Goal: Task Accomplishment & Management: Manage account settings

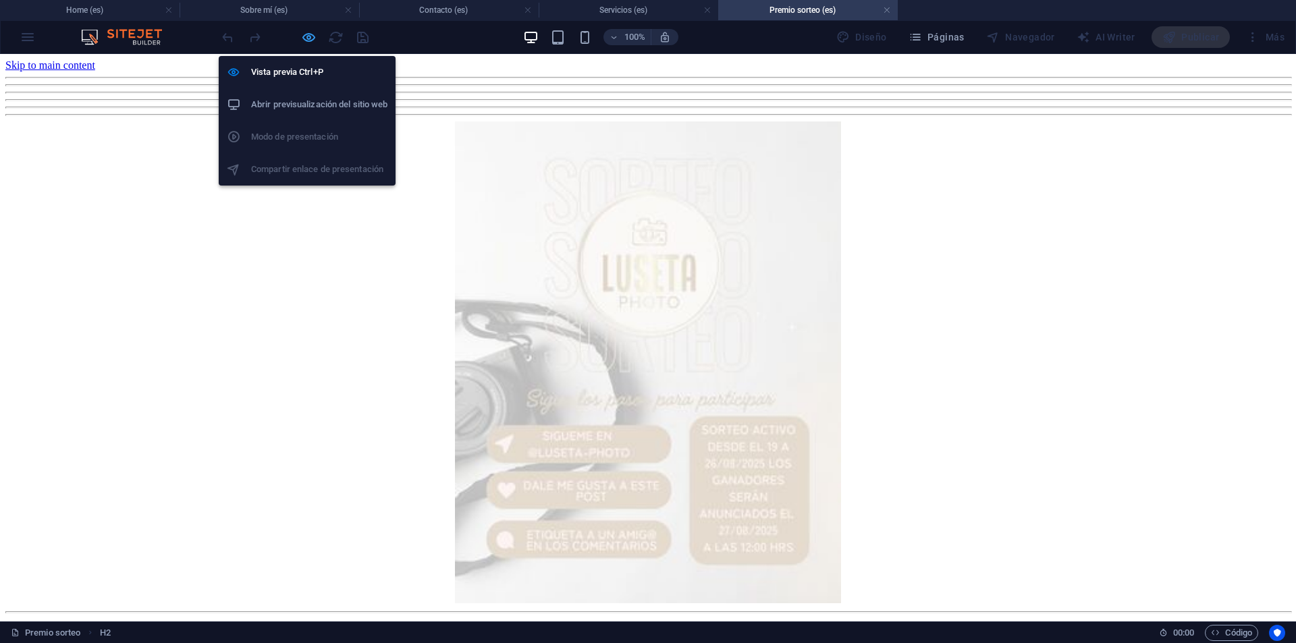
click at [309, 39] on icon "button" at bounding box center [309, 38] width 16 height 16
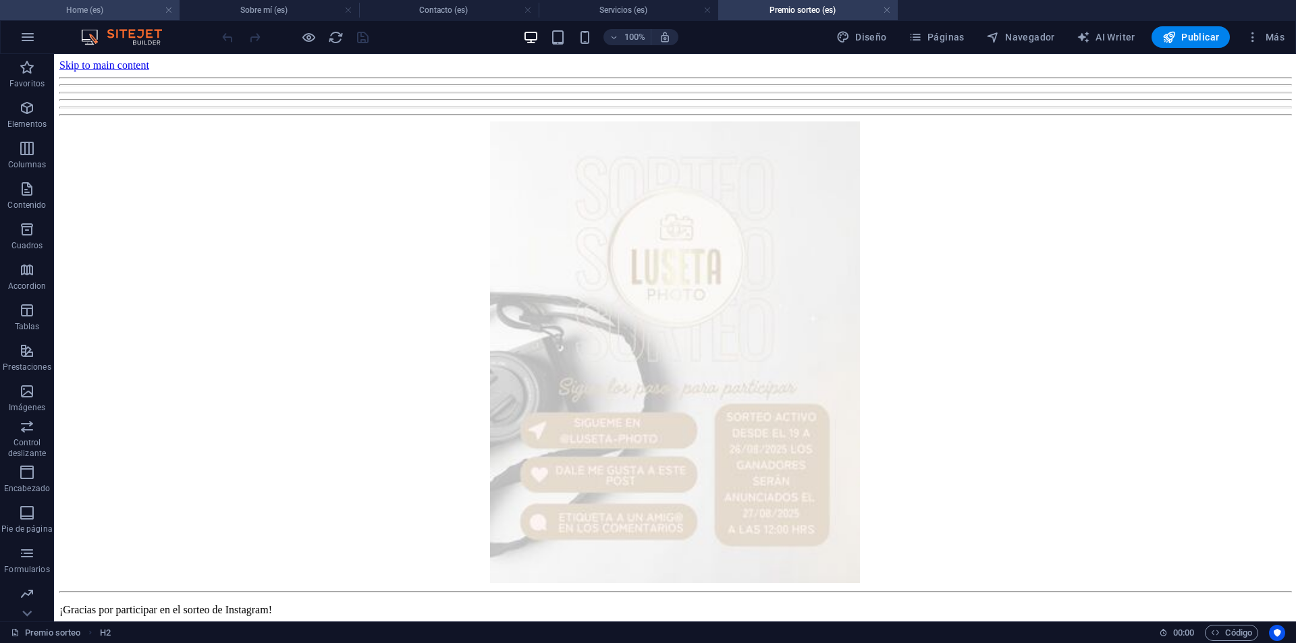
click at [92, 9] on h4 "Home (es)" at bounding box center [90, 10] width 180 height 15
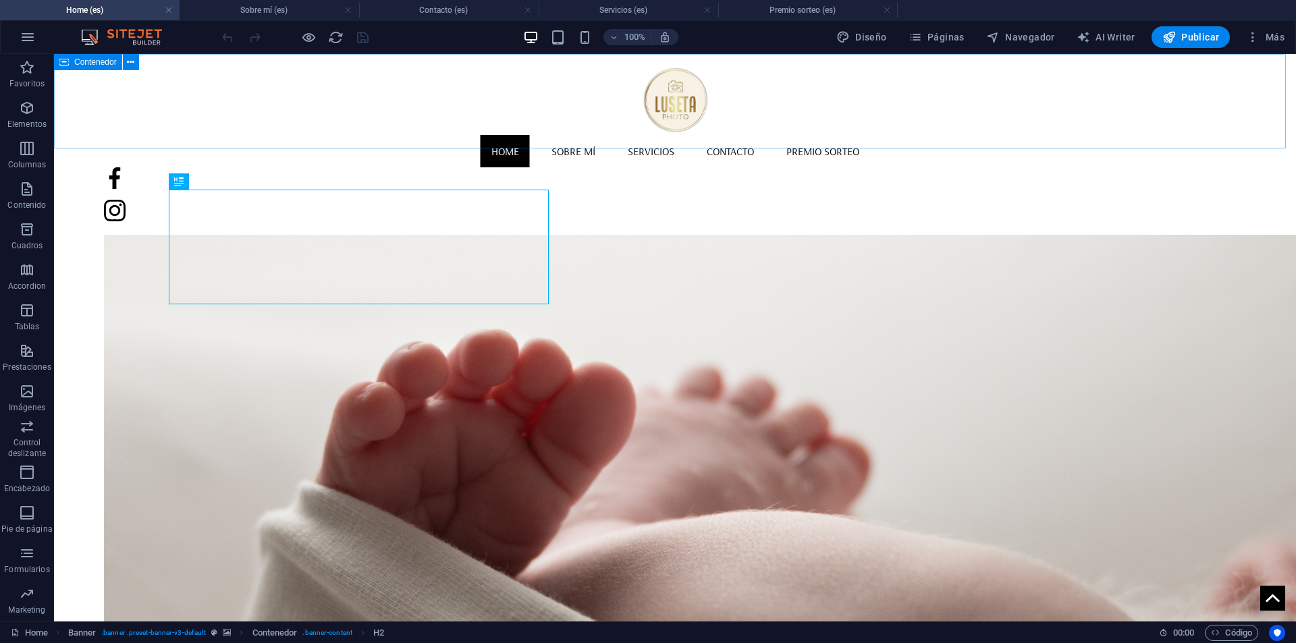
click at [97, 63] on span "Contenedor" at bounding box center [95, 62] width 43 height 8
click at [103, 60] on span "Contenedor" at bounding box center [95, 62] width 43 height 8
click at [82, 58] on span "Contenedor" at bounding box center [95, 62] width 43 height 8
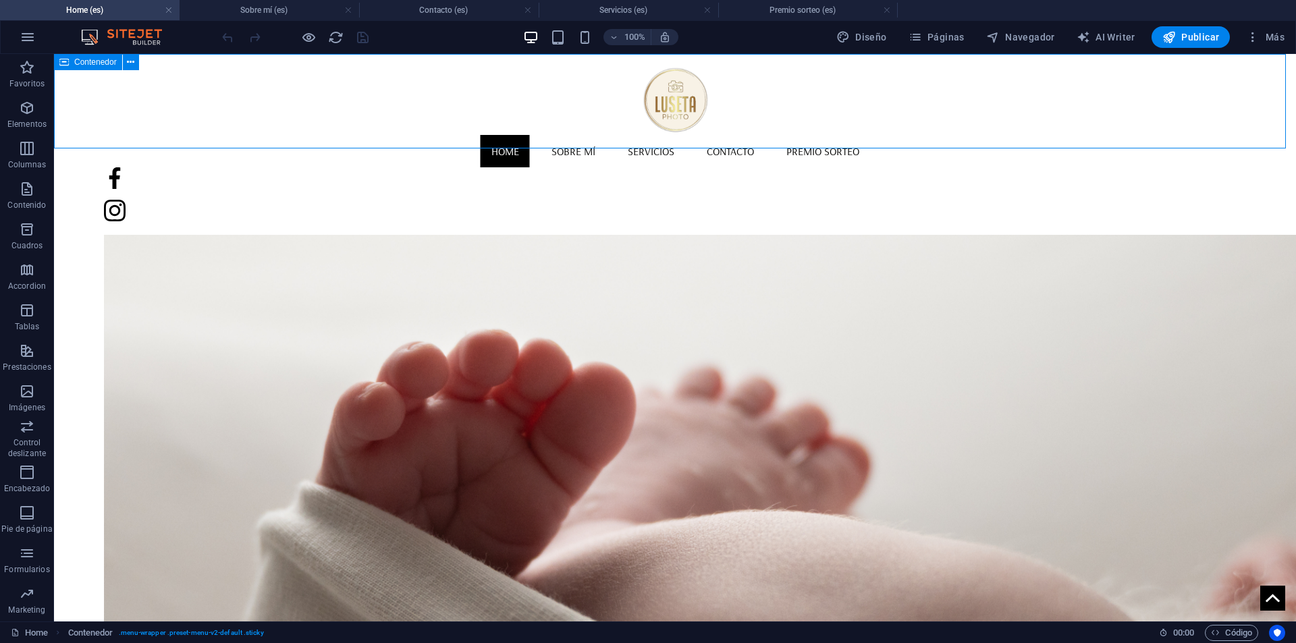
select select "header"
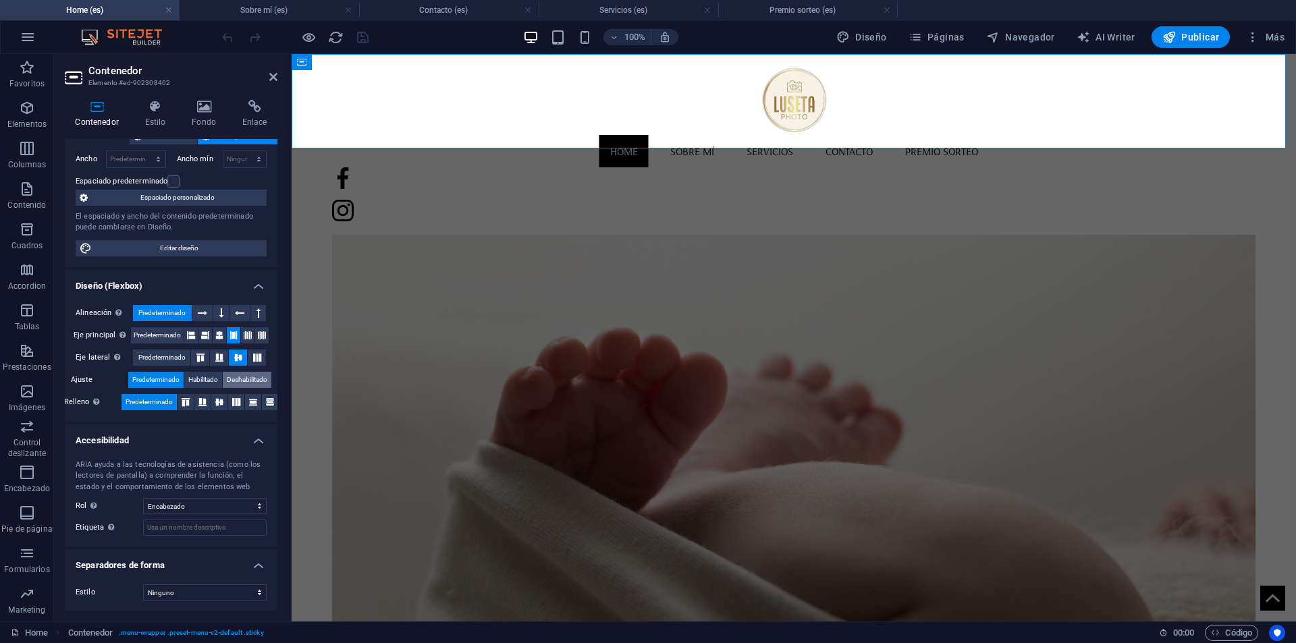
scroll to position [90, 0]
click at [350, 7] on link at bounding box center [348, 10] width 8 height 13
click at [350, 8] on link at bounding box center [348, 10] width 8 height 13
click at [260, 10] on h4 "Premio sorteo (es)" at bounding box center [270, 10] width 180 height 15
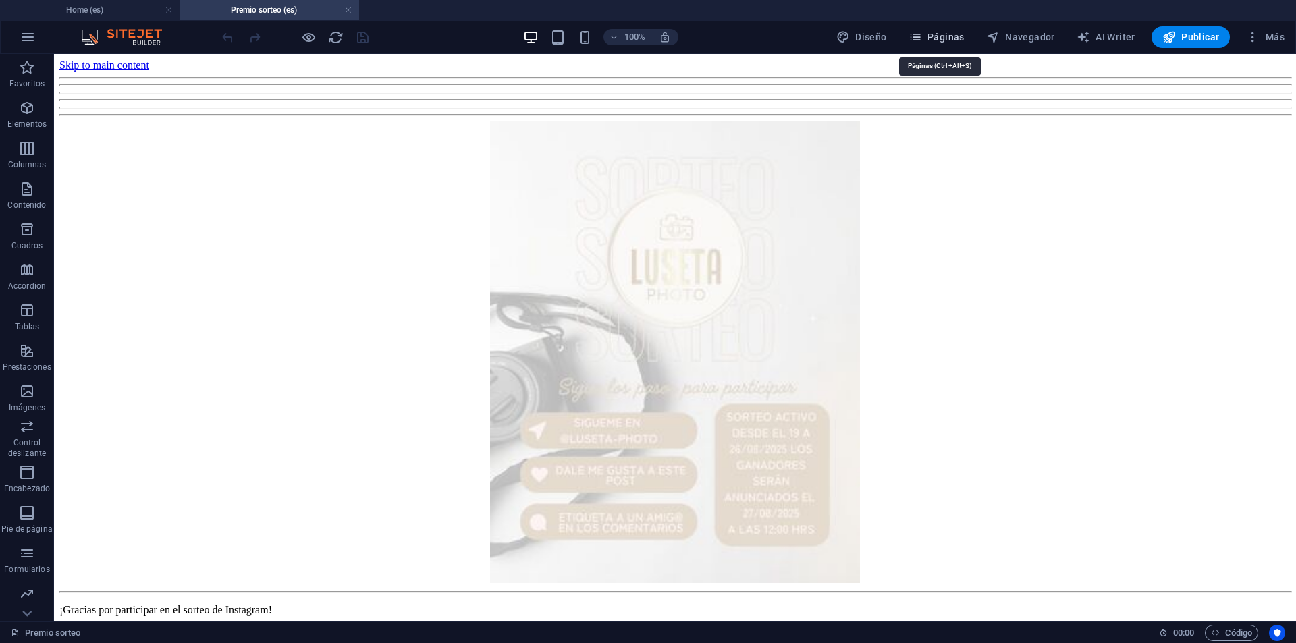
click at [958, 34] on span "Páginas" at bounding box center [936, 36] width 56 height 13
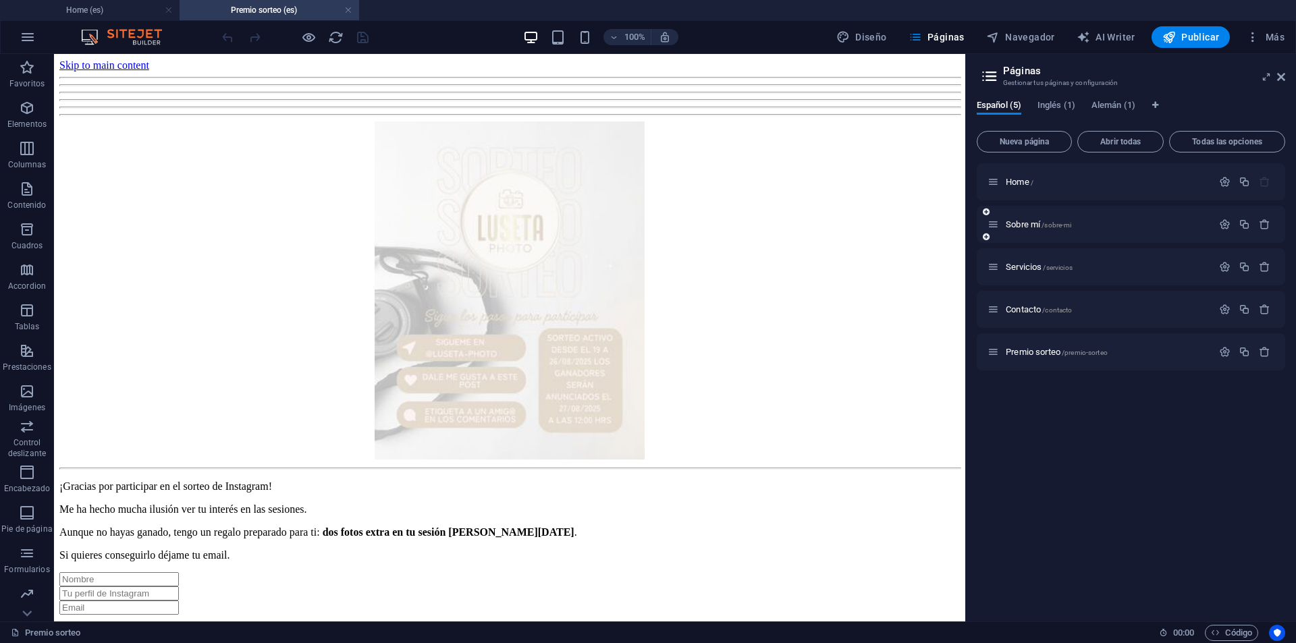
click at [1024, 219] on div "Sobre mí /sobre-mi" at bounding box center [1099, 225] width 225 height 16
click at [1045, 227] on span "/sobre-mi" at bounding box center [1056, 224] width 30 height 7
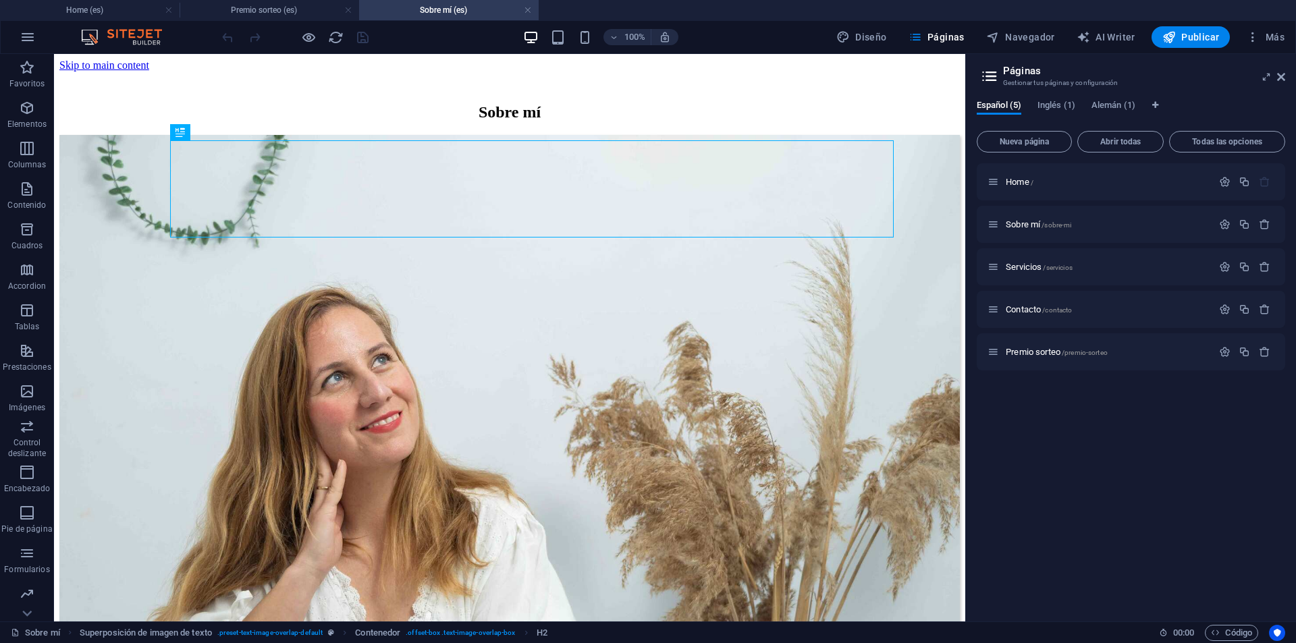
scroll to position [0, 0]
click at [346, 8] on link at bounding box center [348, 10] width 8 height 13
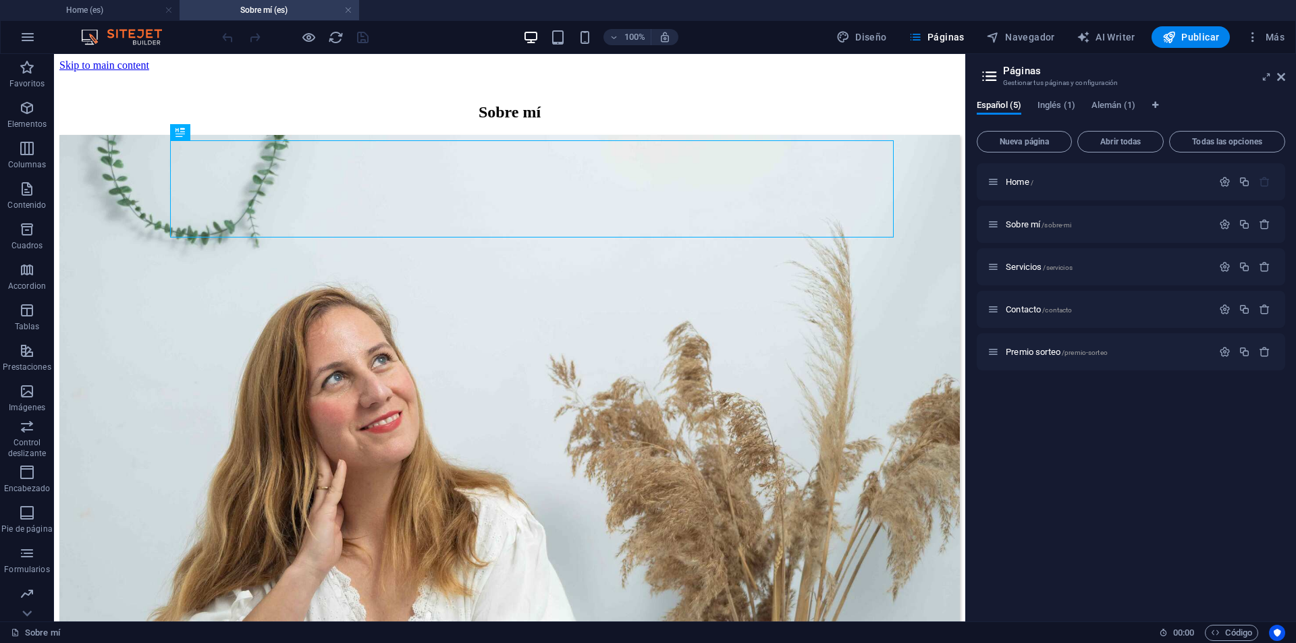
click at [1285, 71] on aside "Páginas Gestionar tus páginas y configuración Español (5) Inglés (1) Alemán (1)…" at bounding box center [1130, 338] width 331 height 568
click at [1281, 74] on icon at bounding box center [1281, 77] width 8 height 11
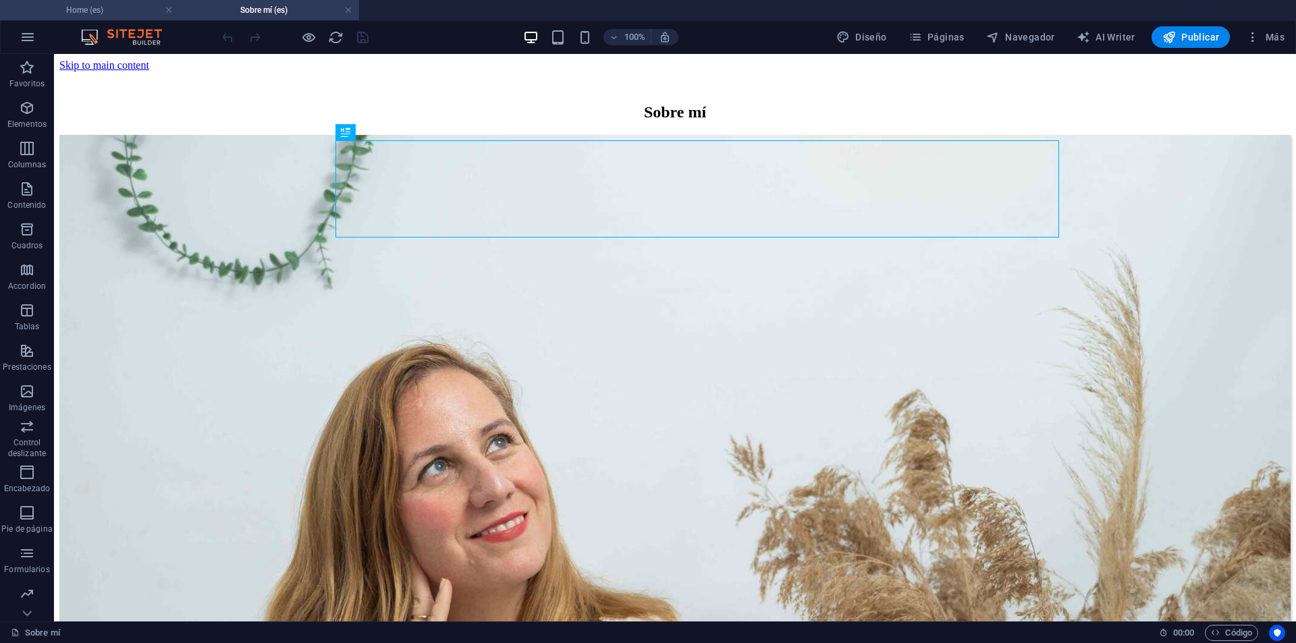
click at [132, 7] on h4 "Home (es)" at bounding box center [90, 10] width 180 height 15
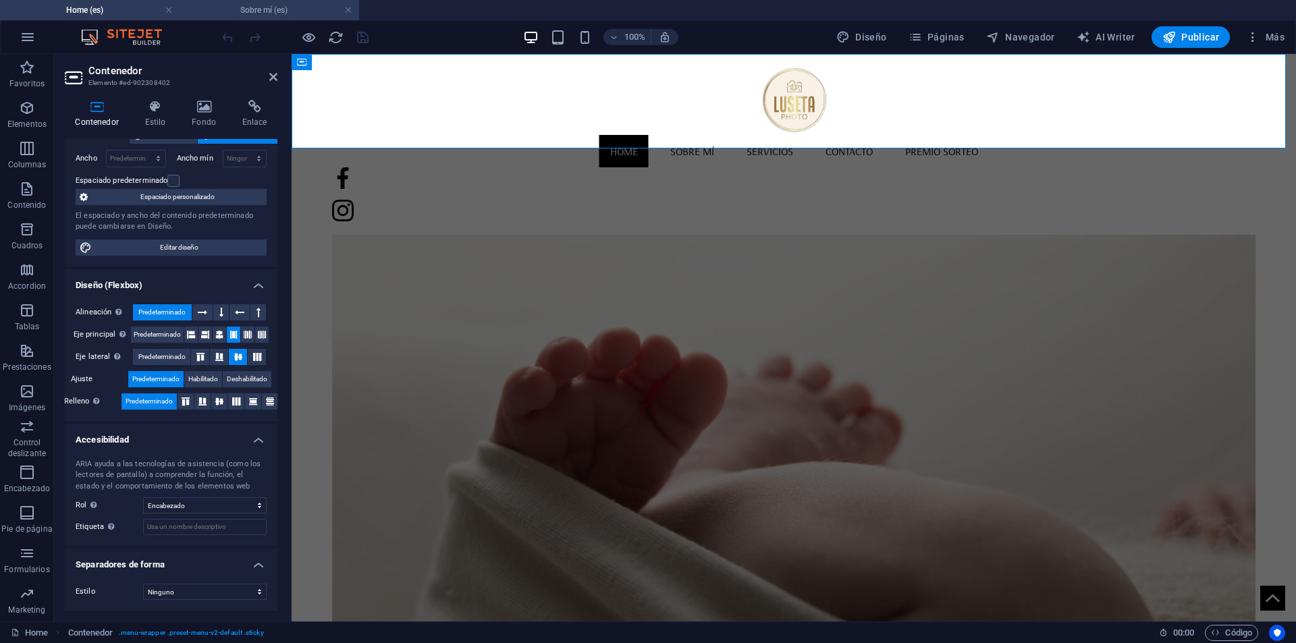
click at [248, 12] on h4 "Sobre mí (es)" at bounding box center [270, 10] width 180 height 15
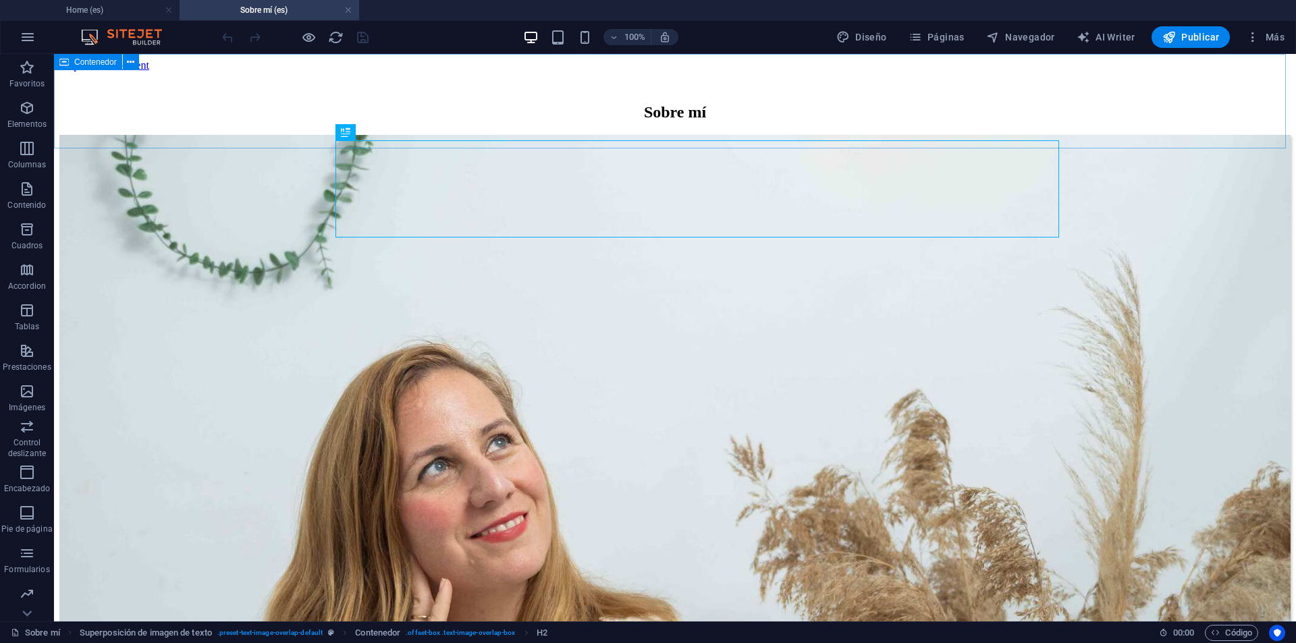
click at [90, 64] on span "Contenedor" at bounding box center [95, 62] width 43 height 8
click at [90, 65] on span "Contenedor" at bounding box center [95, 62] width 43 height 8
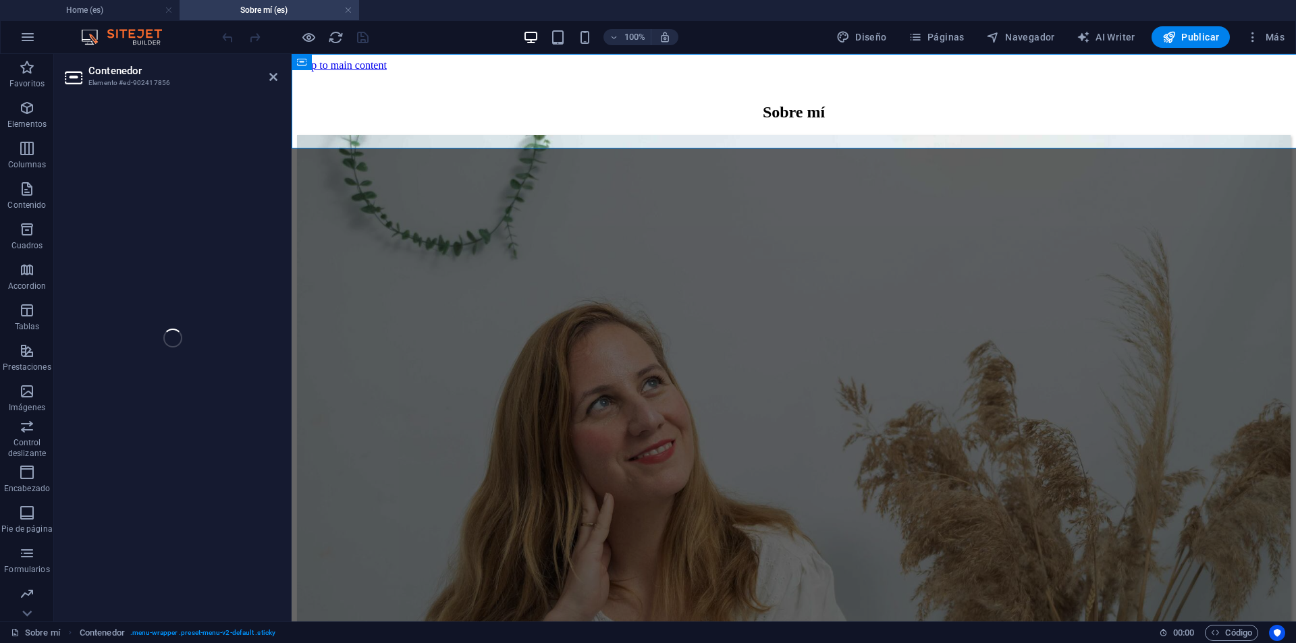
select select "header"
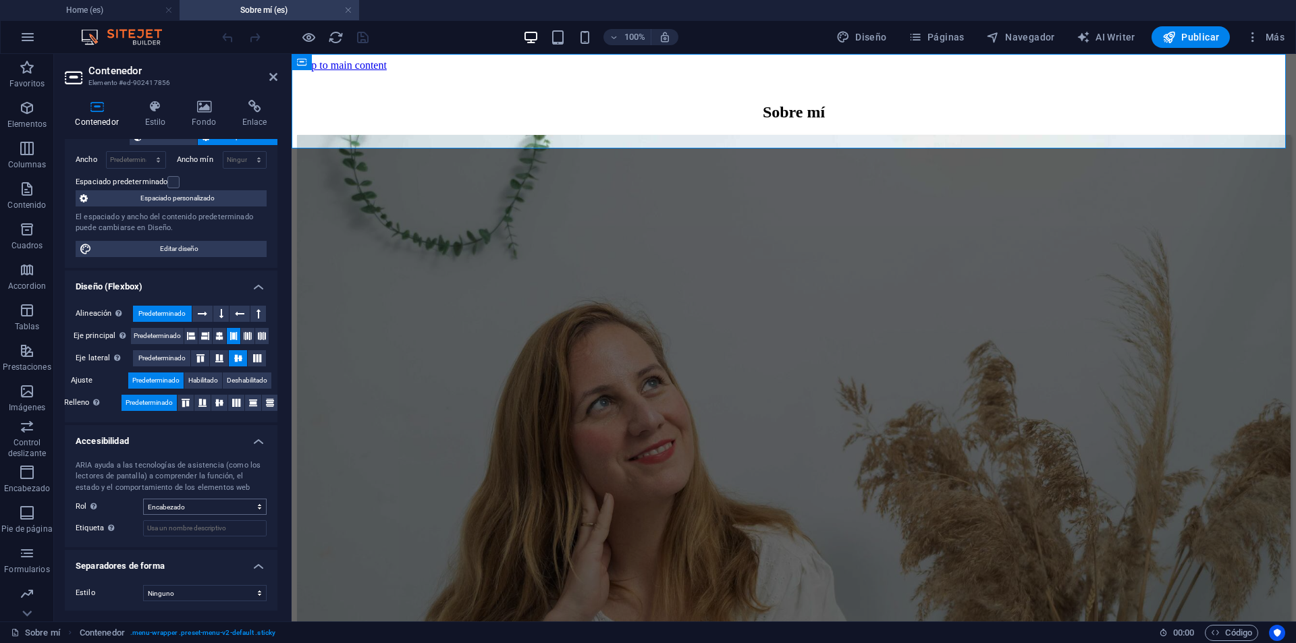
scroll to position [90, 0]
click at [105, 9] on h4 "Home (es)" at bounding box center [90, 10] width 180 height 15
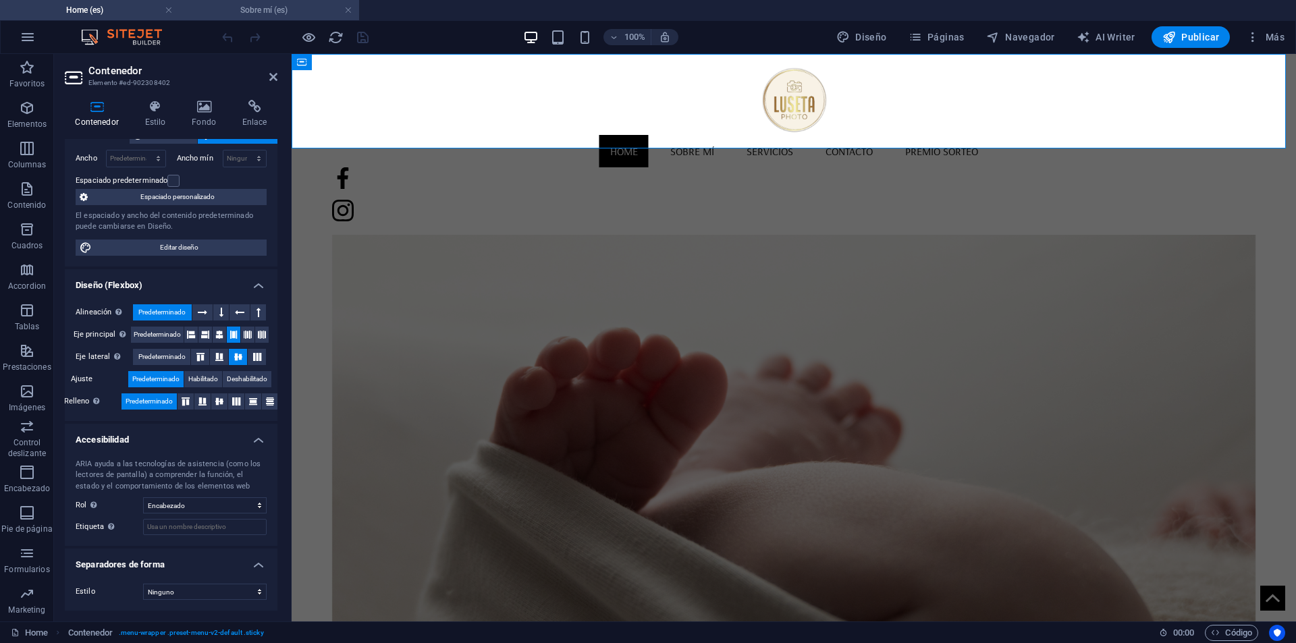
click at [211, 8] on h4 "Sobre mí (es)" at bounding box center [270, 10] width 180 height 15
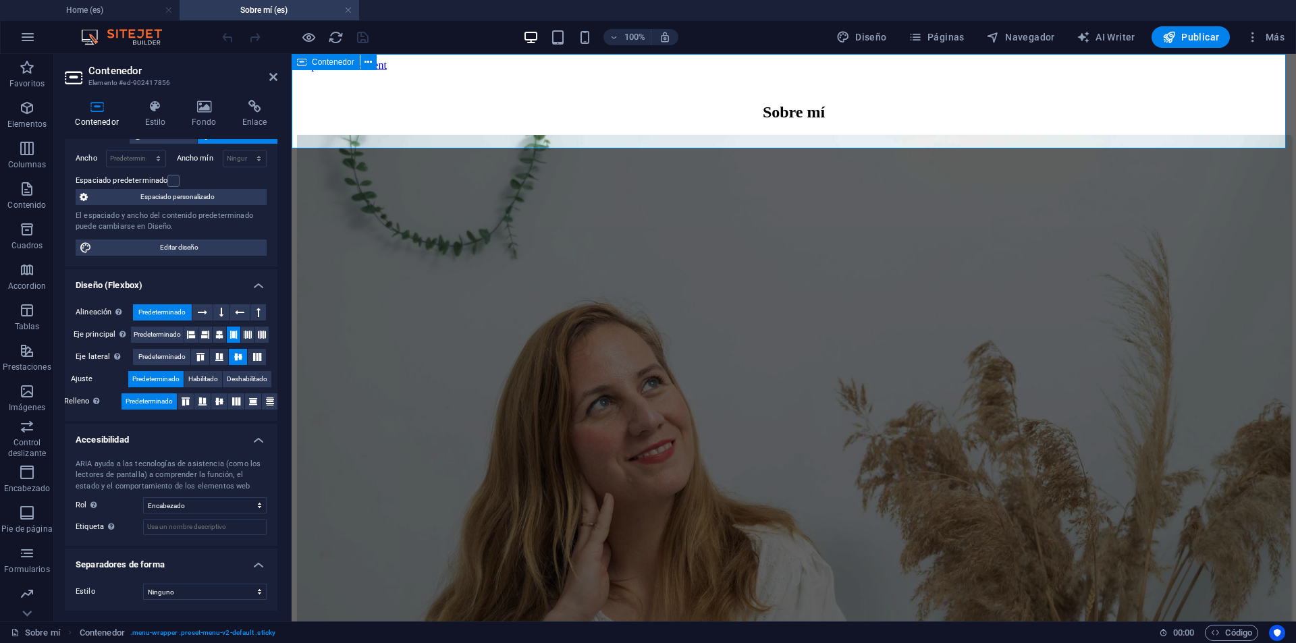
click at [345, 135] on div "‌Sobre mí" at bounding box center [793, 103] width 993 height 63
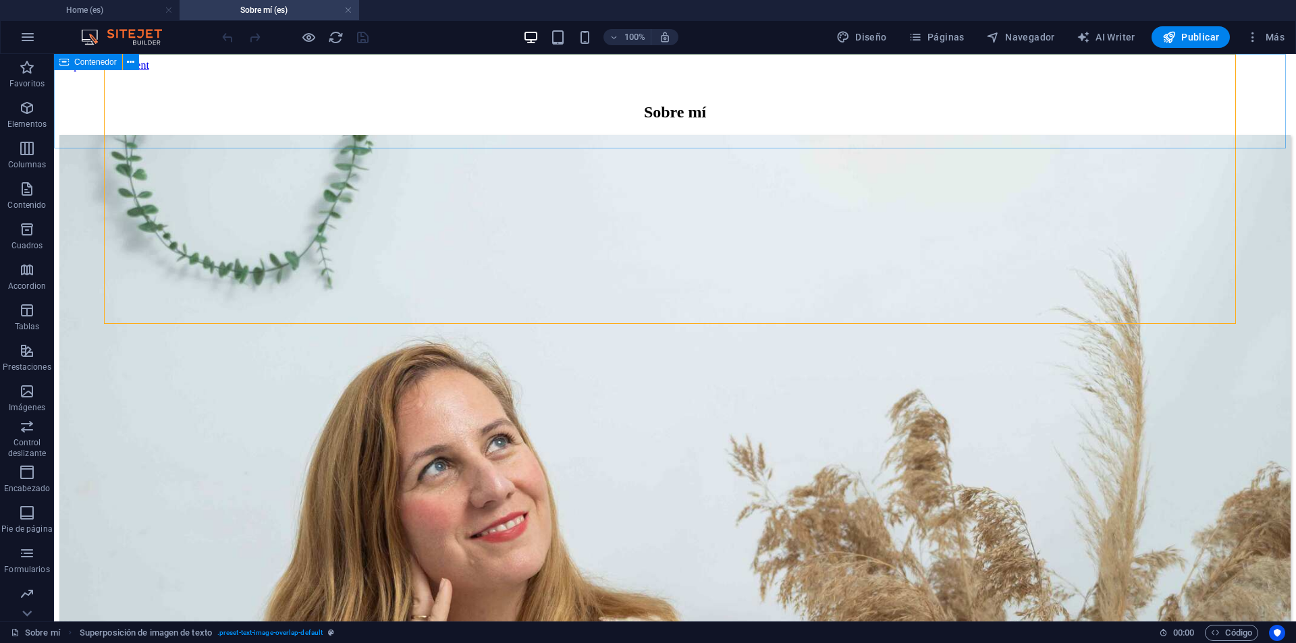
select select "header"
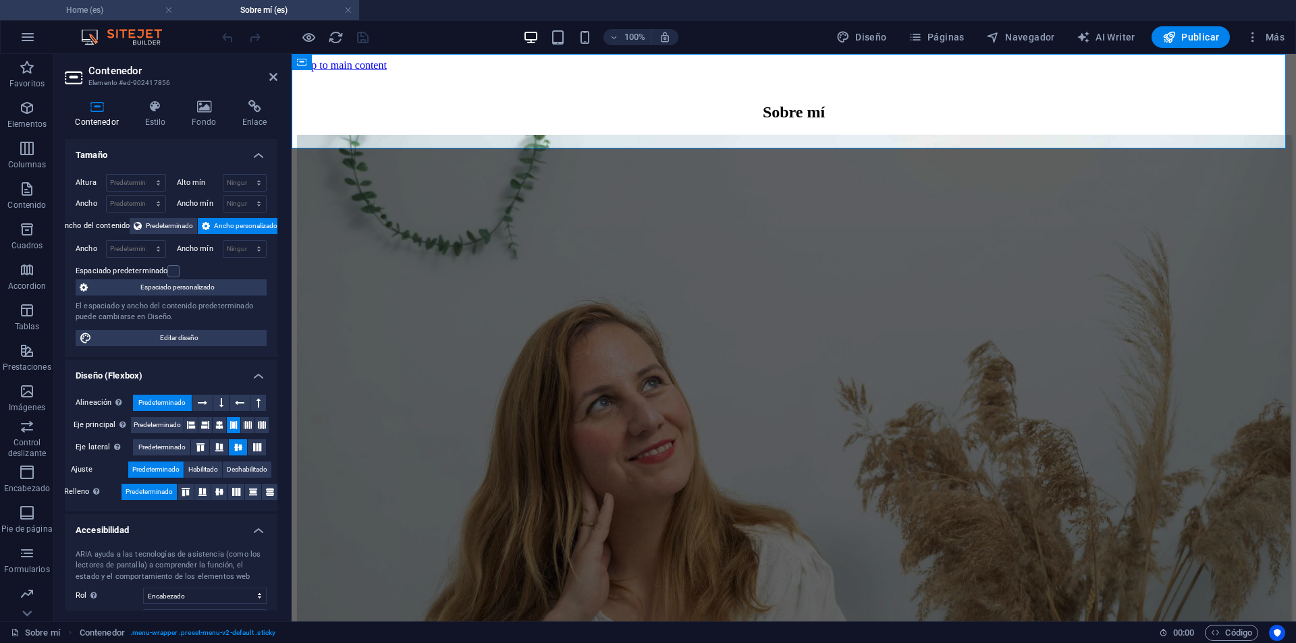
click at [120, 4] on h4 "Home (es)" at bounding box center [90, 10] width 180 height 15
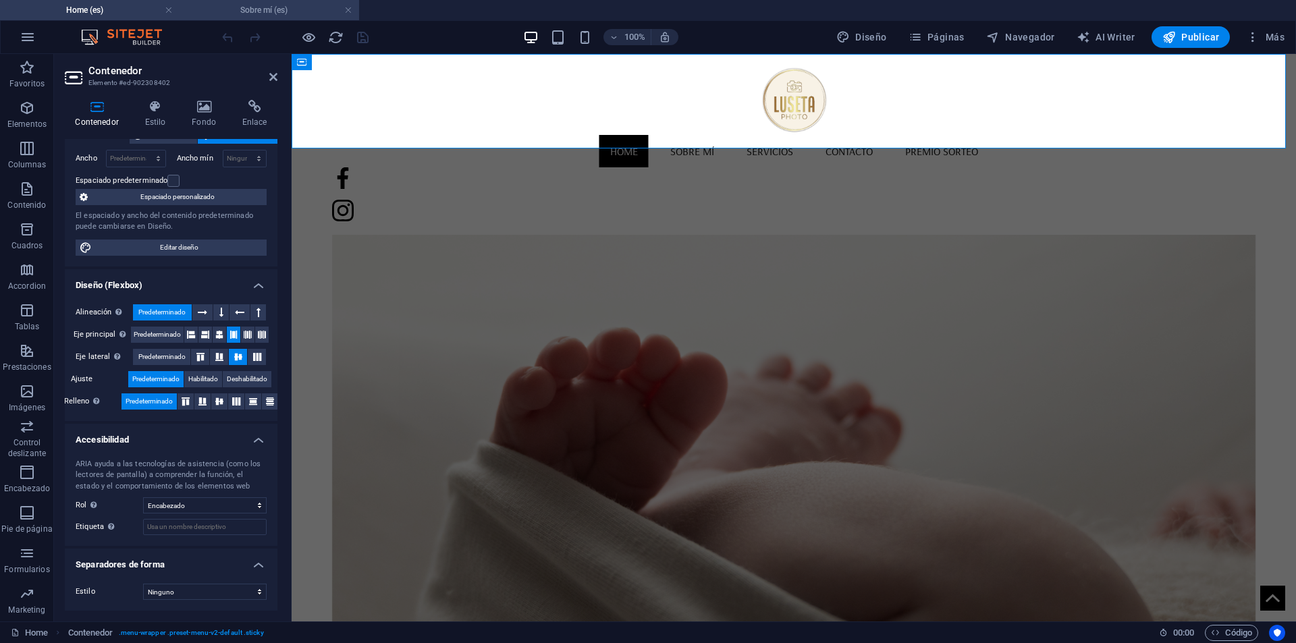
click at [274, 16] on h4 "Sobre mí (es)" at bounding box center [270, 10] width 180 height 15
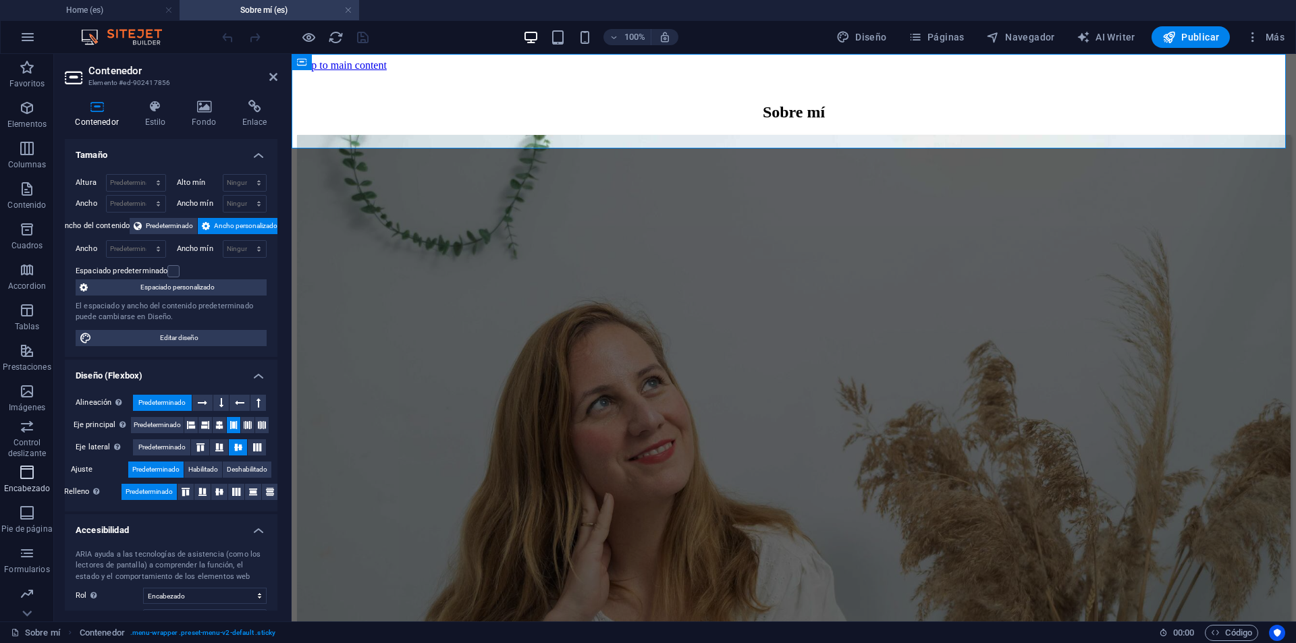
click at [27, 483] on span "Encabezado" at bounding box center [27, 480] width 54 height 32
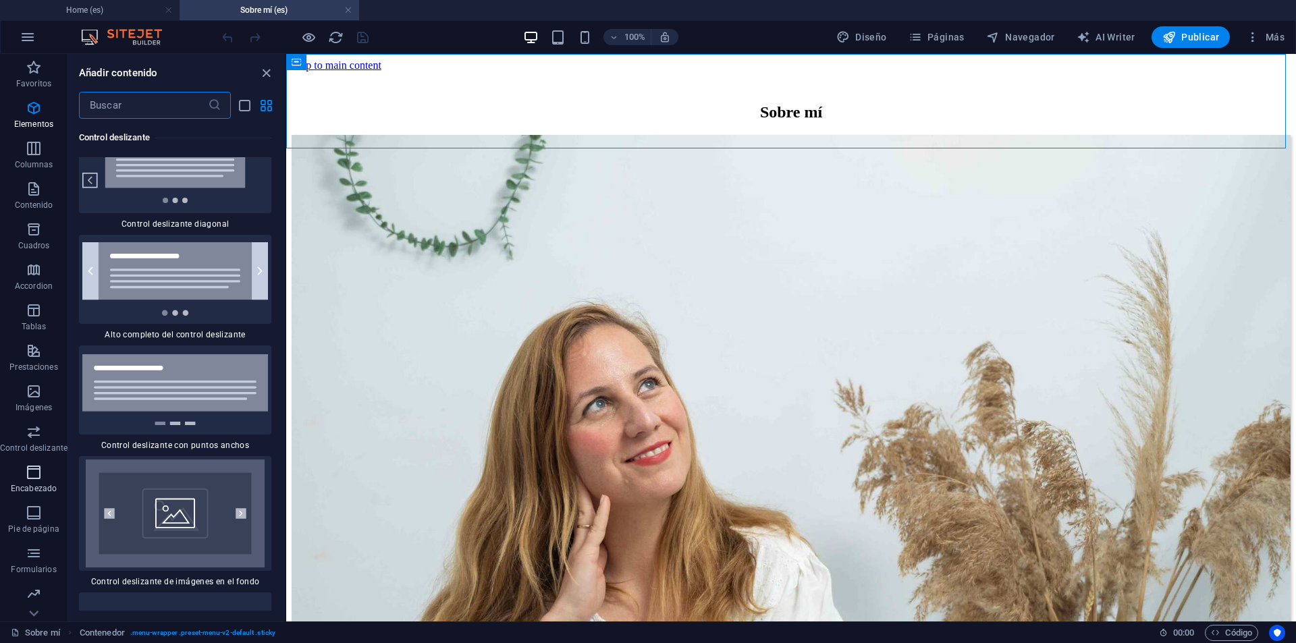
scroll to position [15685, 0]
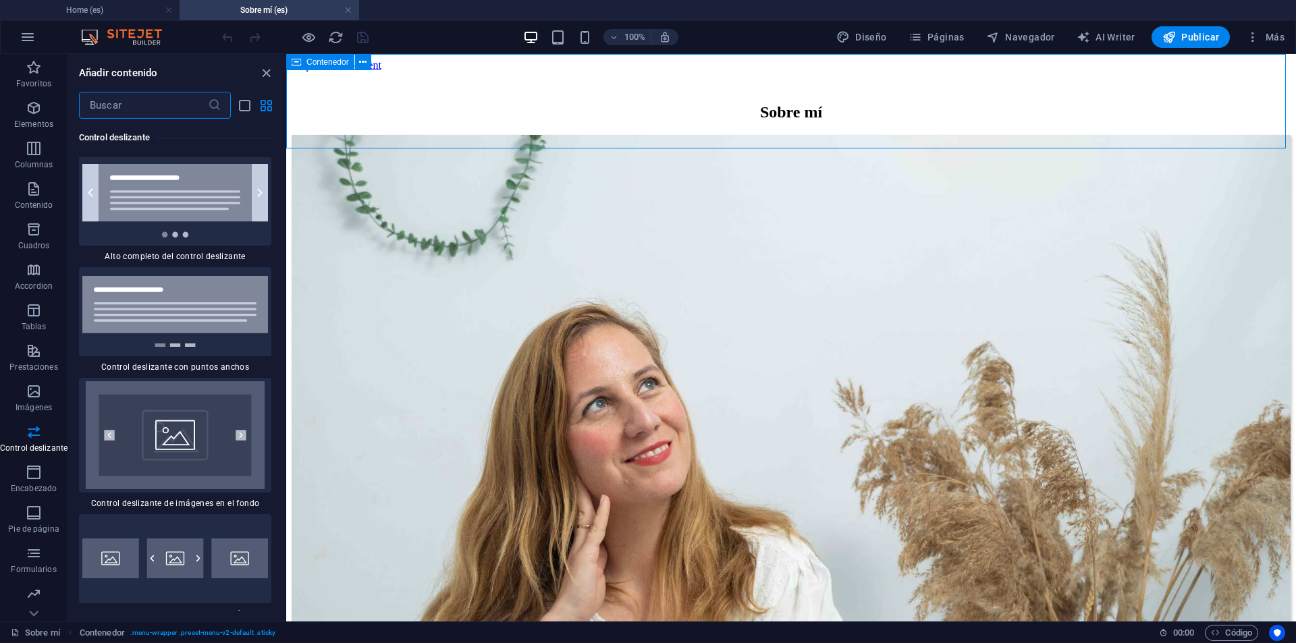
click at [312, 58] on span "Contenedor" at bounding box center [327, 62] width 43 height 8
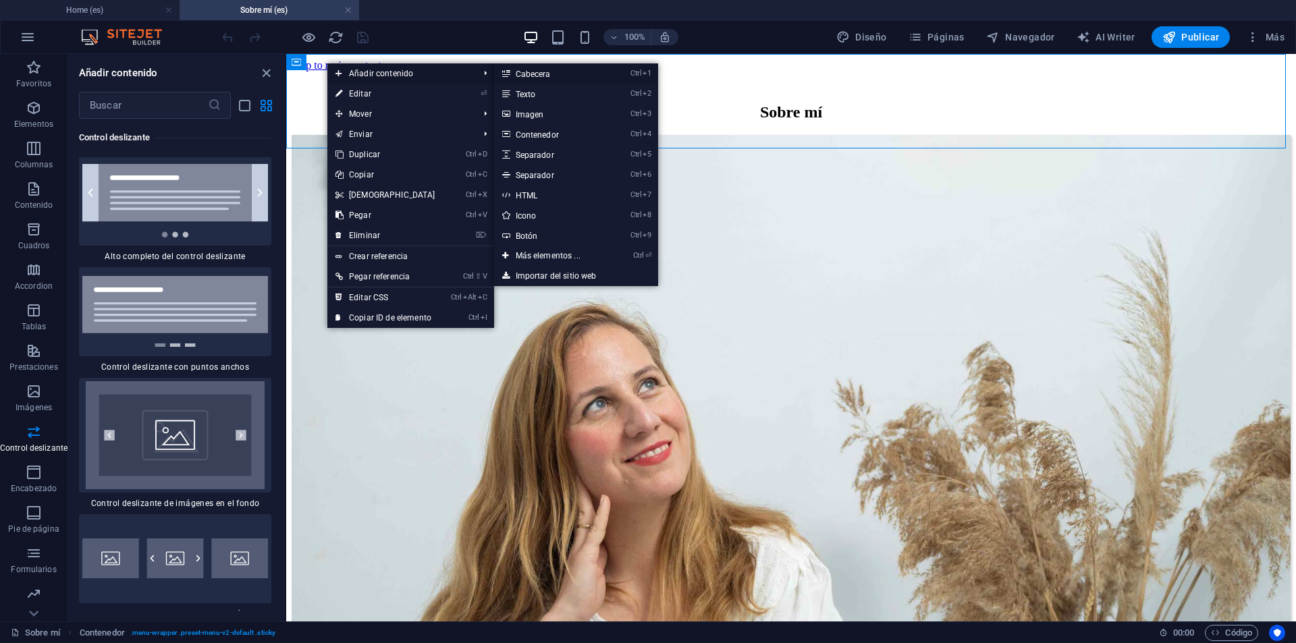
click at [545, 72] on link "Ctrl 1 Cabecera" at bounding box center [550, 73] width 113 height 20
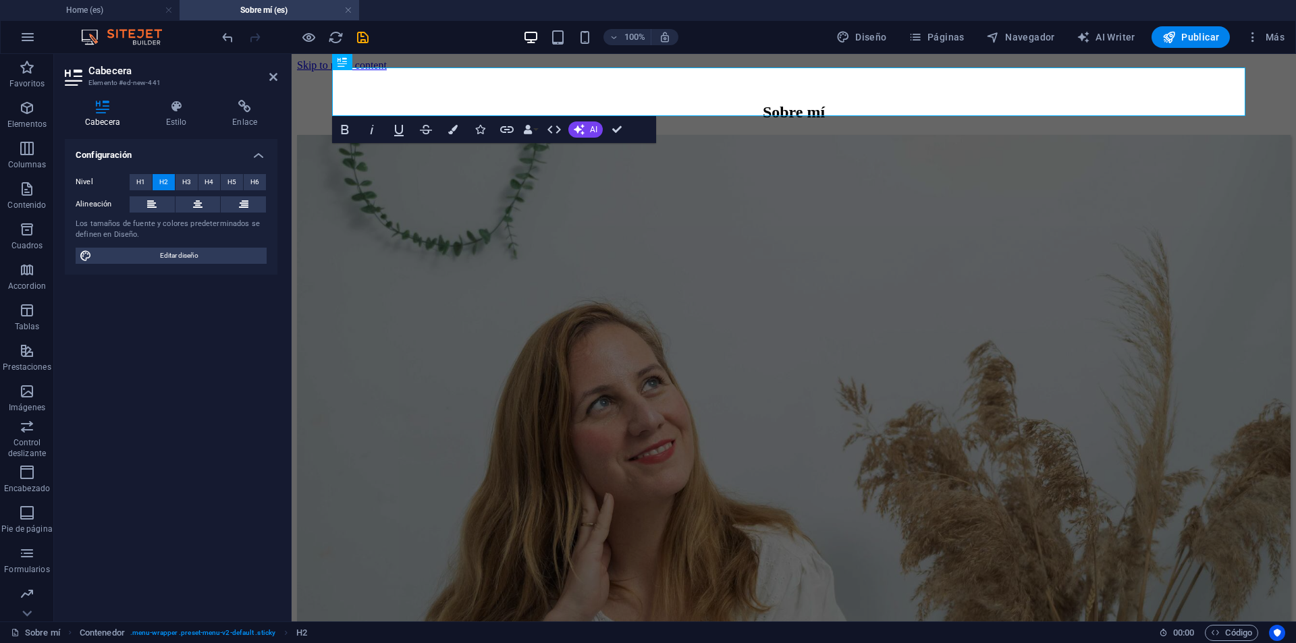
click at [389, 135] on div "‌Sobre mí" at bounding box center [793, 103] width 993 height 63
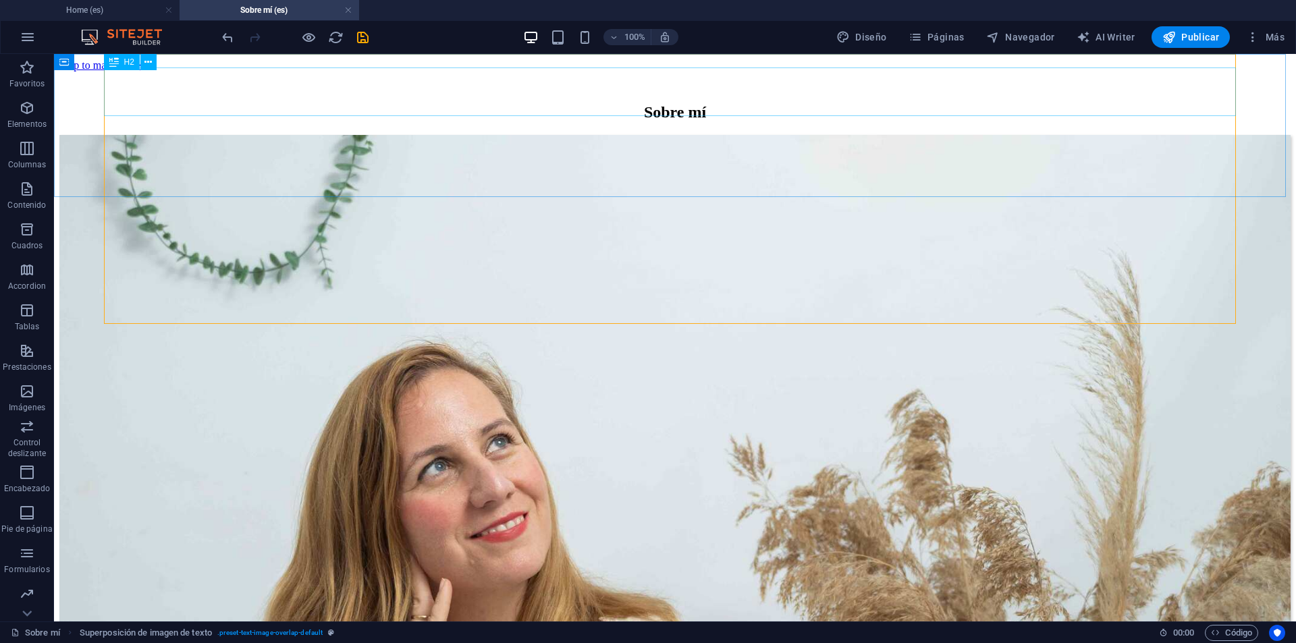
click at [228, 36] on icon "undo" at bounding box center [228, 38] width 16 height 16
click at [39, 199] on span "Contenido" at bounding box center [27, 197] width 54 height 32
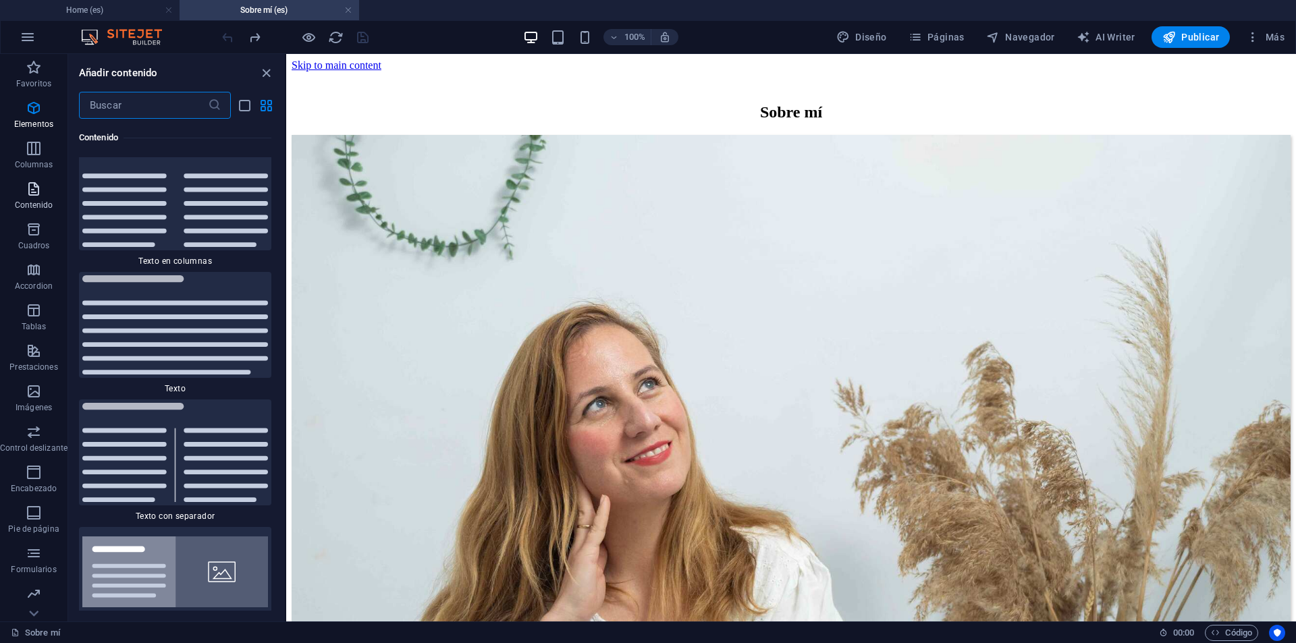
scroll to position [4595, 0]
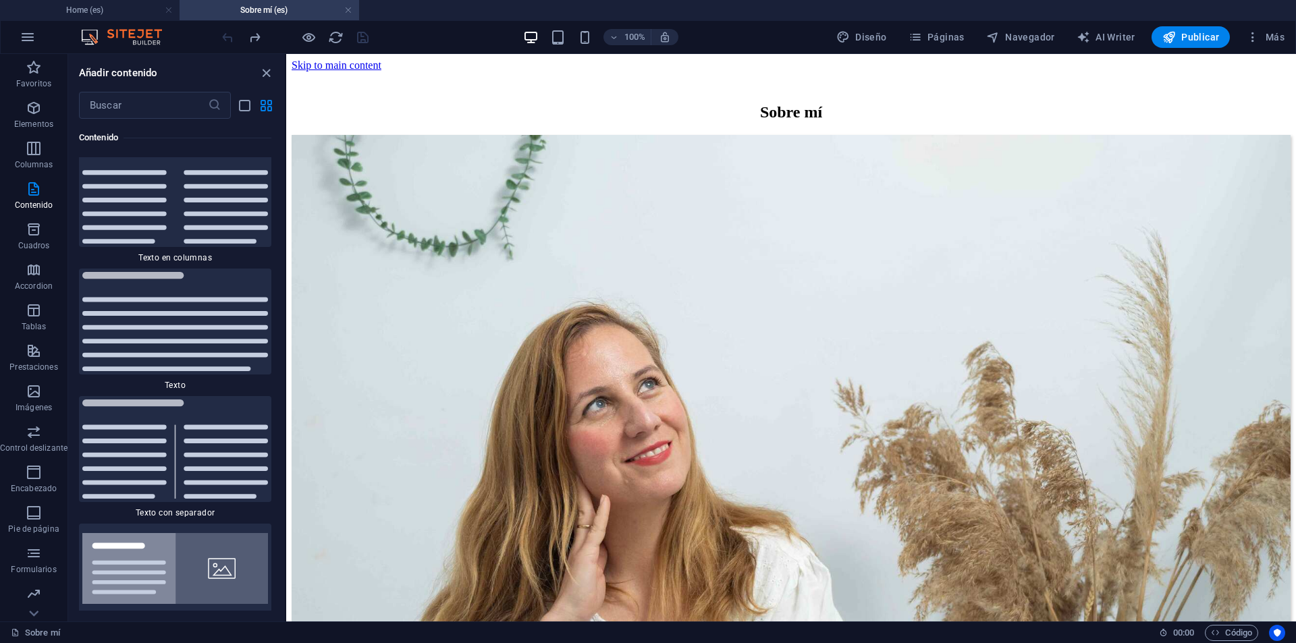
drag, startPoint x: 281, startPoint y: 201, endPoint x: 280, endPoint y: 177, distance: 24.3
click at [280, 177] on div "Favoritos 1 Star Cabecera 1 Star Contenedor Elementos 1 Star Cabecera 1 Star Te…" at bounding box center [176, 365] width 217 height 492
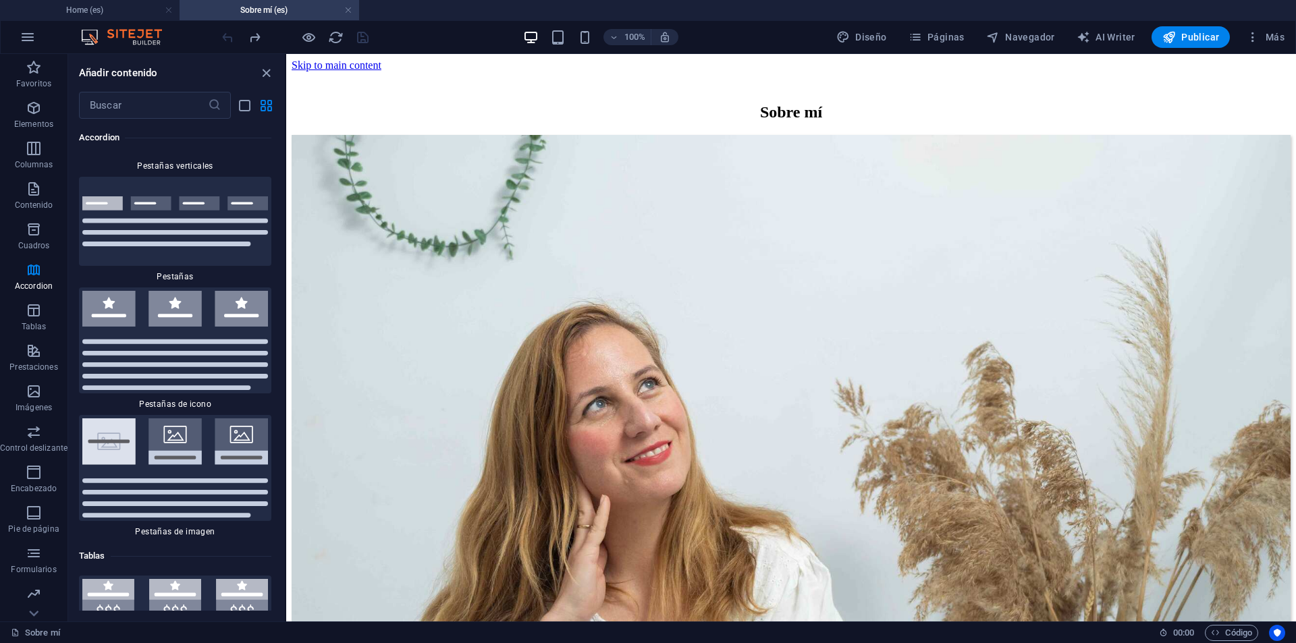
scroll to position [8866, 0]
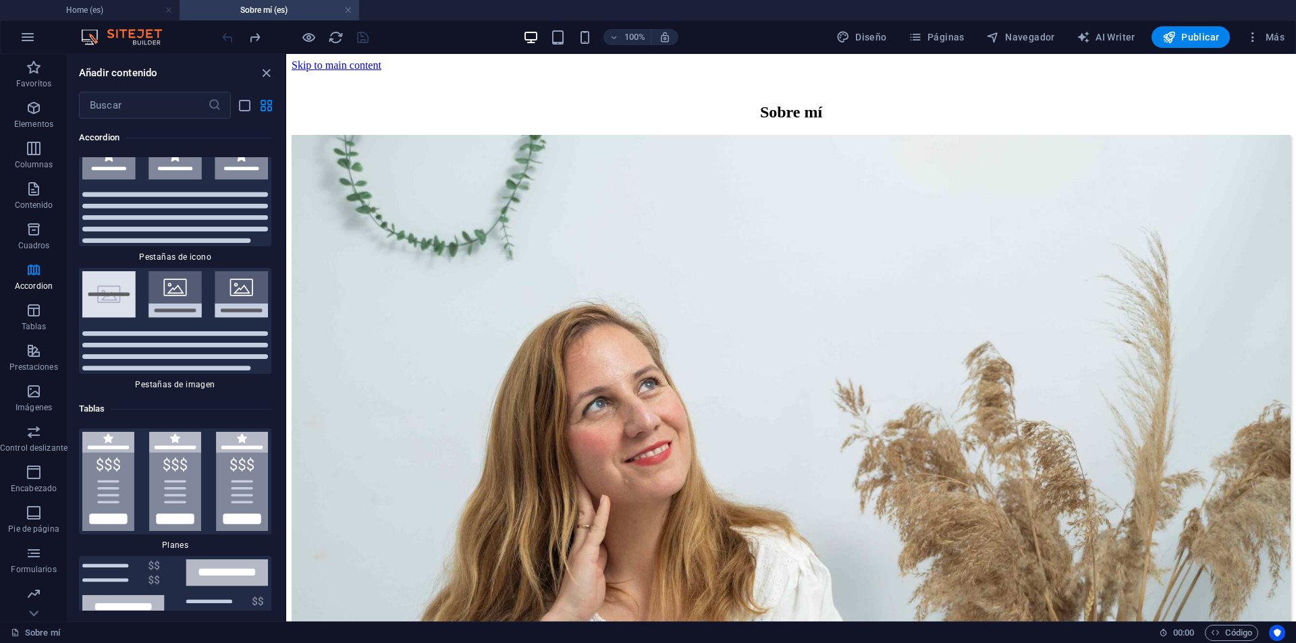
drag, startPoint x: 283, startPoint y: 203, endPoint x: 6, endPoint y: 238, distance: 278.8
click at [40, 478] on icon "button" at bounding box center [34, 472] width 16 height 16
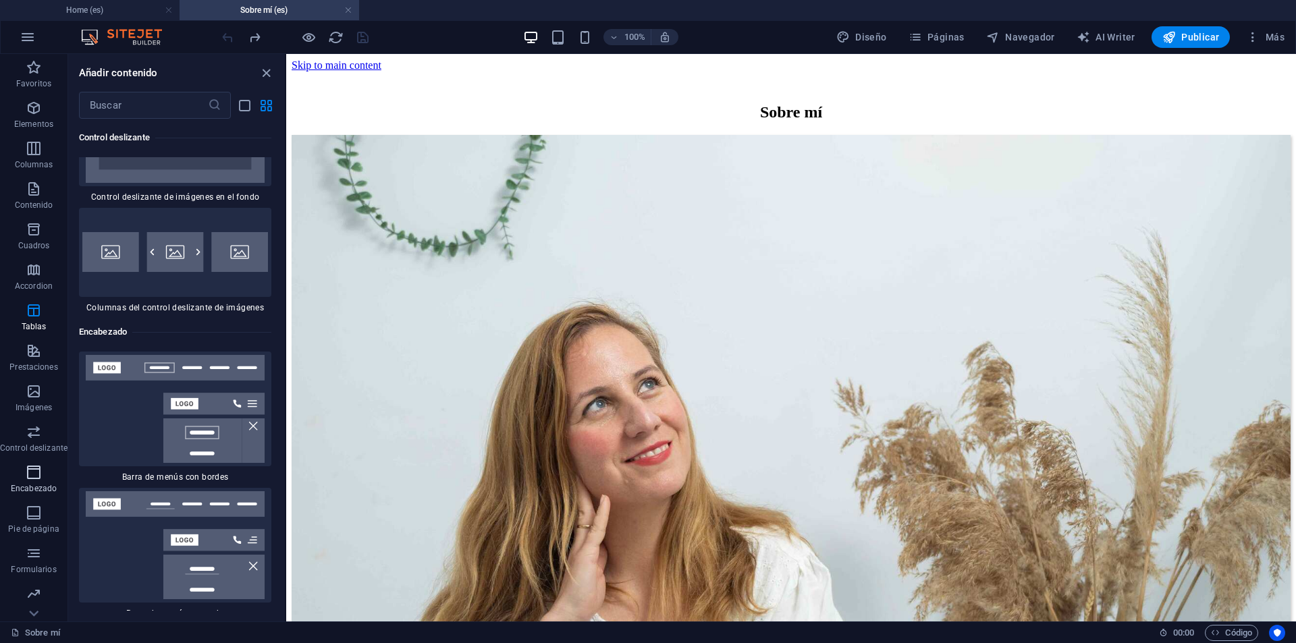
scroll to position [16220, 0]
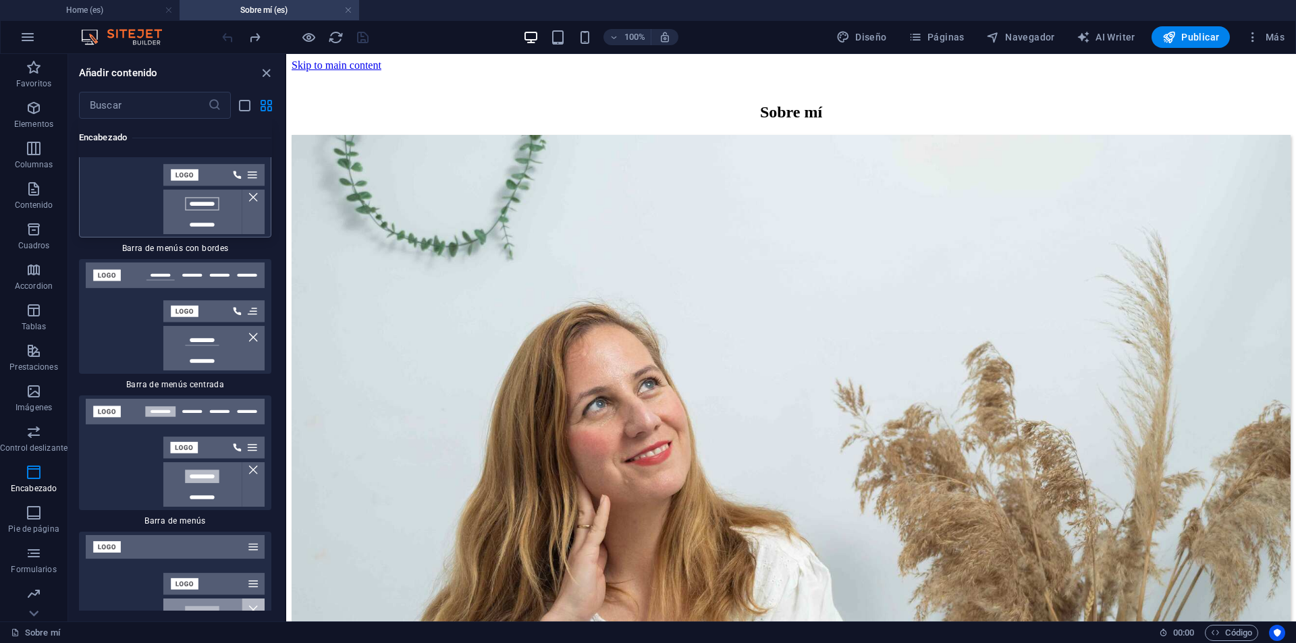
click at [144, 186] on img at bounding box center [175, 180] width 186 height 108
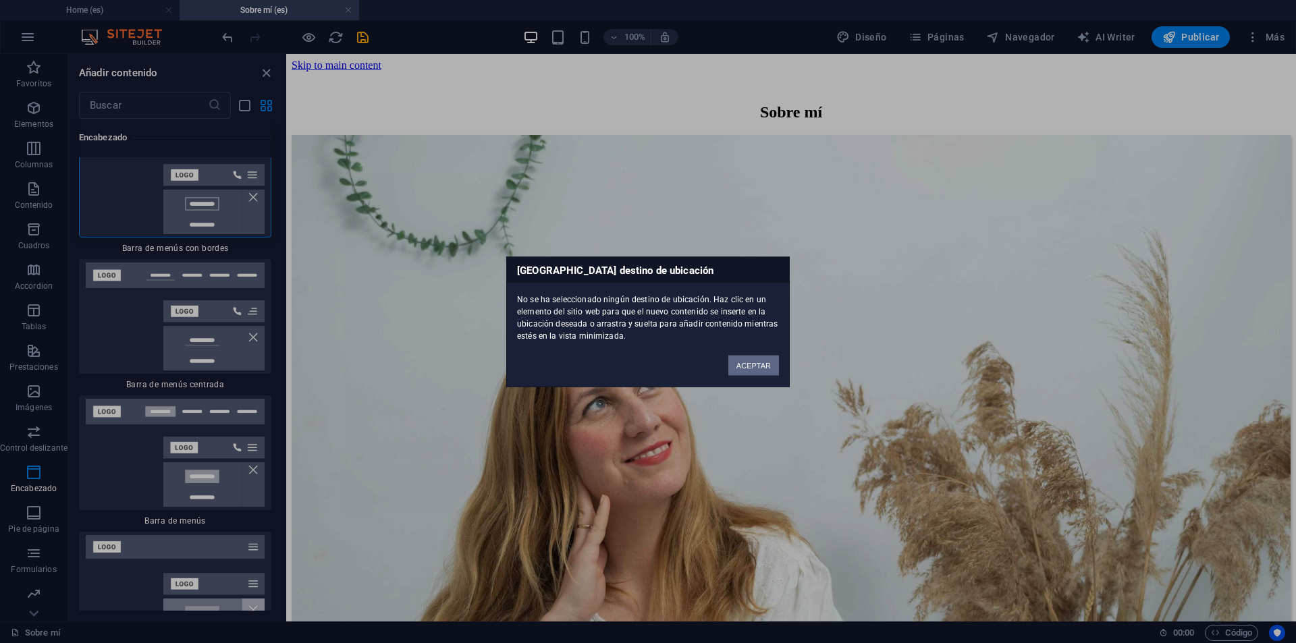
click at [757, 368] on button "ACEPTAR" at bounding box center [753, 365] width 51 height 20
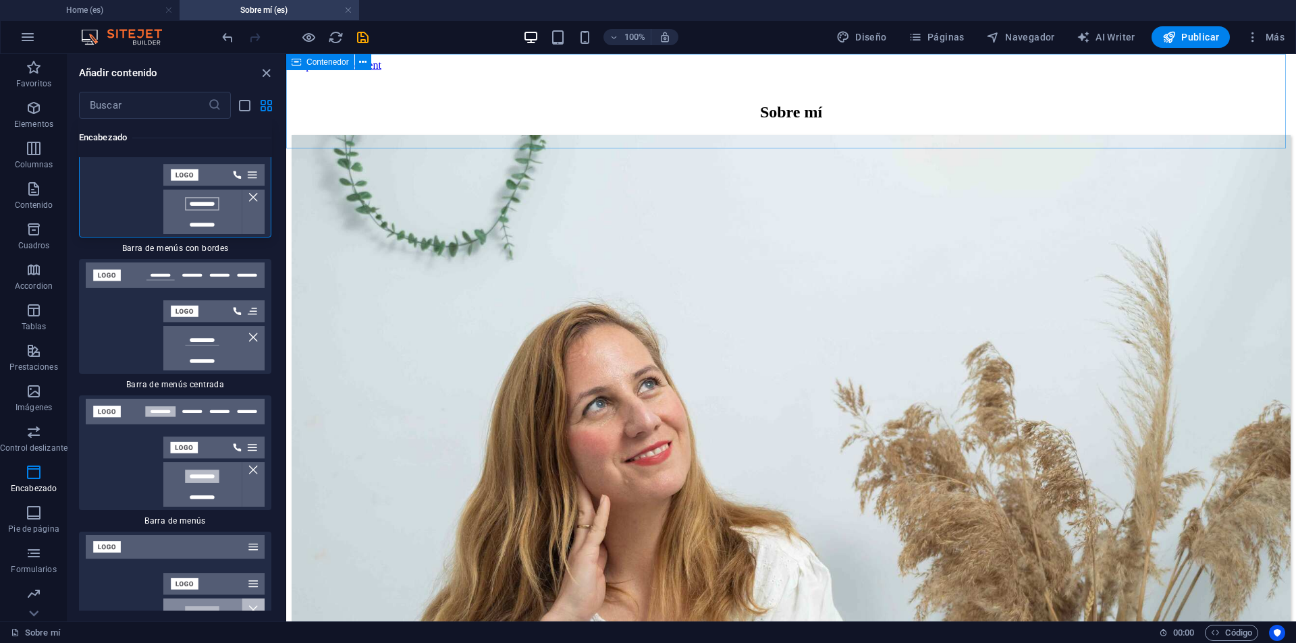
click at [211, 209] on img at bounding box center [175, 180] width 186 height 108
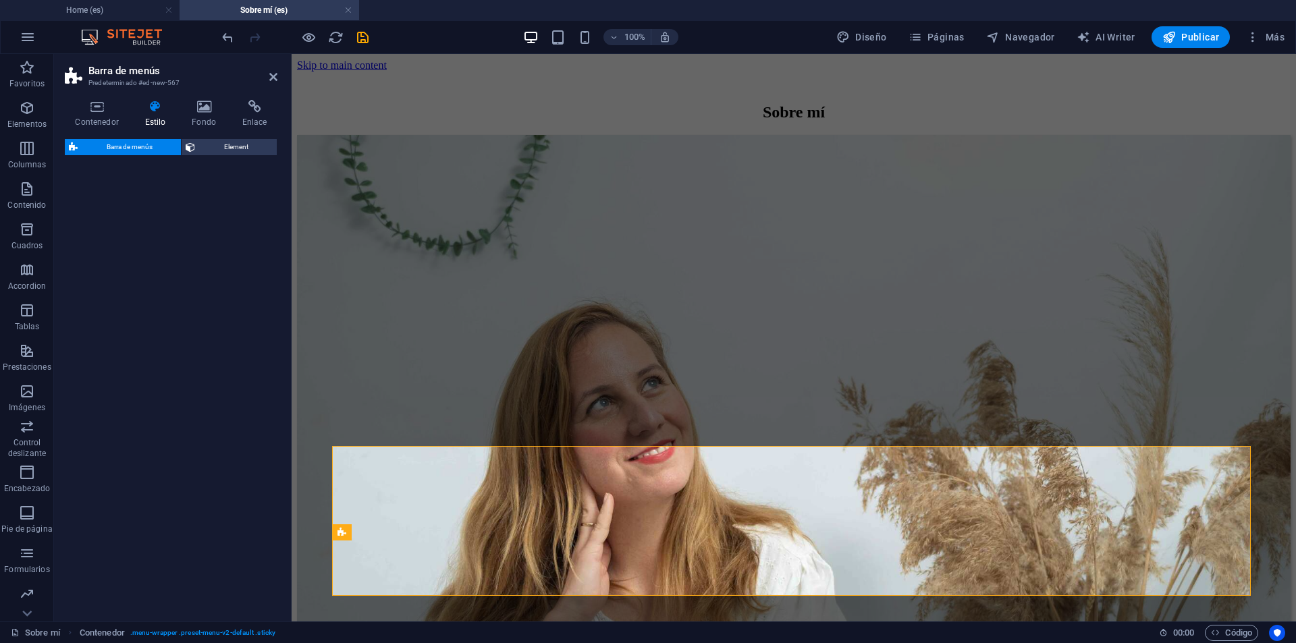
select select "rem"
select select "preset-menu-v2-border"
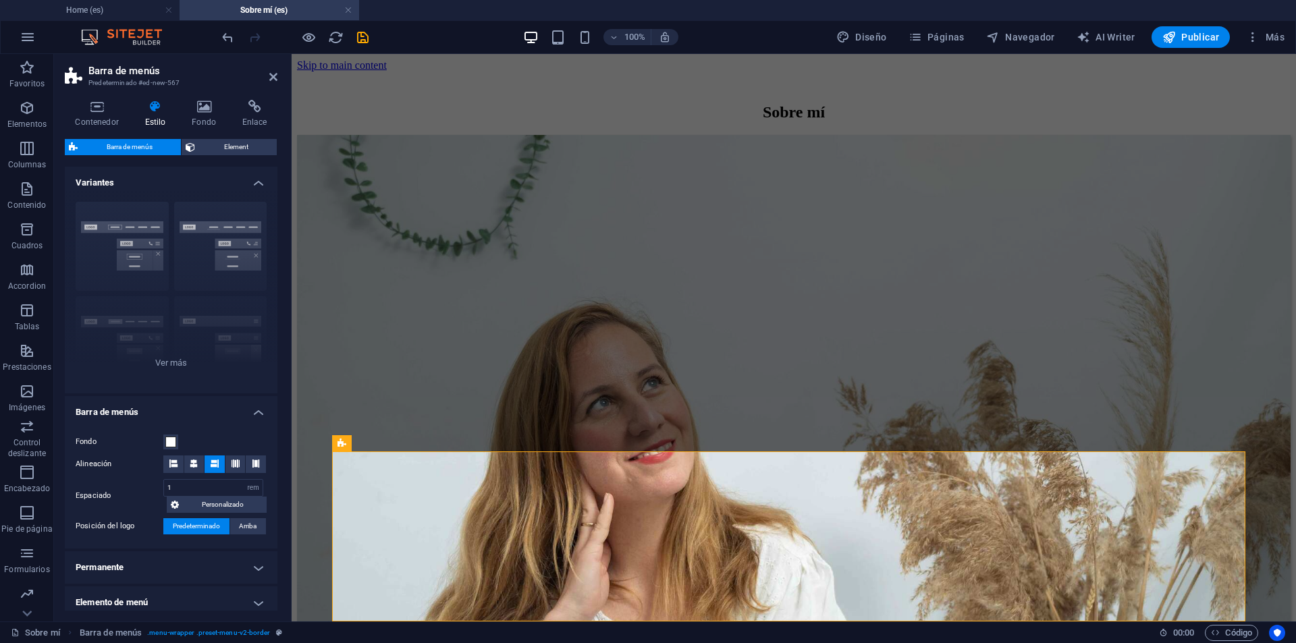
scroll to position [1143, 0]
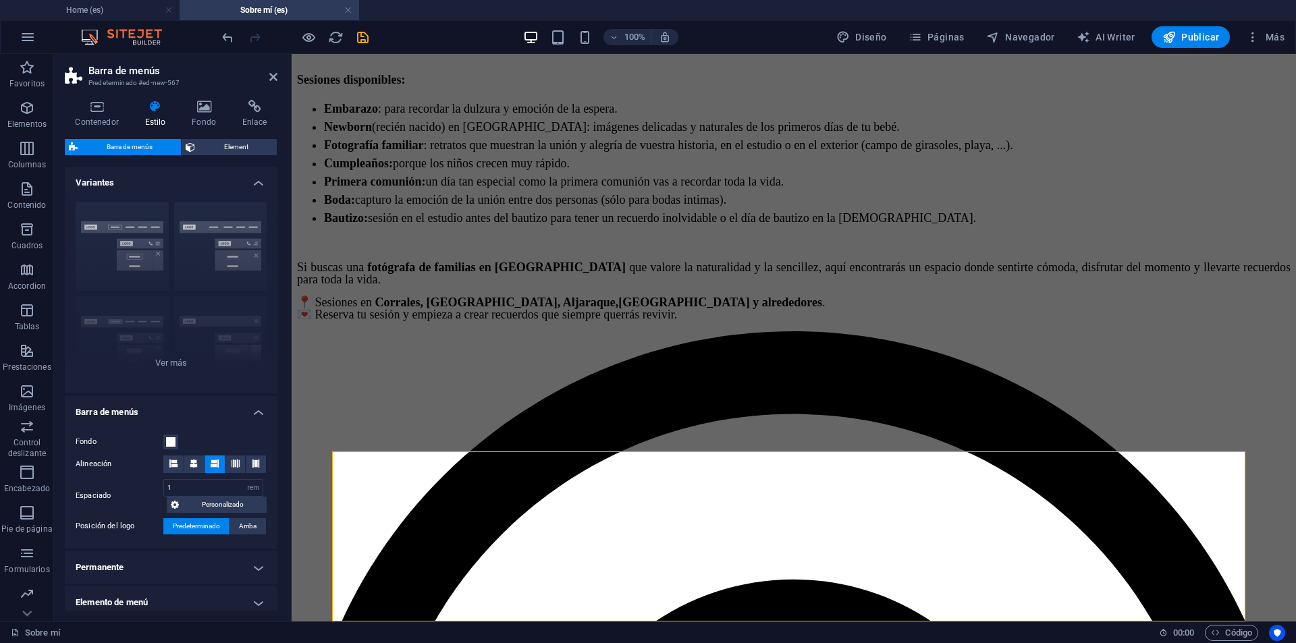
click at [267, 74] on h2 "Barra de menús" at bounding box center [182, 71] width 189 height 12
click at [279, 79] on aside "Barra de menús Predeterminado #ed-new-567 Contenedor Estilo Fondo Enlace Tamaño…" at bounding box center [173, 338] width 238 height 568
click at [274, 77] on icon at bounding box center [273, 77] width 8 height 11
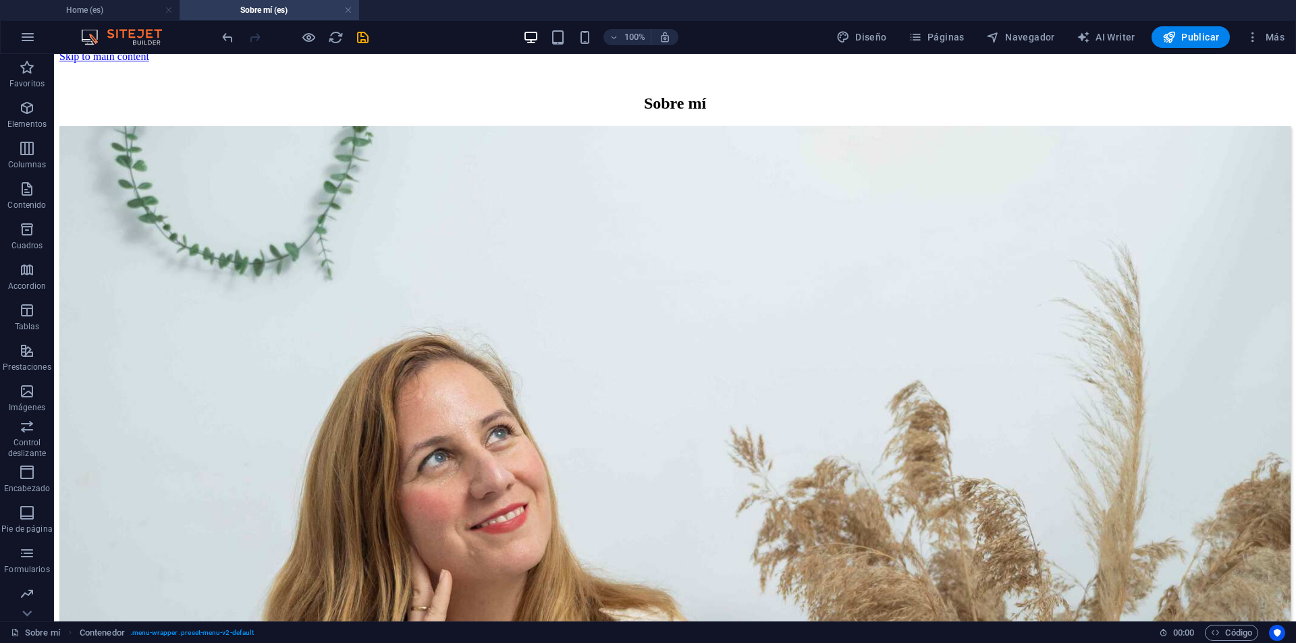
scroll to position [0, 0]
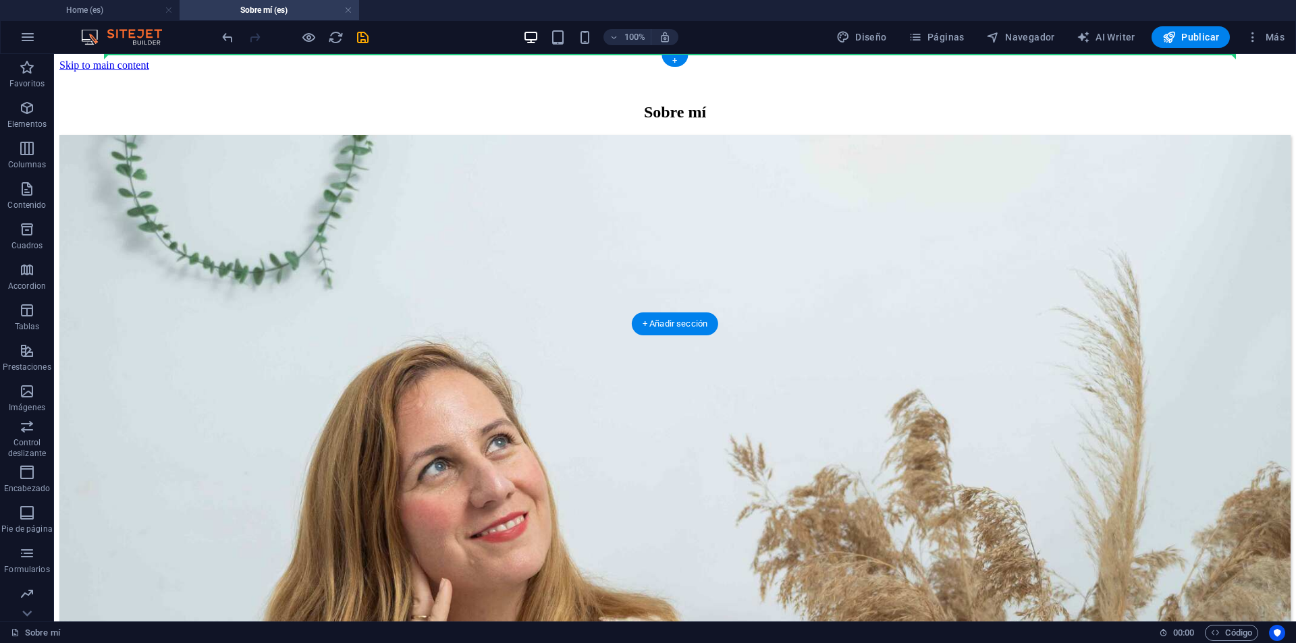
drag, startPoint x: 139, startPoint y: 375, endPoint x: 335, endPoint y: 104, distance: 334.0
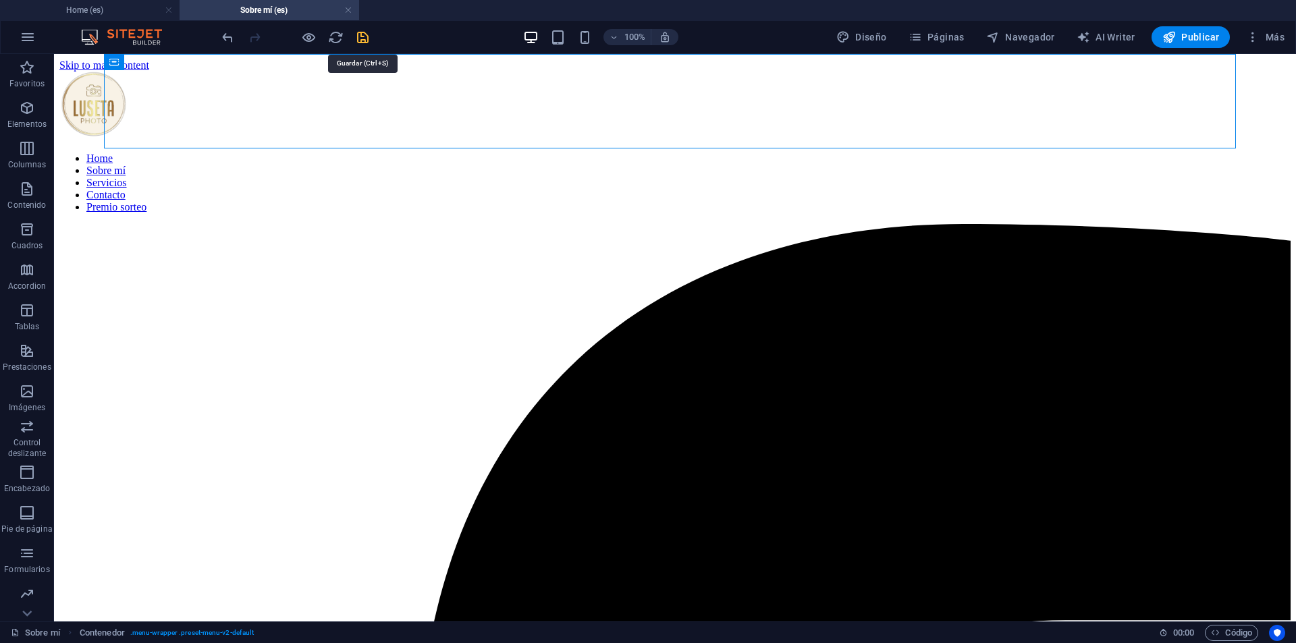
click at [364, 38] on icon "save" at bounding box center [363, 38] width 16 height 16
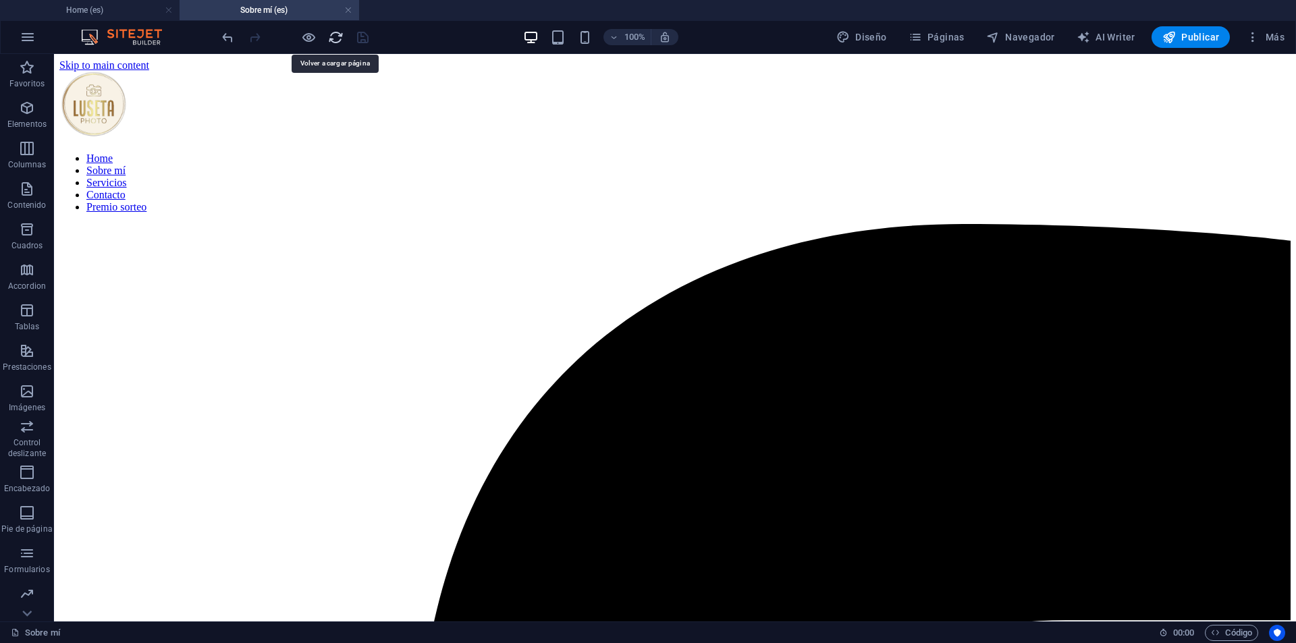
click at [333, 38] on icon "reload" at bounding box center [336, 38] width 16 height 16
click at [335, 38] on icon "reload" at bounding box center [336, 38] width 16 height 16
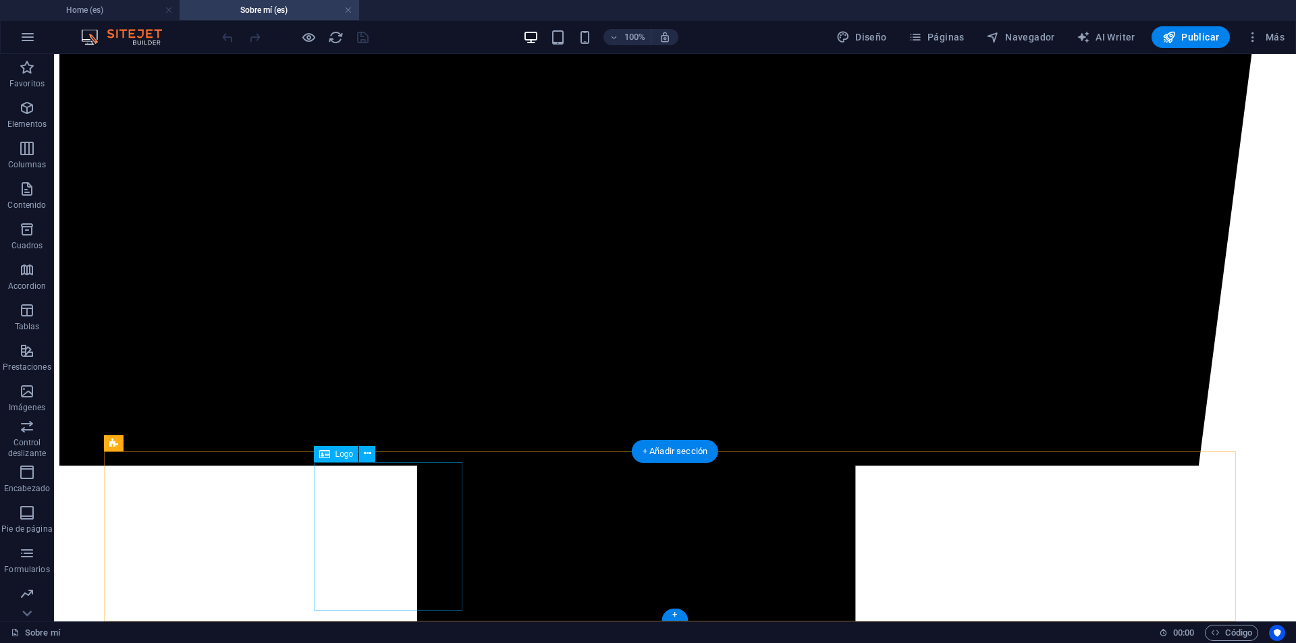
scroll to position [1128, 0]
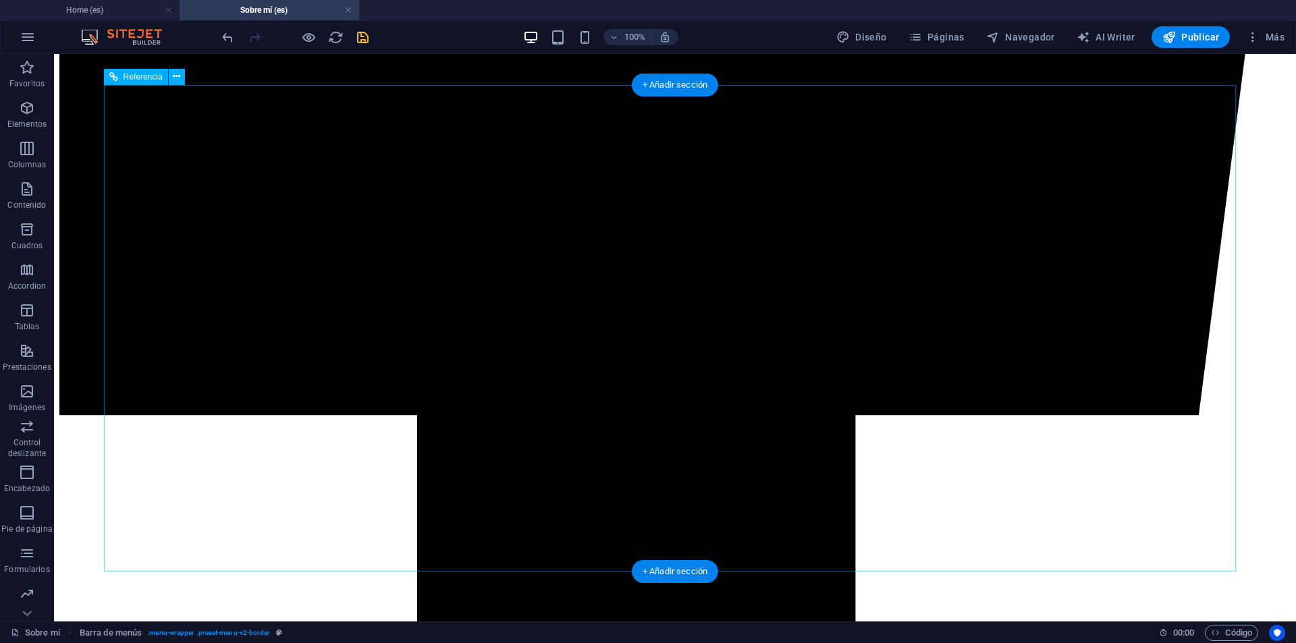
scroll to position [958, 0]
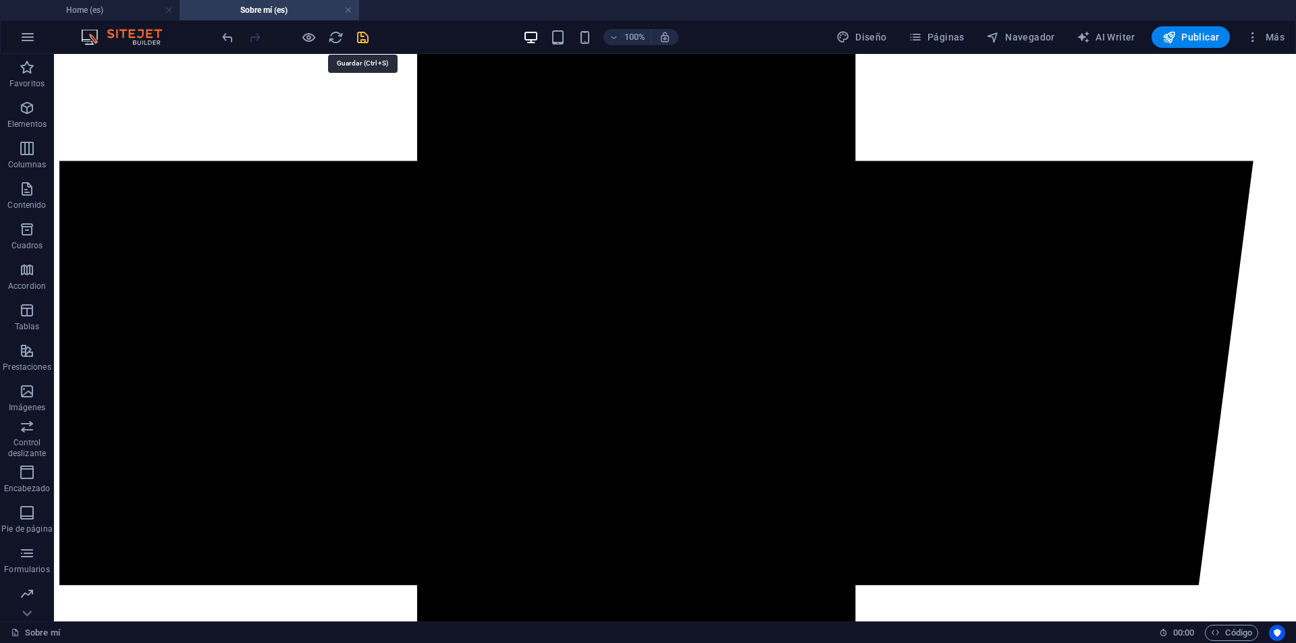
click at [357, 34] on icon "save" at bounding box center [363, 38] width 16 height 16
click at [334, 32] on icon "reload" at bounding box center [336, 38] width 16 height 16
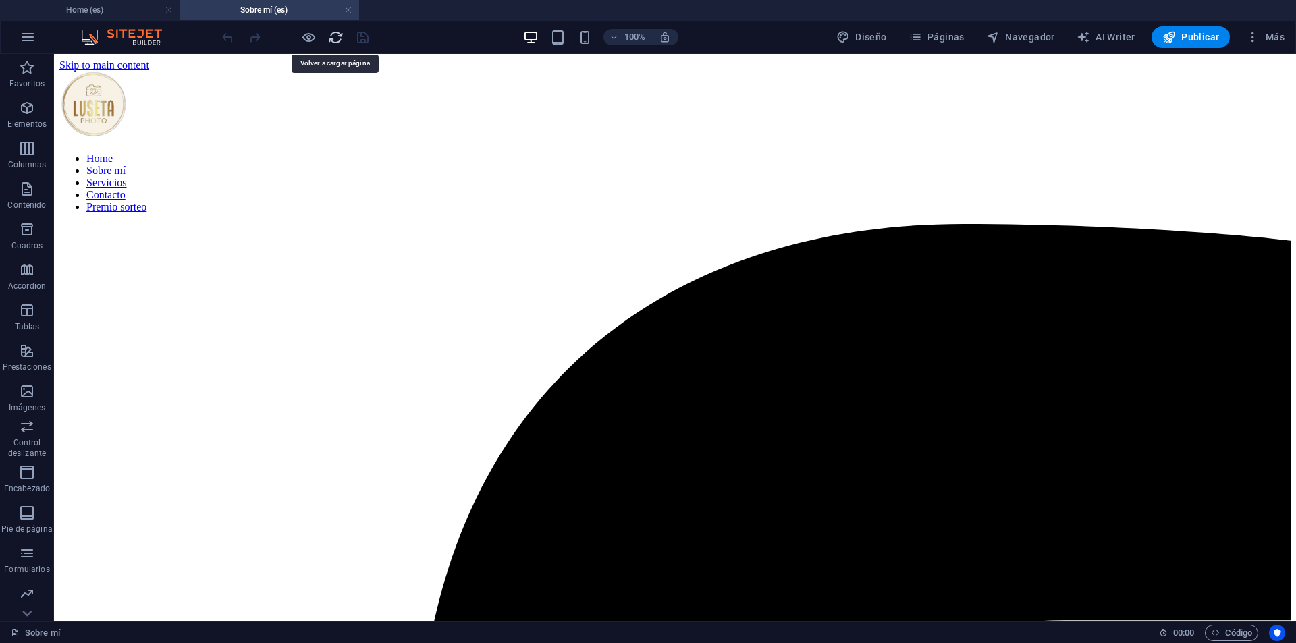
scroll to position [0, 0]
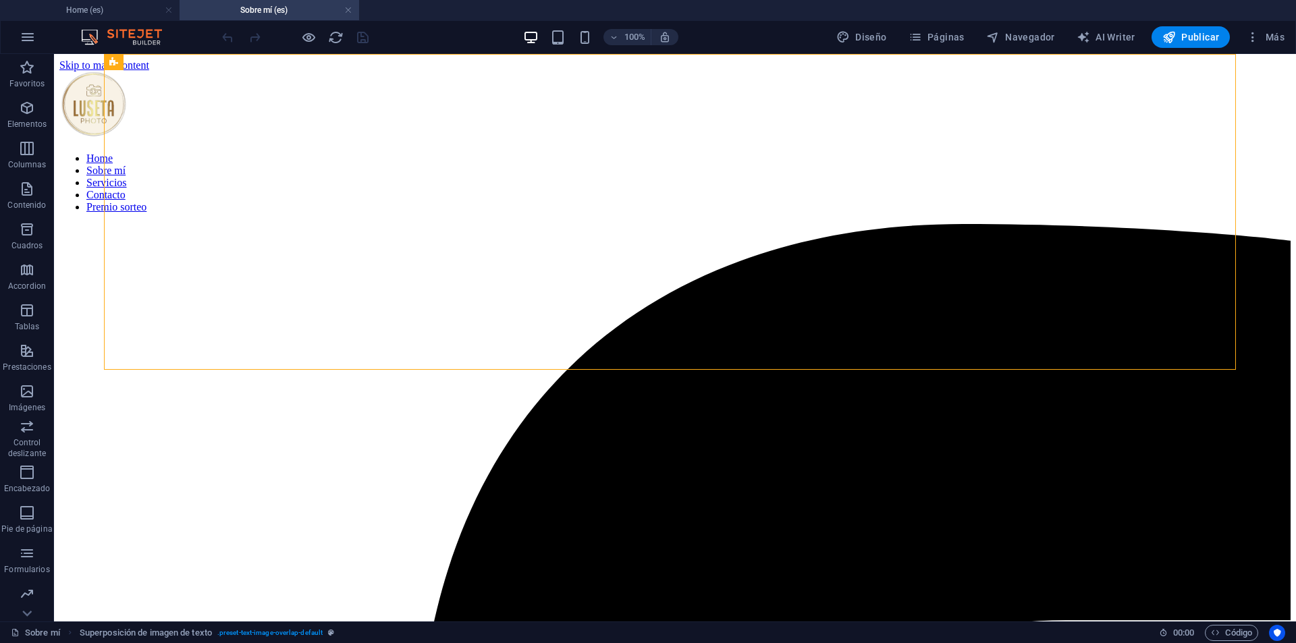
click at [360, 37] on div at bounding box center [294, 37] width 151 height 22
click at [333, 36] on icon "reload" at bounding box center [336, 38] width 16 height 16
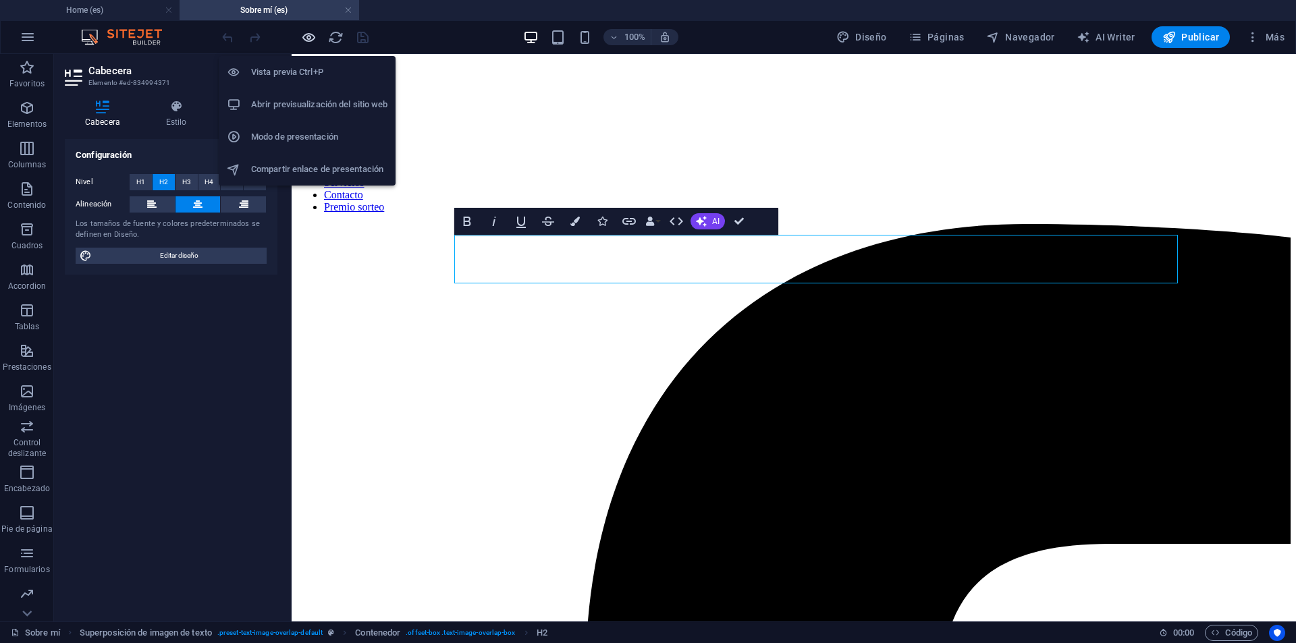
click at [310, 40] on icon "button" at bounding box center [309, 38] width 16 height 16
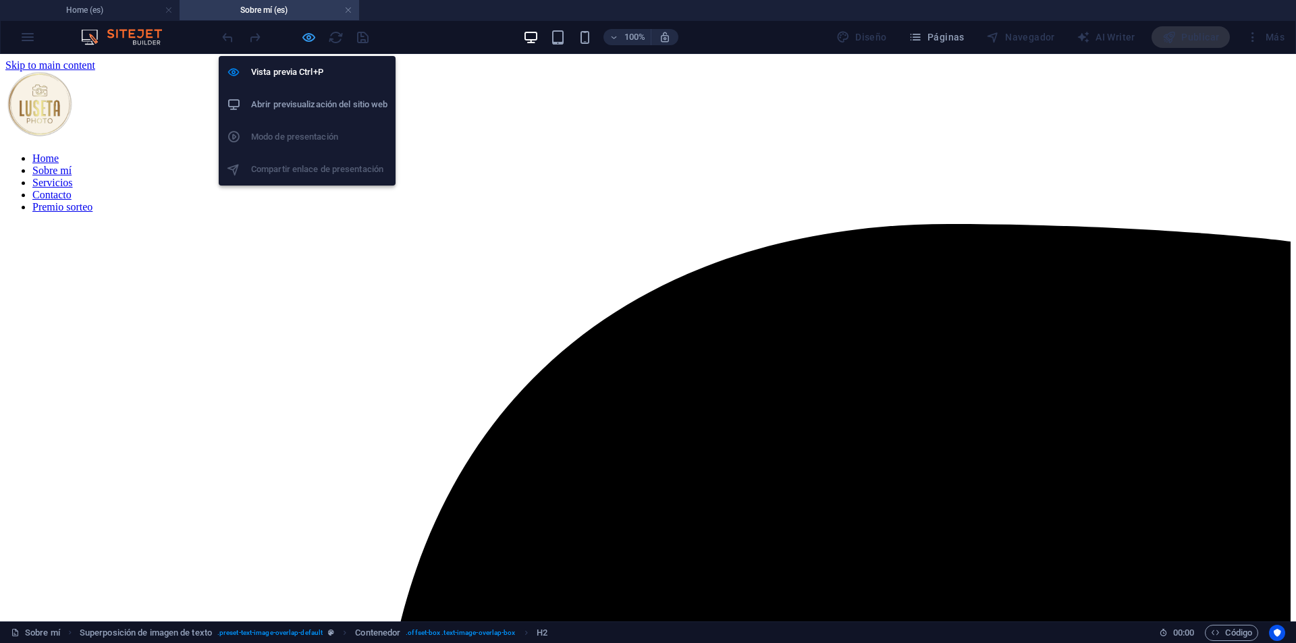
click at [310, 39] on icon "button" at bounding box center [309, 38] width 16 height 16
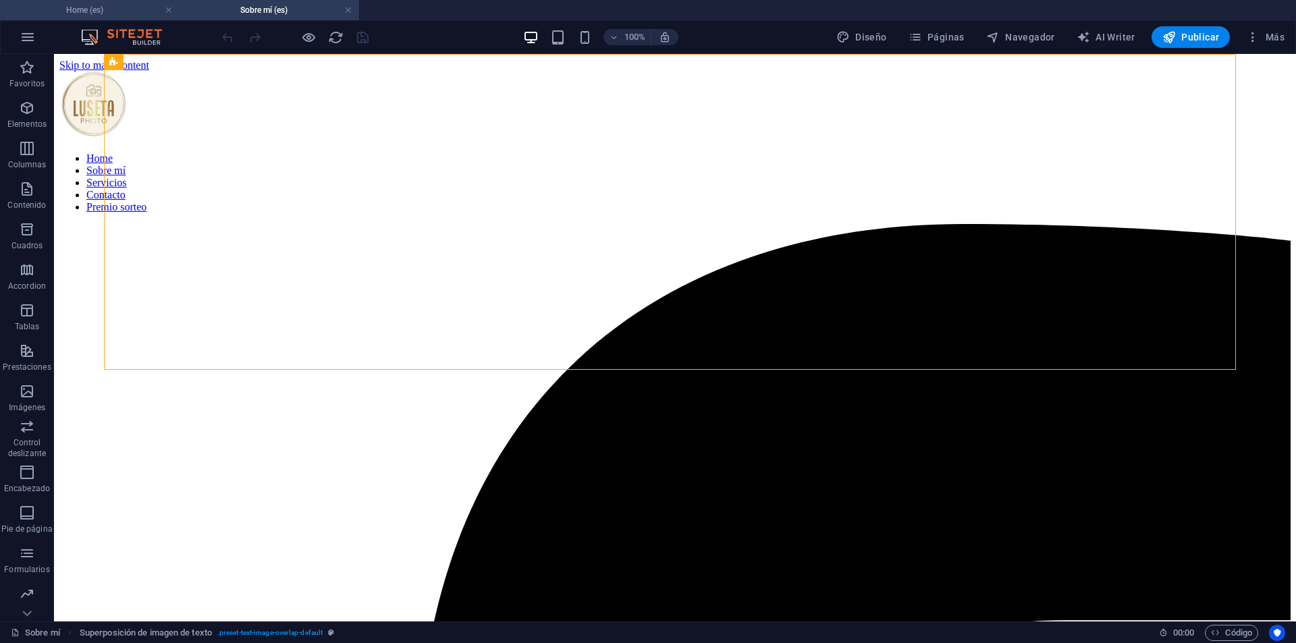
click at [128, 10] on h4 "Home (es)" at bounding box center [90, 10] width 180 height 15
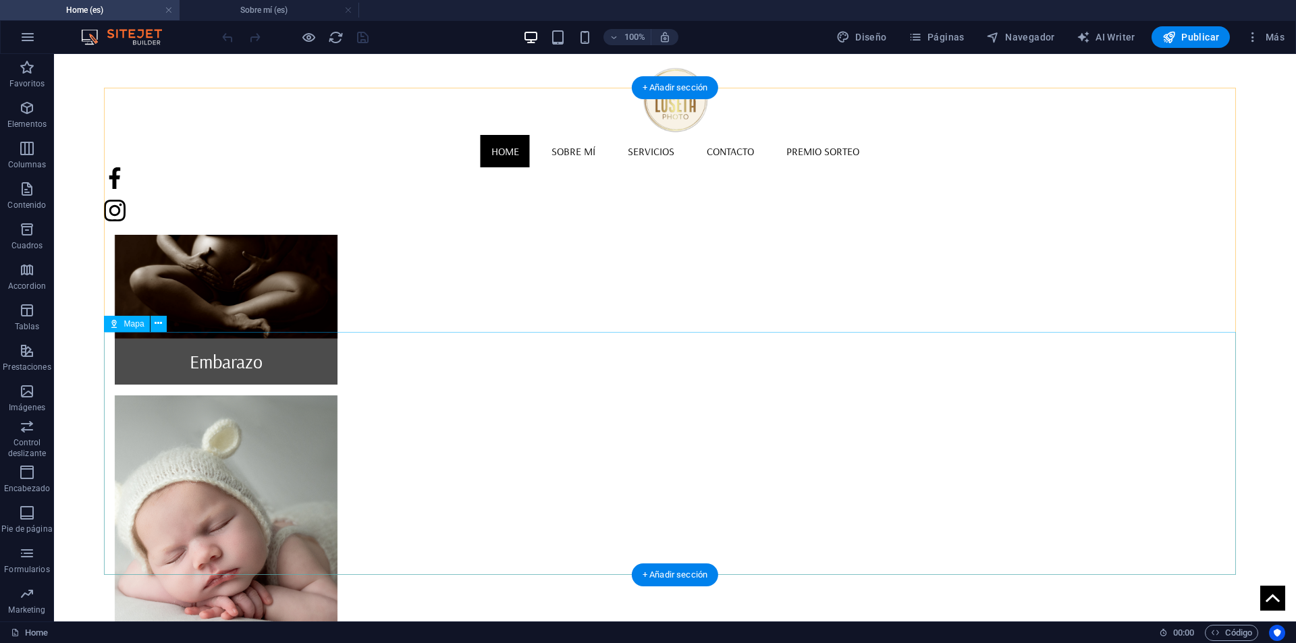
scroll to position [975, 0]
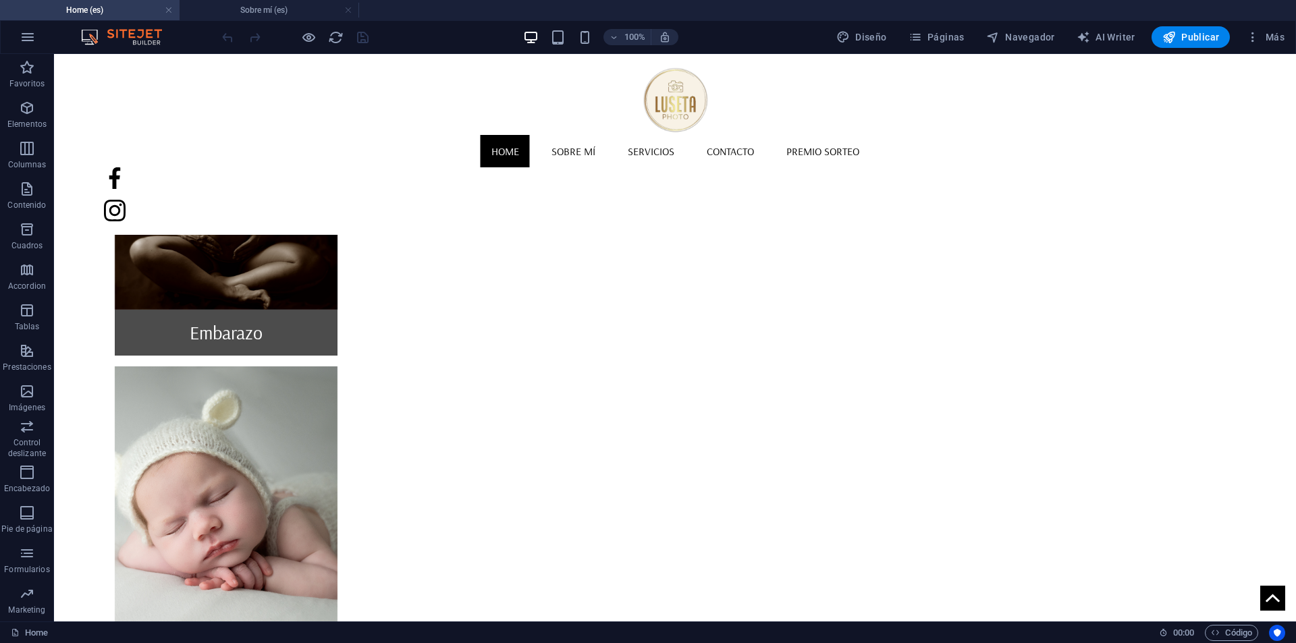
click at [312, 28] on div at bounding box center [294, 37] width 151 height 22
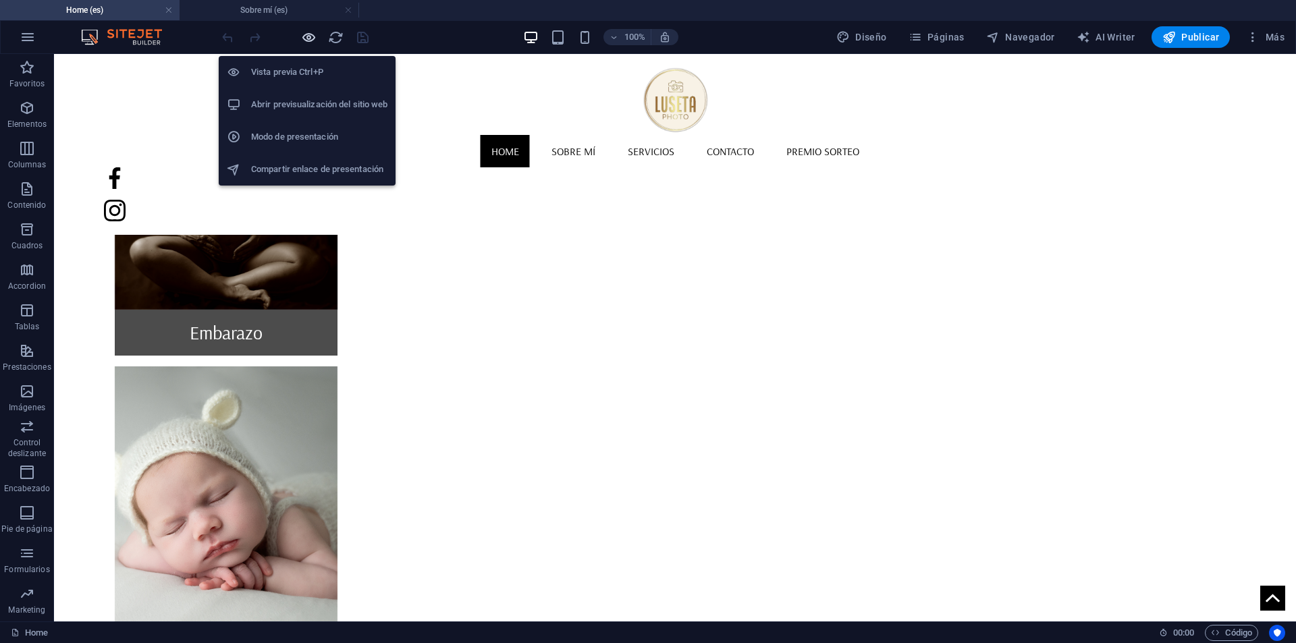
click at [308, 36] on icon "button" at bounding box center [309, 38] width 16 height 16
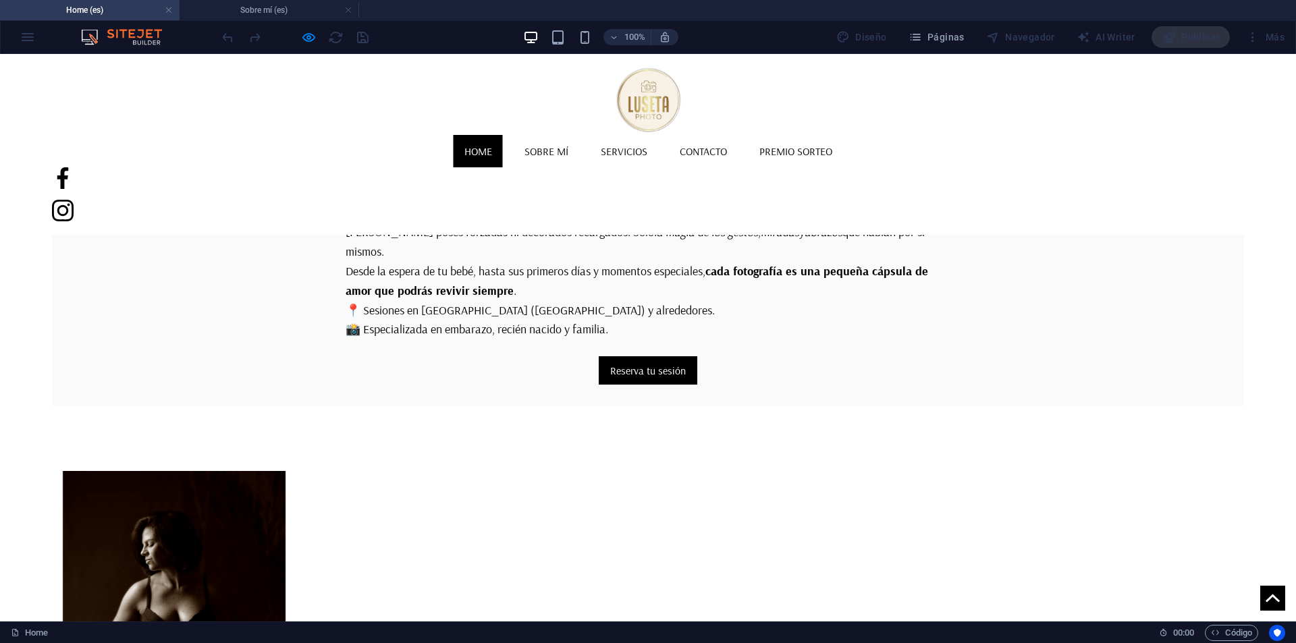
scroll to position [607, 0]
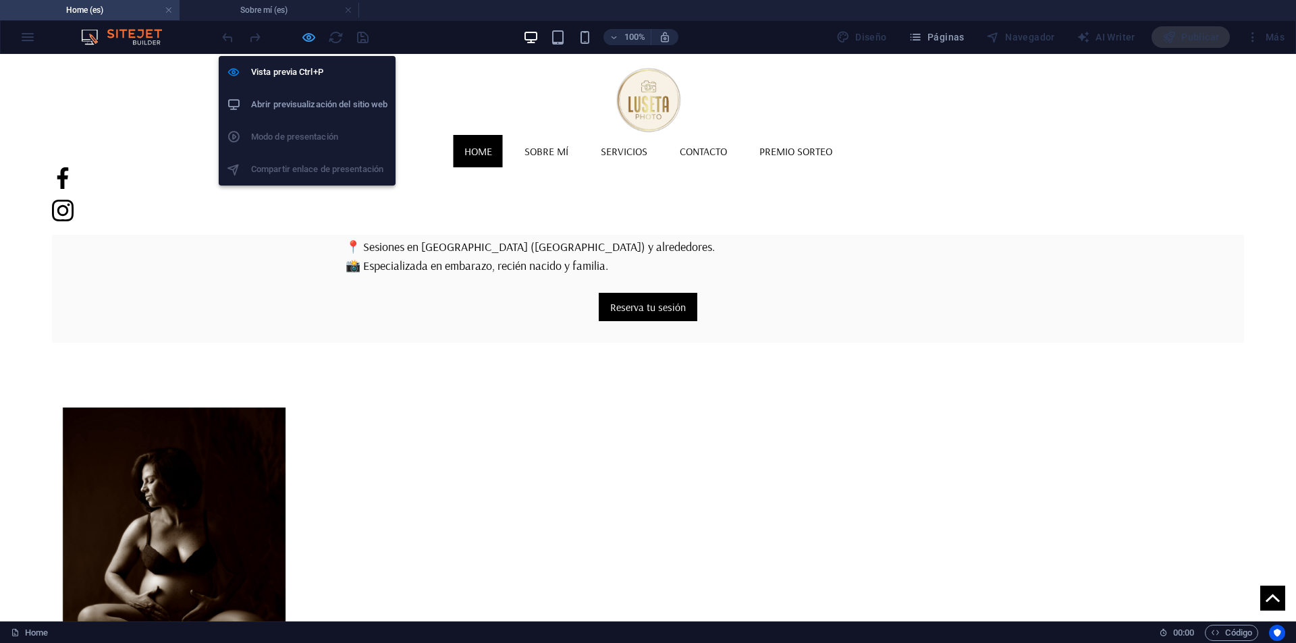
click at [304, 40] on icon "button" at bounding box center [309, 38] width 16 height 16
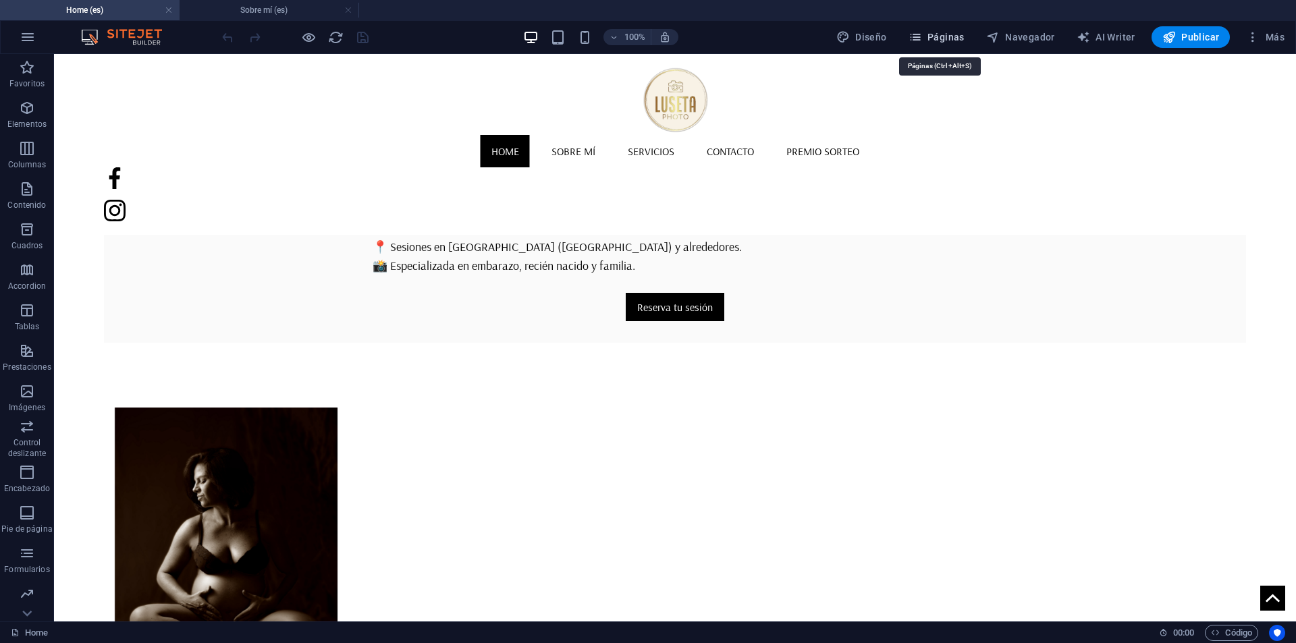
click at [956, 38] on span "Páginas" at bounding box center [936, 36] width 56 height 13
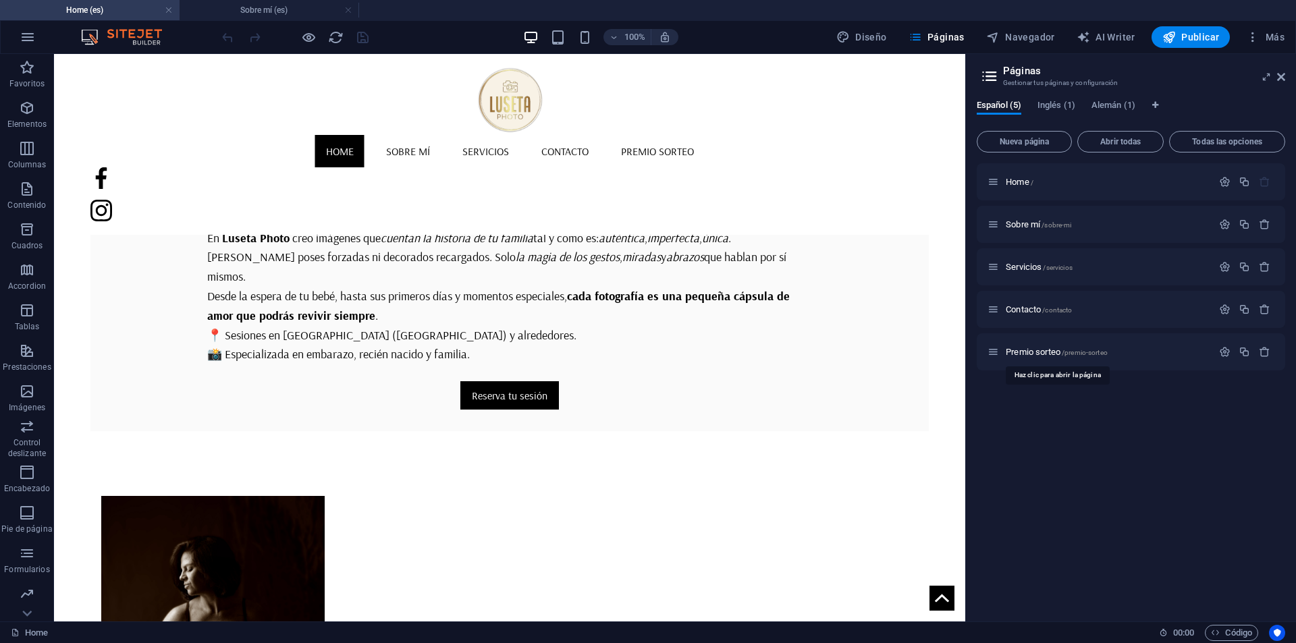
click at [1022, 352] on span "Premio sorteo /premio-sorteo" at bounding box center [1057, 352] width 102 height 10
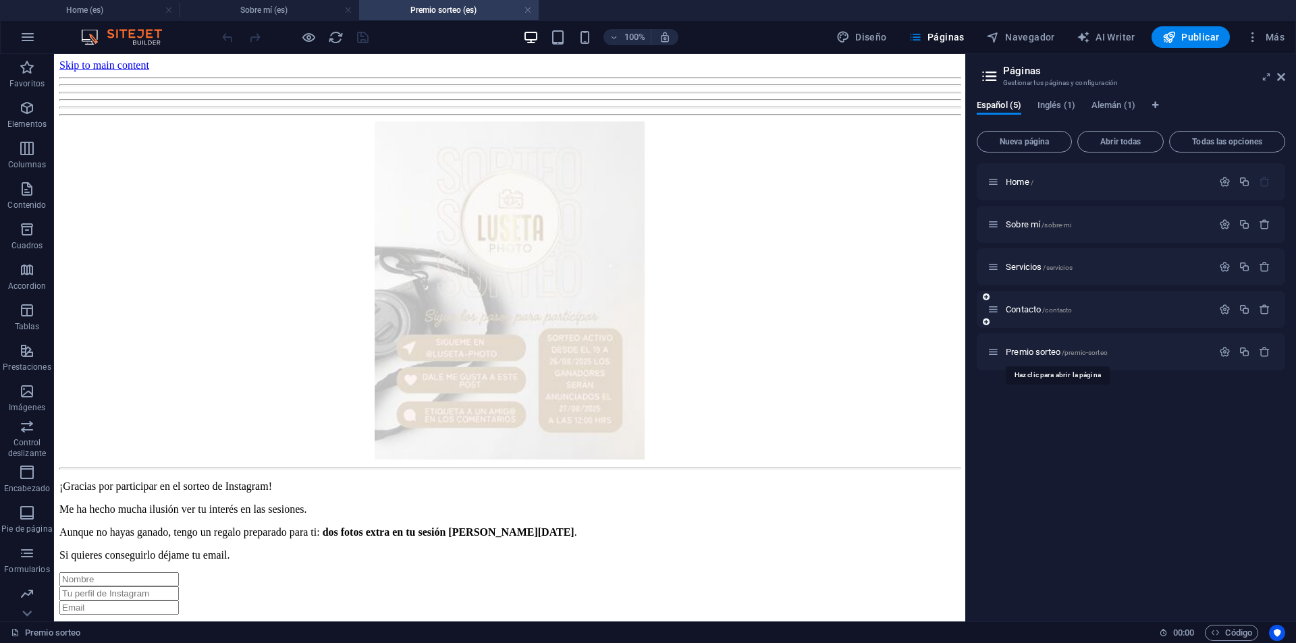
scroll to position [0, 0]
click at [1280, 79] on icon at bounding box center [1281, 77] width 8 height 11
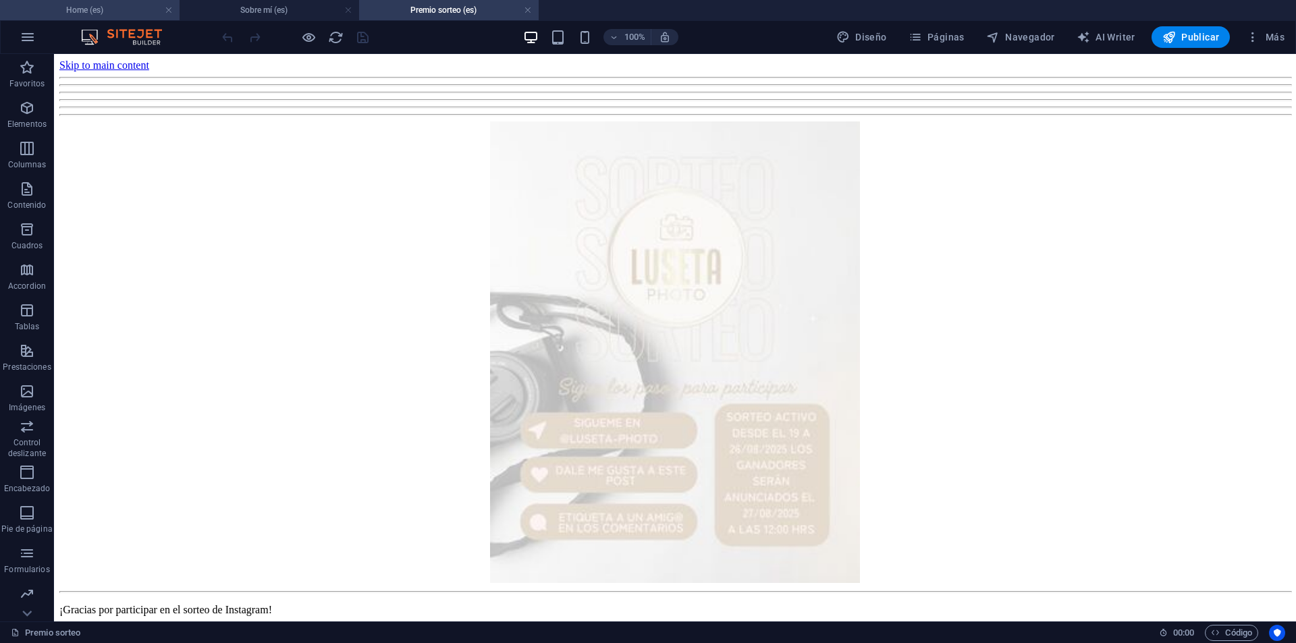
click at [130, 6] on h4 "Home (es)" at bounding box center [90, 10] width 180 height 15
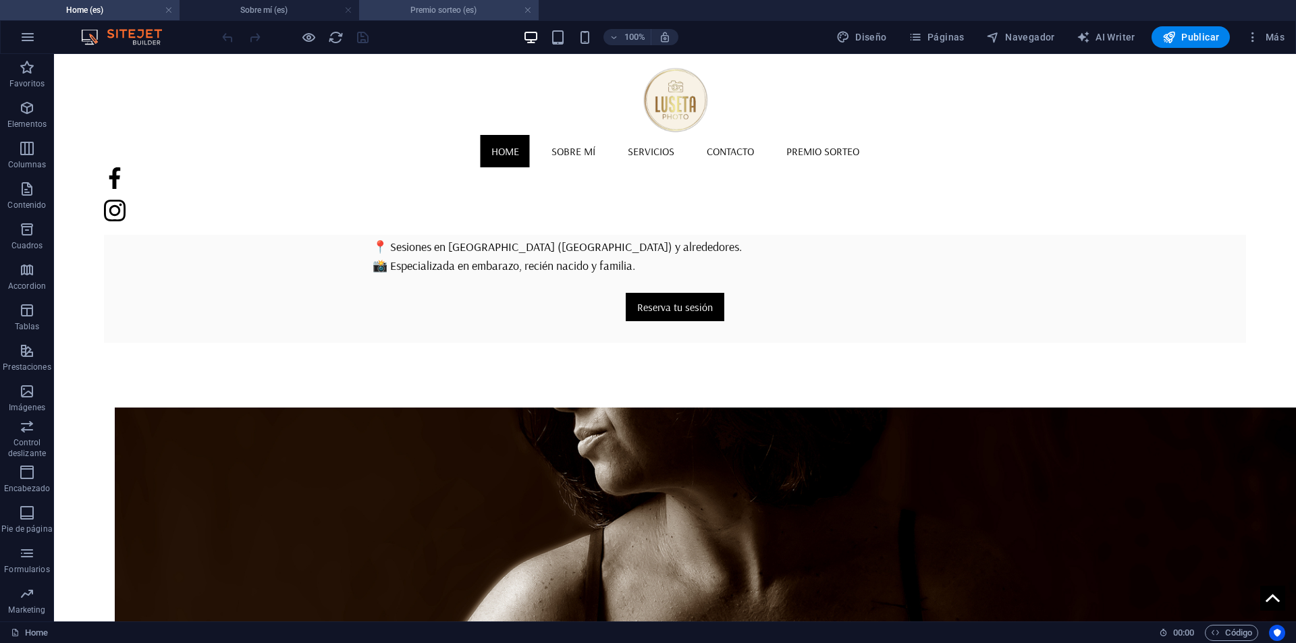
click at [440, 9] on h4 "Premio sorteo (es)" at bounding box center [449, 10] width 180 height 15
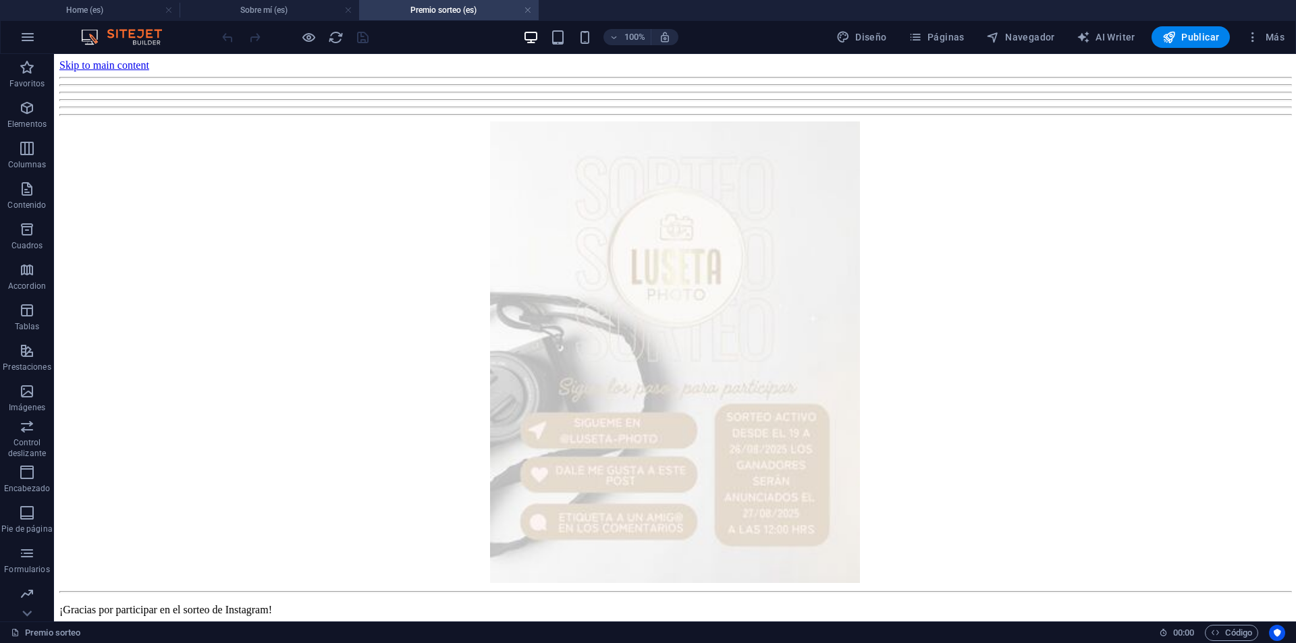
scroll to position [0, 0]
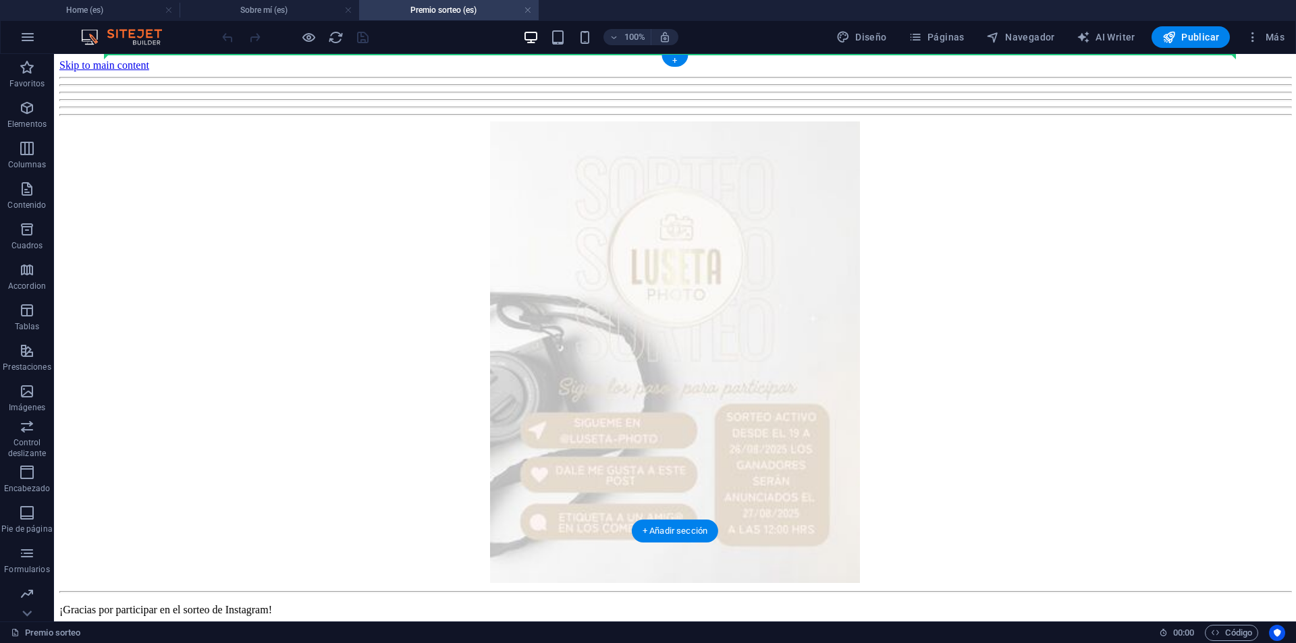
drag, startPoint x: 426, startPoint y: 564, endPoint x: 491, endPoint y: 65, distance: 503.0
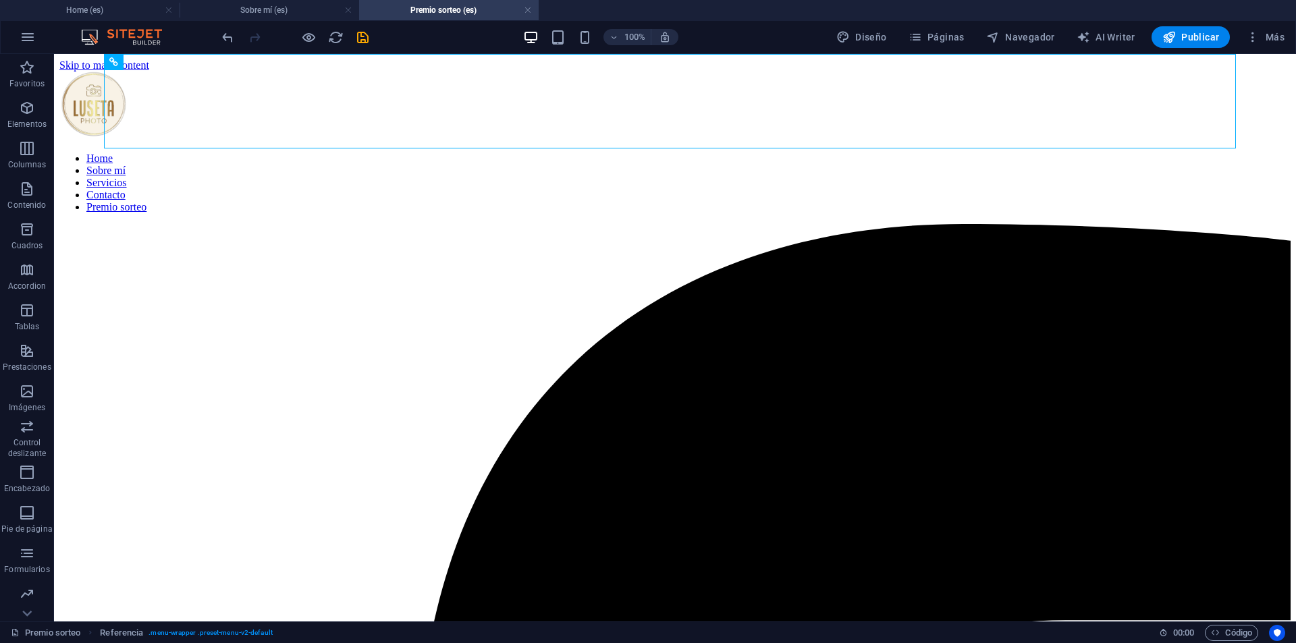
drag, startPoint x: 326, startPoint y: 61, endPoint x: 55, endPoint y: 132, distance: 279.6
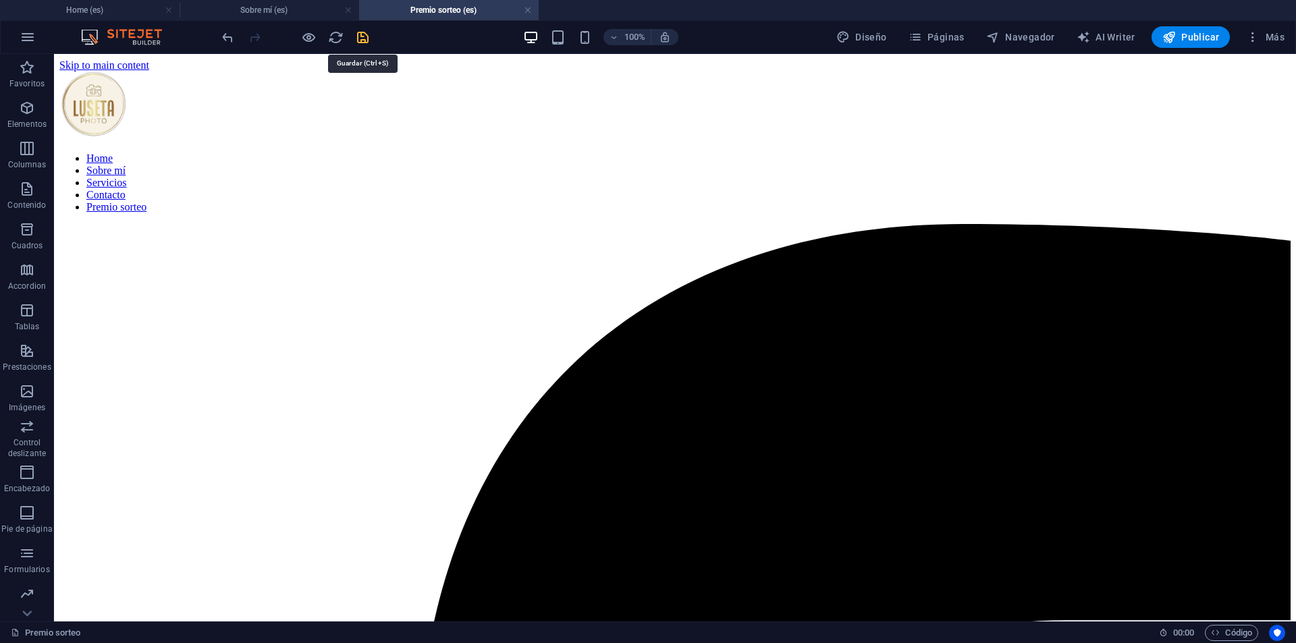
click at [366, 37] on icon "save" at bounding box center [363, 38] width 16 height 16
click at [1185, 42] on span "Publicar" at bounding box center [1190, 36] width 57 height 13
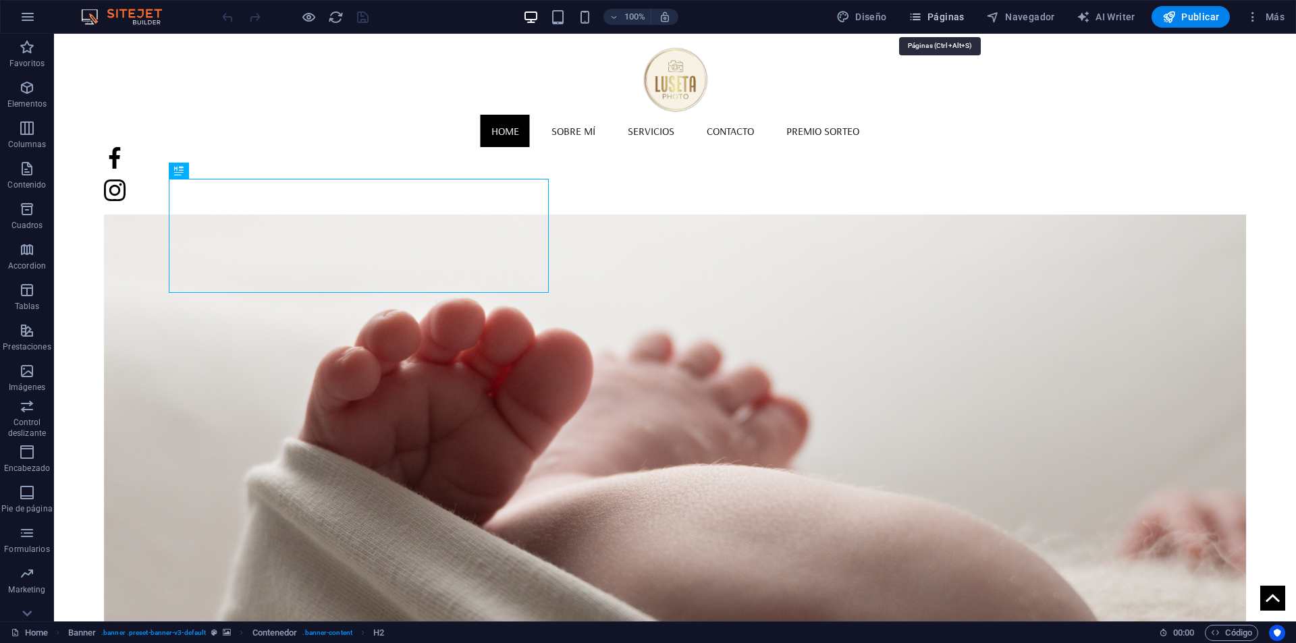
click at [943, 20] on span "Páginas" at bounding box center [936, 16] width 56 height 13
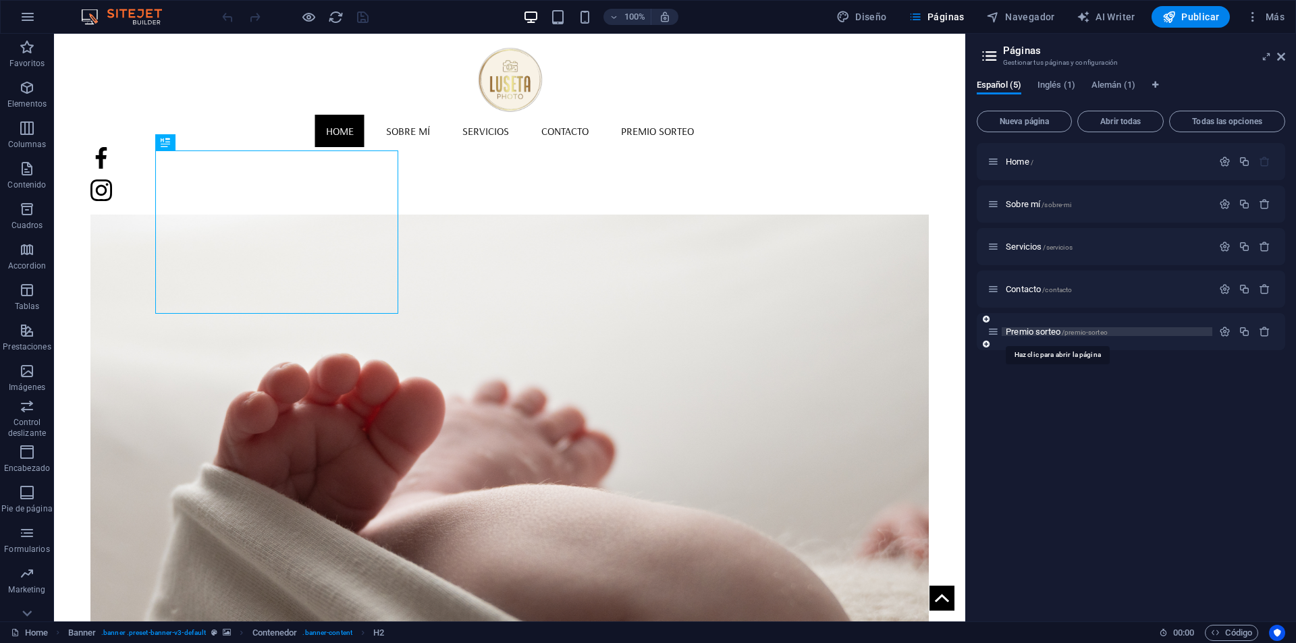
click at [1047, 328] on span "Premio sorteo /premio-sorteo" at bounding box center [1057, 332] width 102 height 10
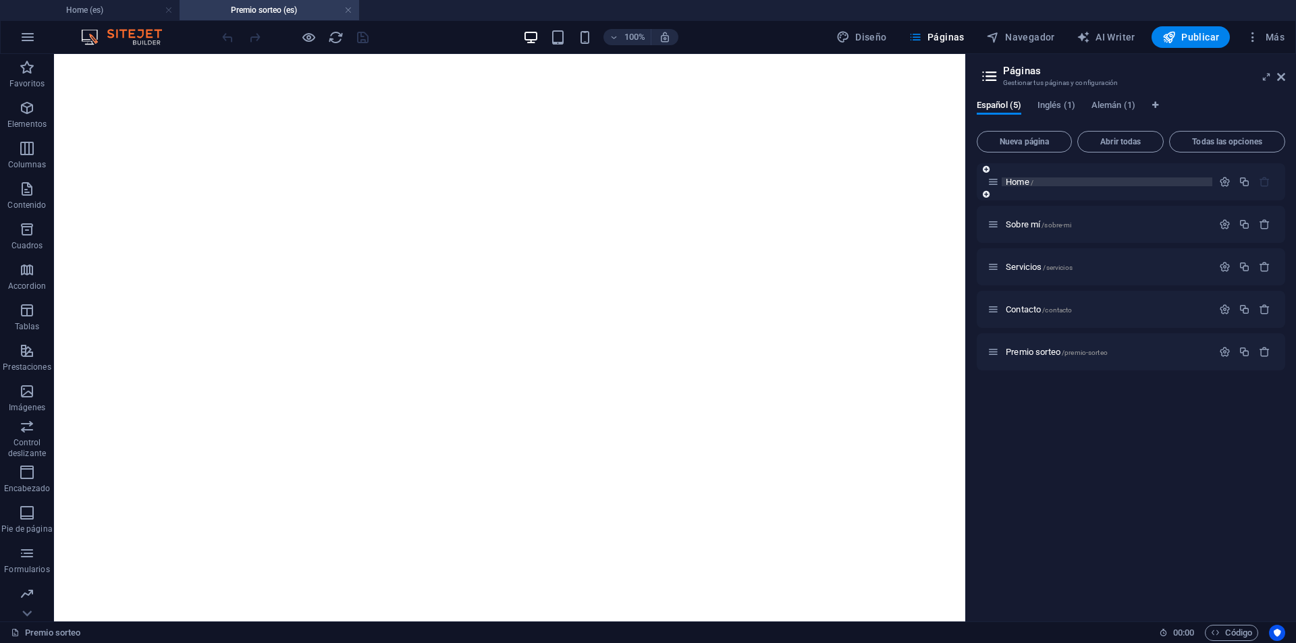
click at [1020, 180] on span "Home /" at bounding box center [1020, 182] width 28 height 10
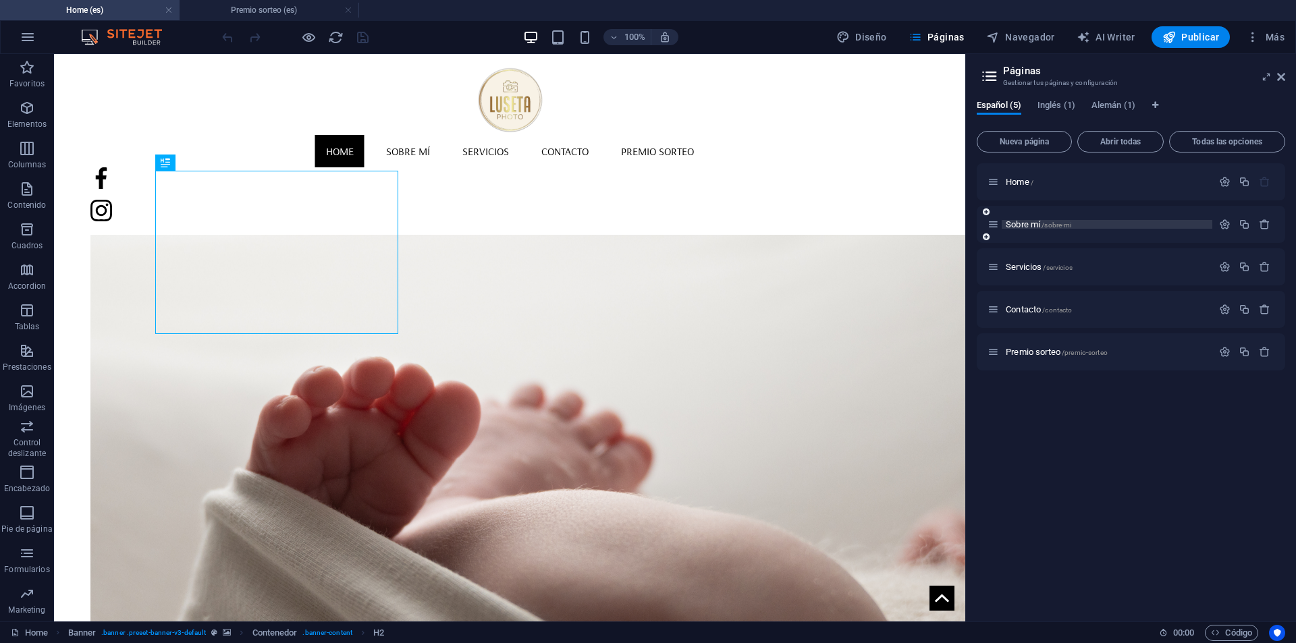
click at [1035, 225] on span "Sobre mí /sobre-mi" at bounding box center [1038, 224] width 65 height 10
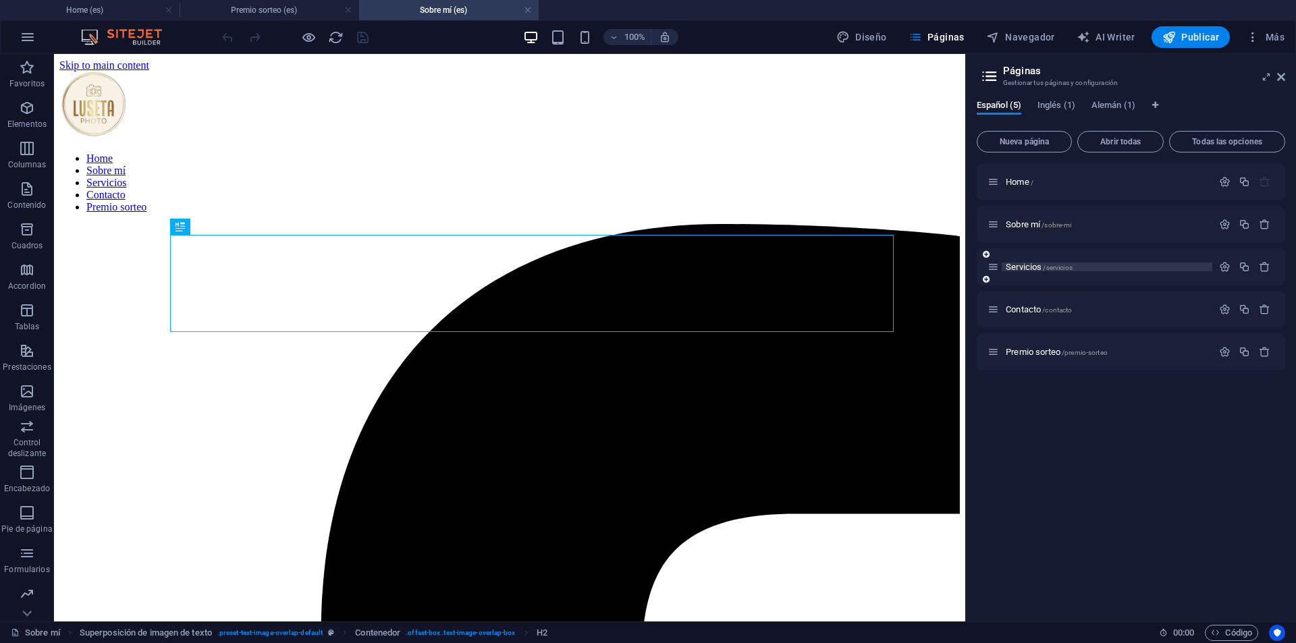
click at [1025, 269] on span "Servicios /servicios" at bounding box center [1039, 267] width 67 height 10
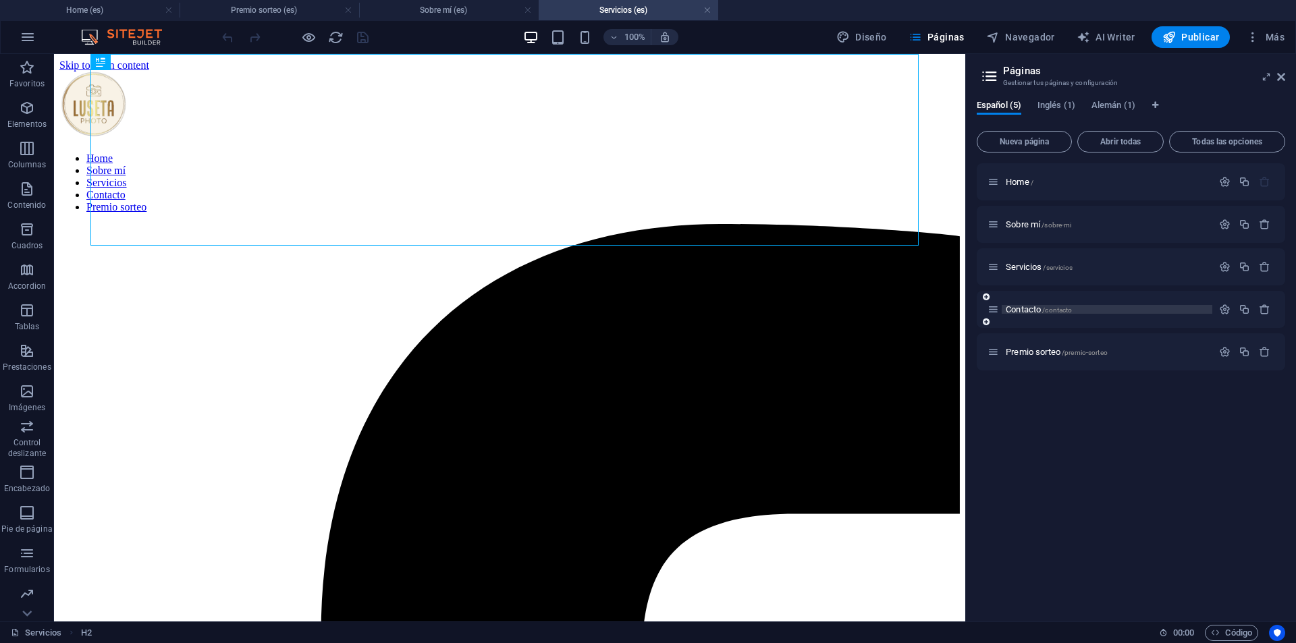
click at [1025, 310] on span "Contacto /contacto" at bounding box center [1039, 309] width 66 height 10
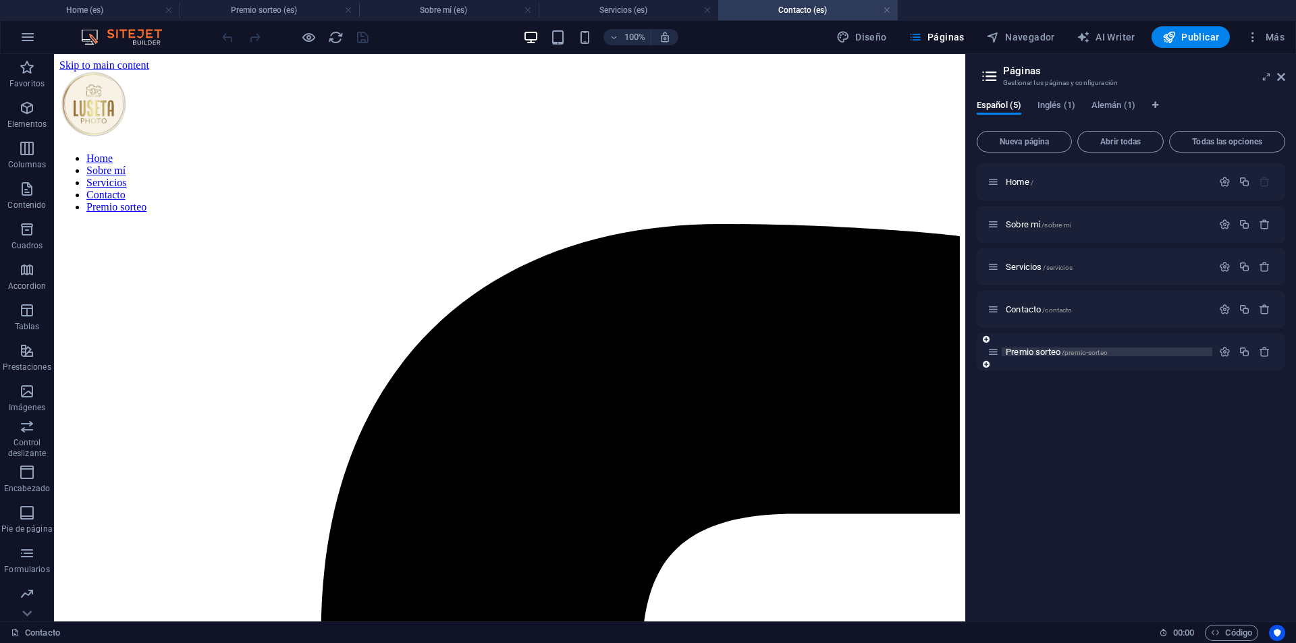
click at [1037, 353] on span "Premio sorteo /premio-sorteo" at bounding box center [1057, 352] width 102 height 10
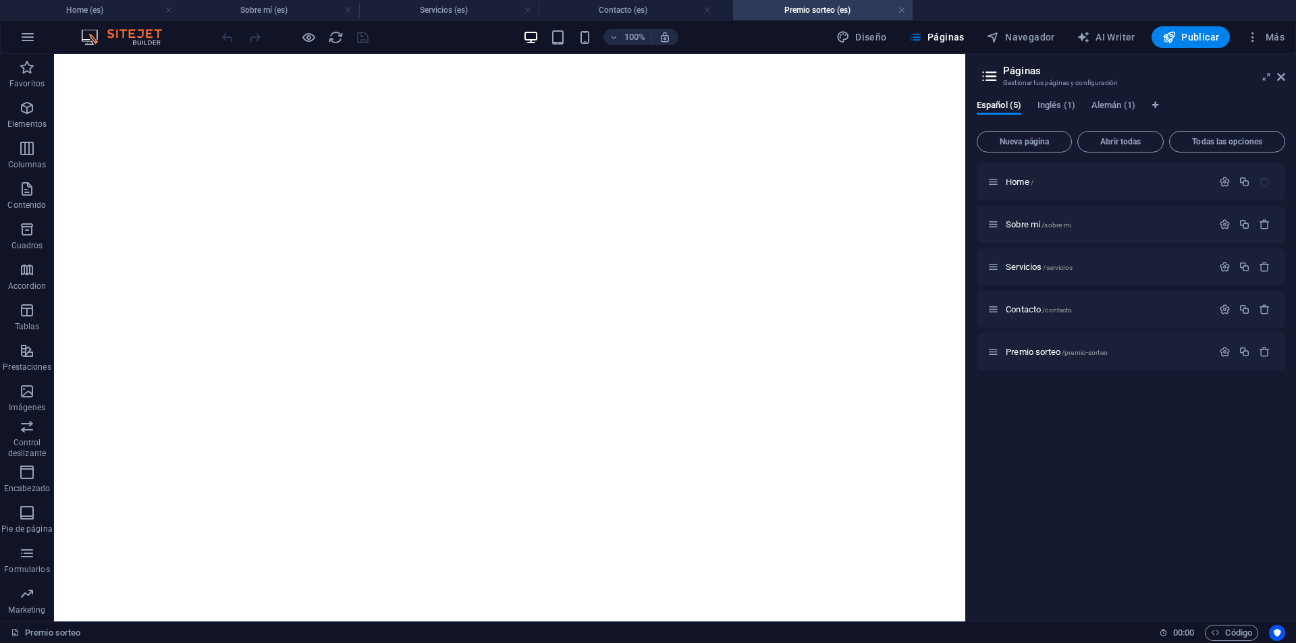
drag, startPoint x: 295, startPoint y: 3, endPoint x: 848, endPoint y: 21, distance: 553.7
click at [85, 9] on h4 "Home (es)" at bounding box center [90, 10] width 180 height 15
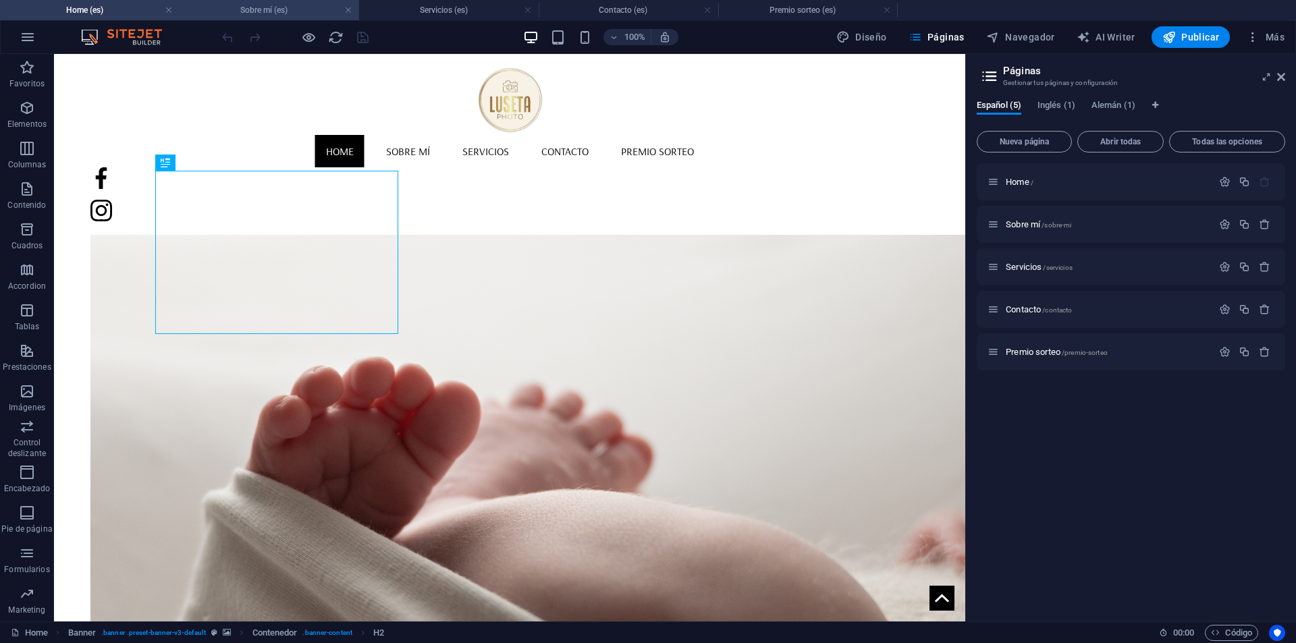
click at [258, 11] on h4 "Sobre mí (es)" at bounding box center [270, 10] width 180 height 15
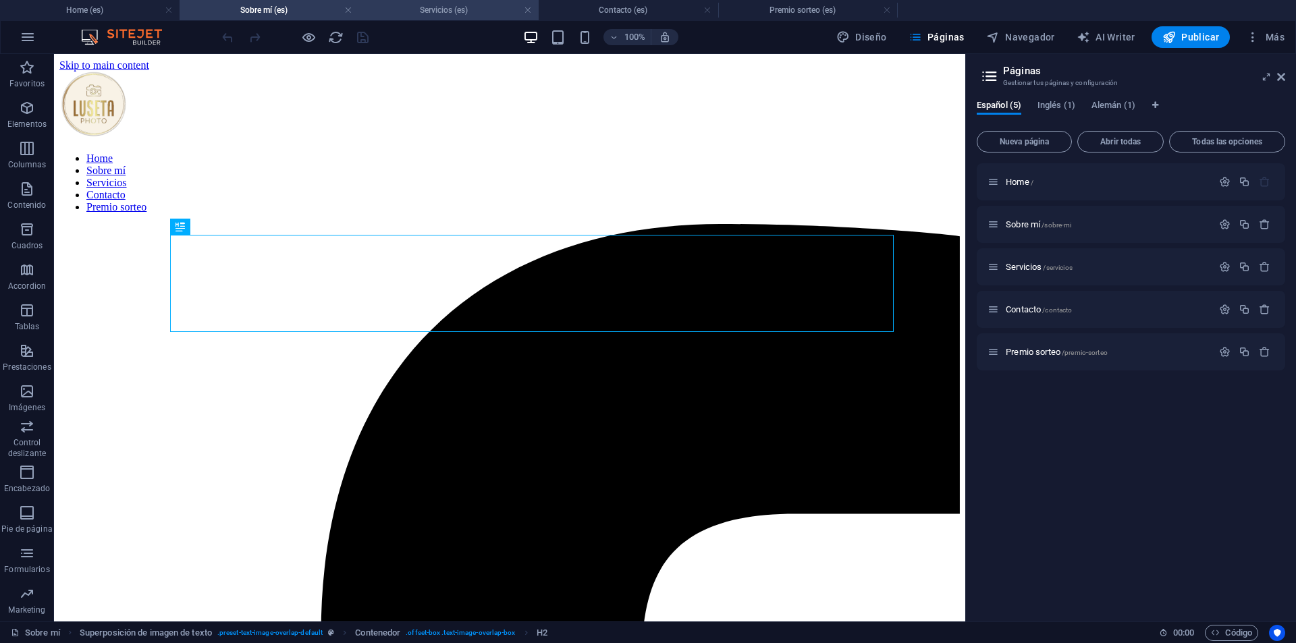
click at [458, 5] on h4 "Servicios (es)" at bounding box center [449, 10] width 180 height 15
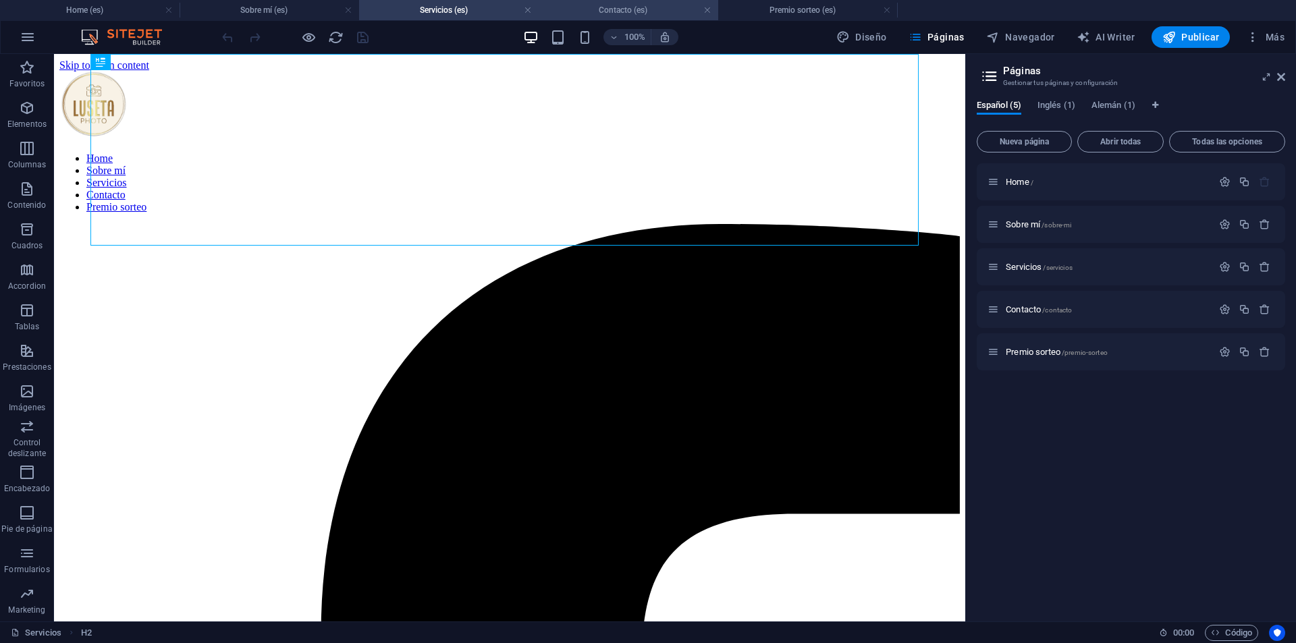
click at [595, 10] on h4 "Contacto (es)" at bounding box center [629, 10] width 180 height 15
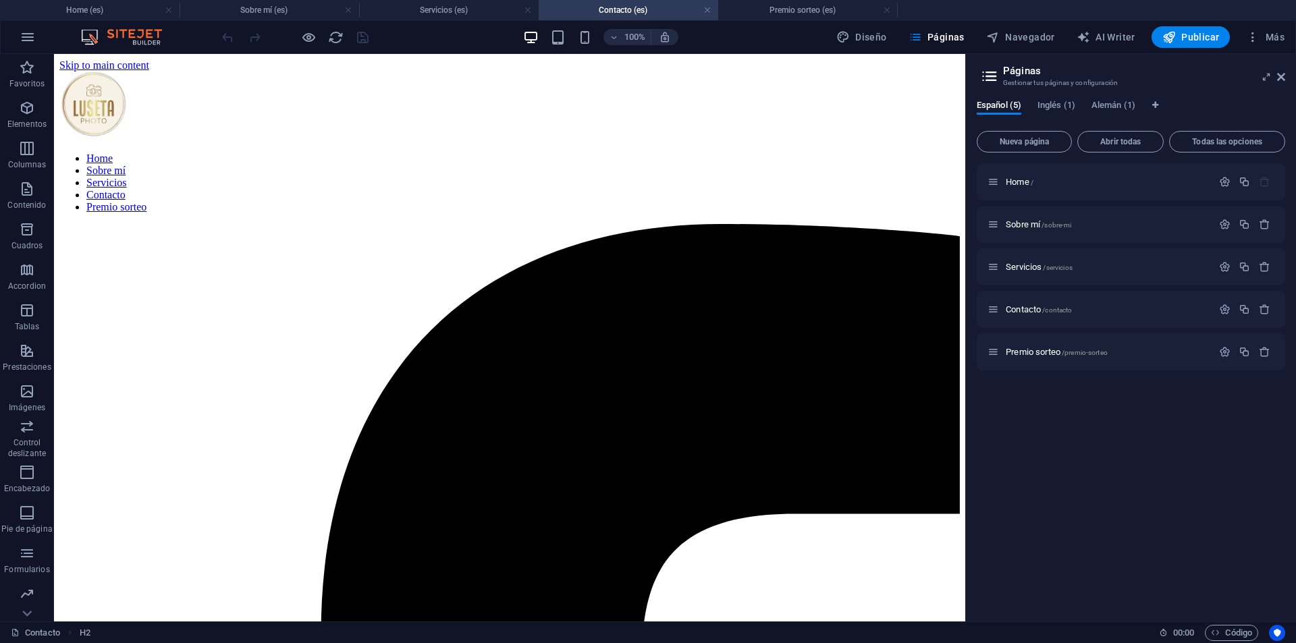
drag, startPoint x: 785, startPoint y: 11, endPoint x: 618, endPoint y: 26, distance: 168.0
click at [1279, 71] on h2 "Páginas" at bounding box center [1144, 71] width 282 height 12
click at [1281, 77] on icon at bounding box center [1281, 77] width 8 height 11
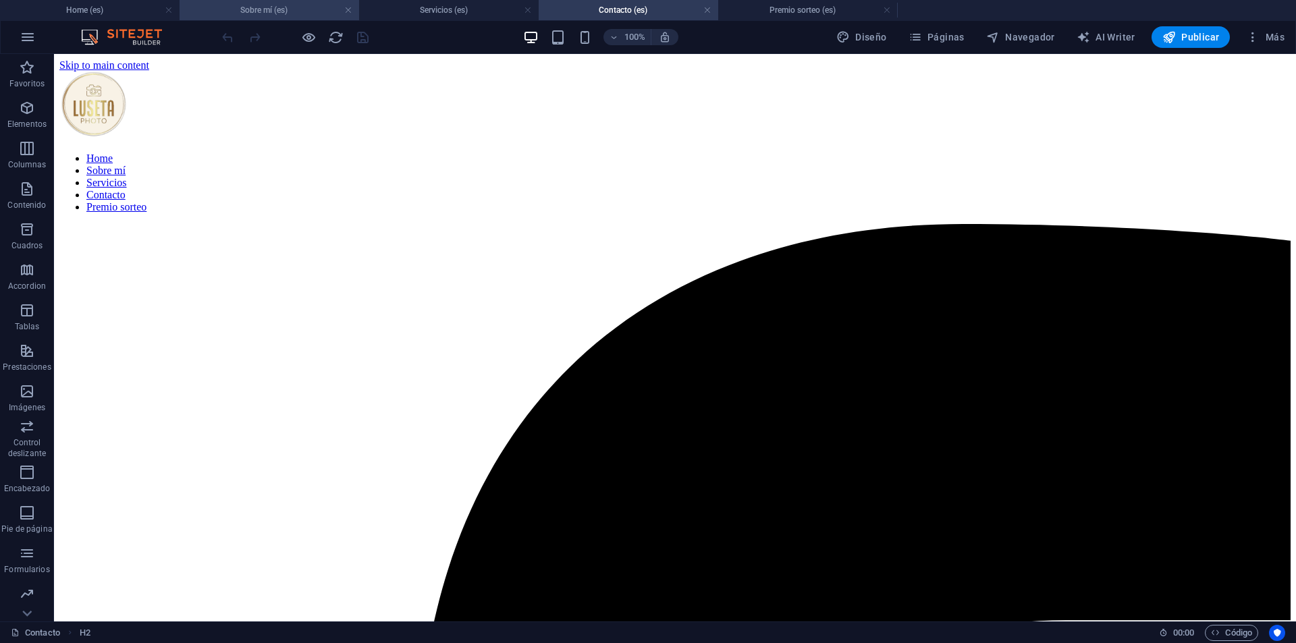
click at [235, 9] on h4 "Sobre mí (es)" at bounding box center [270, 10] width 180 height 15
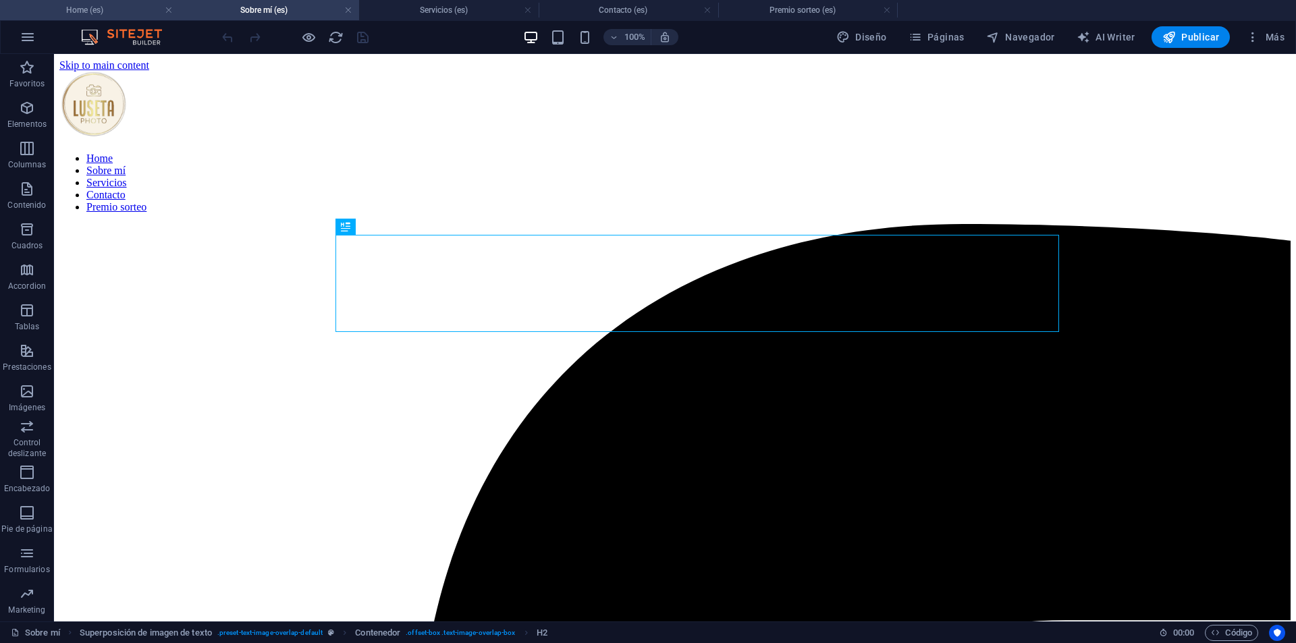
click at [108, 11] on h4 "Home (es)" at bounding box center [90, 10] width 180 height 15
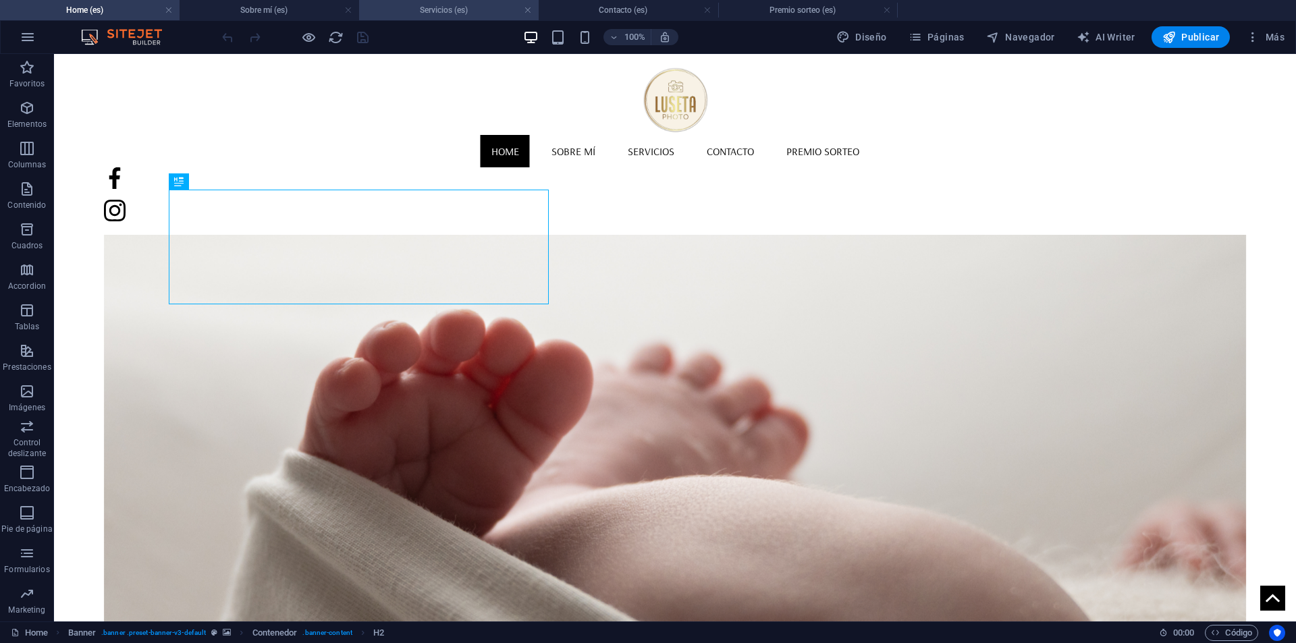
click at [462, 7] on h4 "Servicios (es)" at bounding box center [449, 10] width 180 height 15
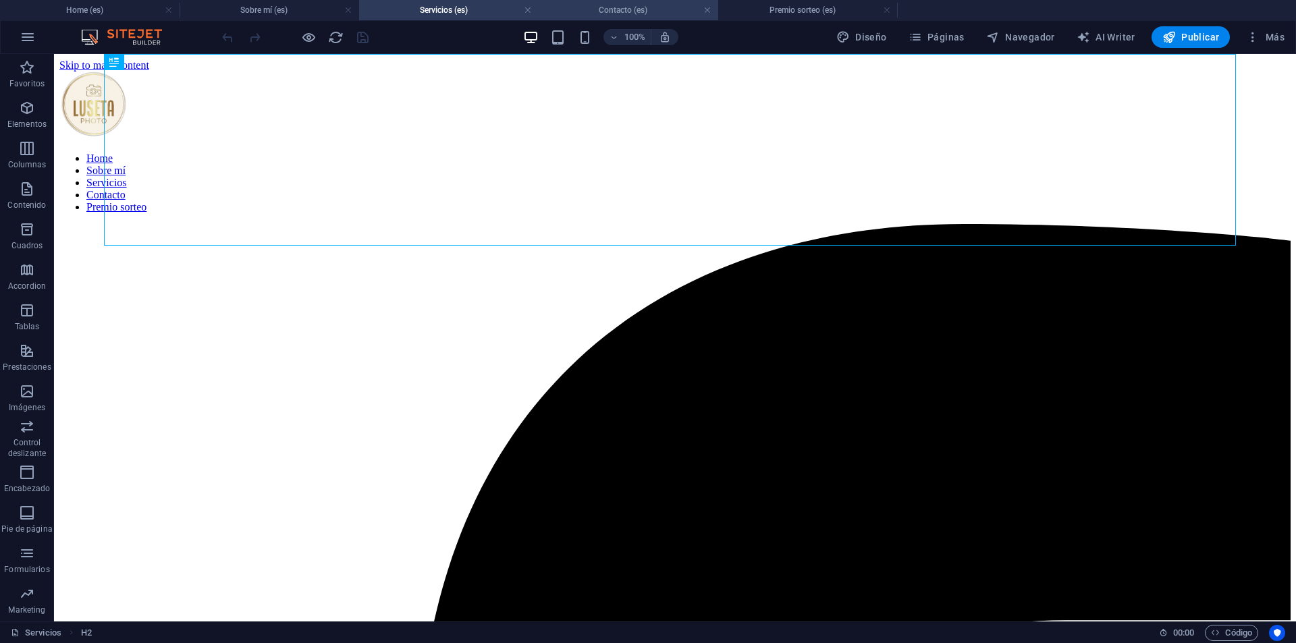
click at [601, 6] on h4 "Contacto (es)" at bounding box center [629, 10] width 180 height 15
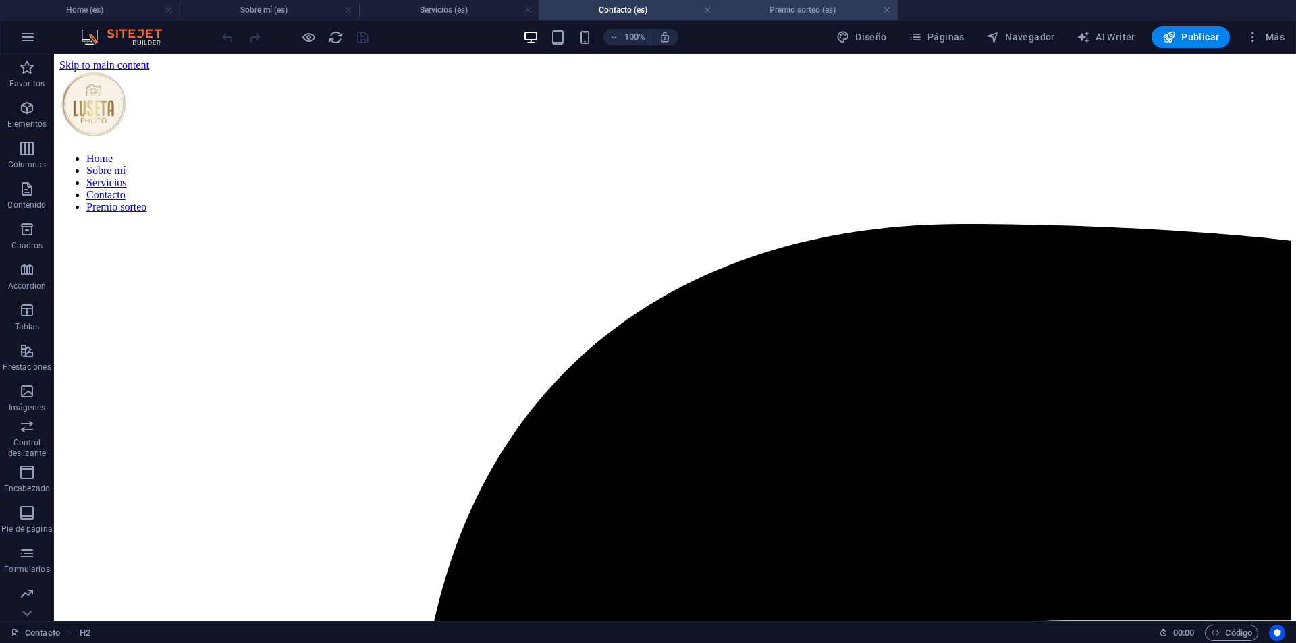
click at [801, 5] on h4 "Premio sorteo (es)" at bounding box center [808, 10] width 180 height 15
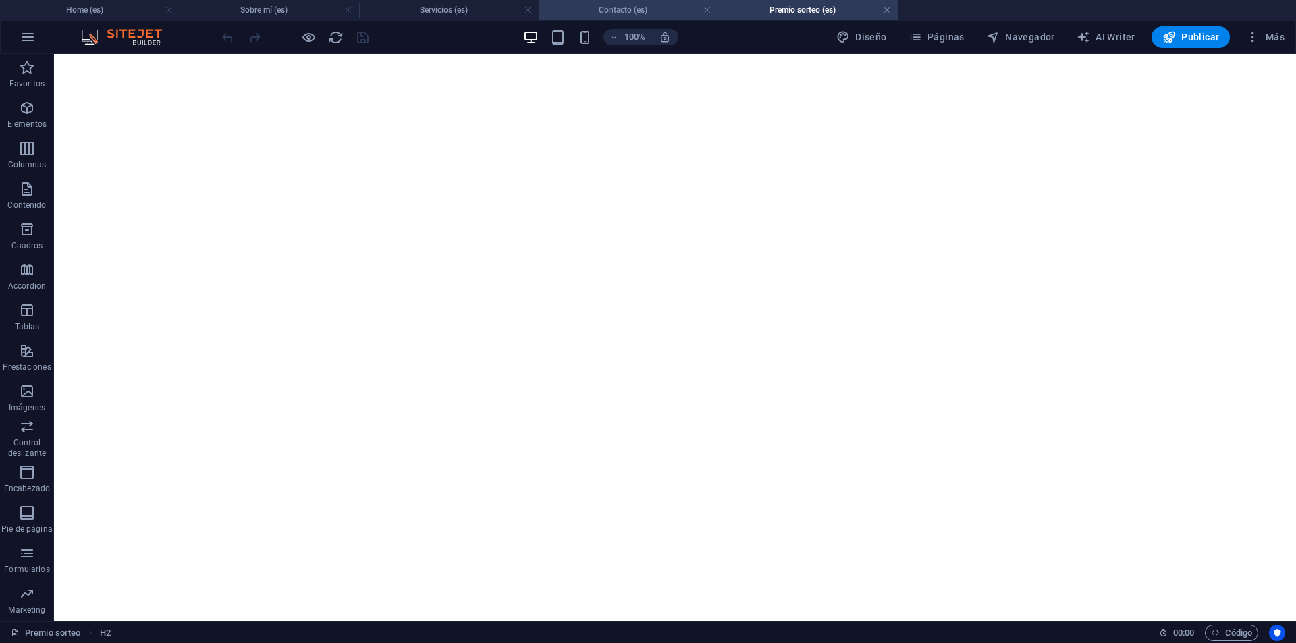
click at [634, 9] on h4 "Contacto (es)" at bounding box center [629, 10] width 180 height 15
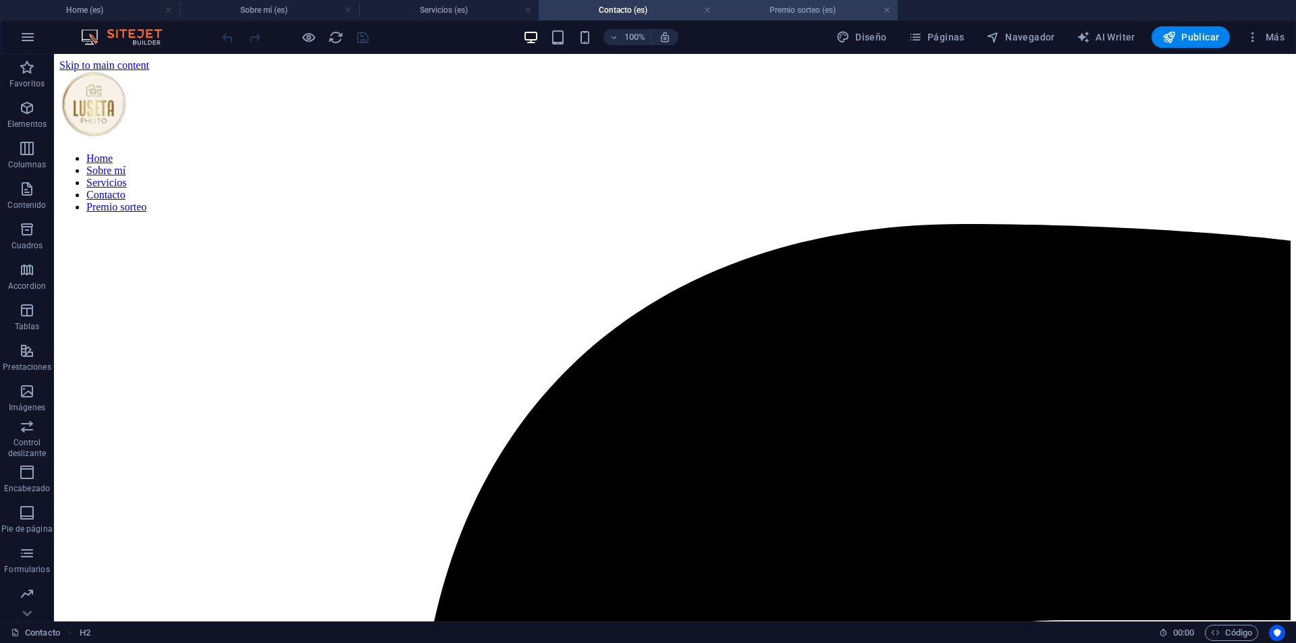
click at [805, 5] on h4 "Premio sorteo (es)" at bounding box center [808, 10] width 180 height 15
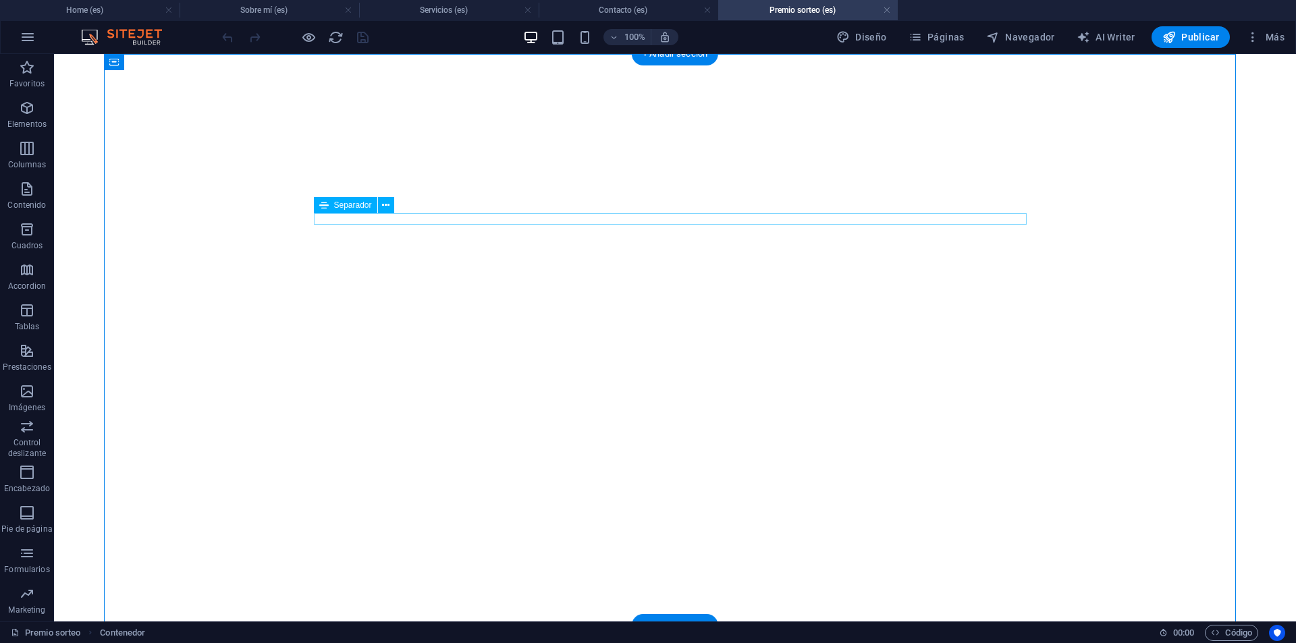
select select "%"
select select "px"
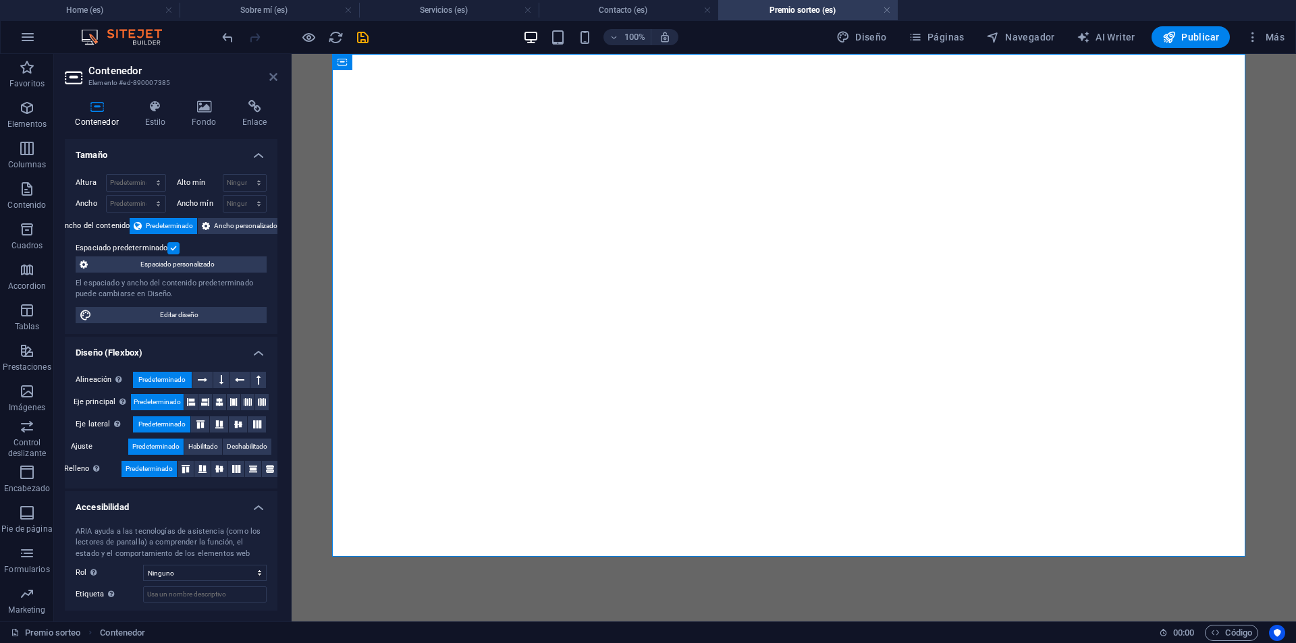
click at [272, 72] on icon at bounding box center [273, 77] width 8 height 11
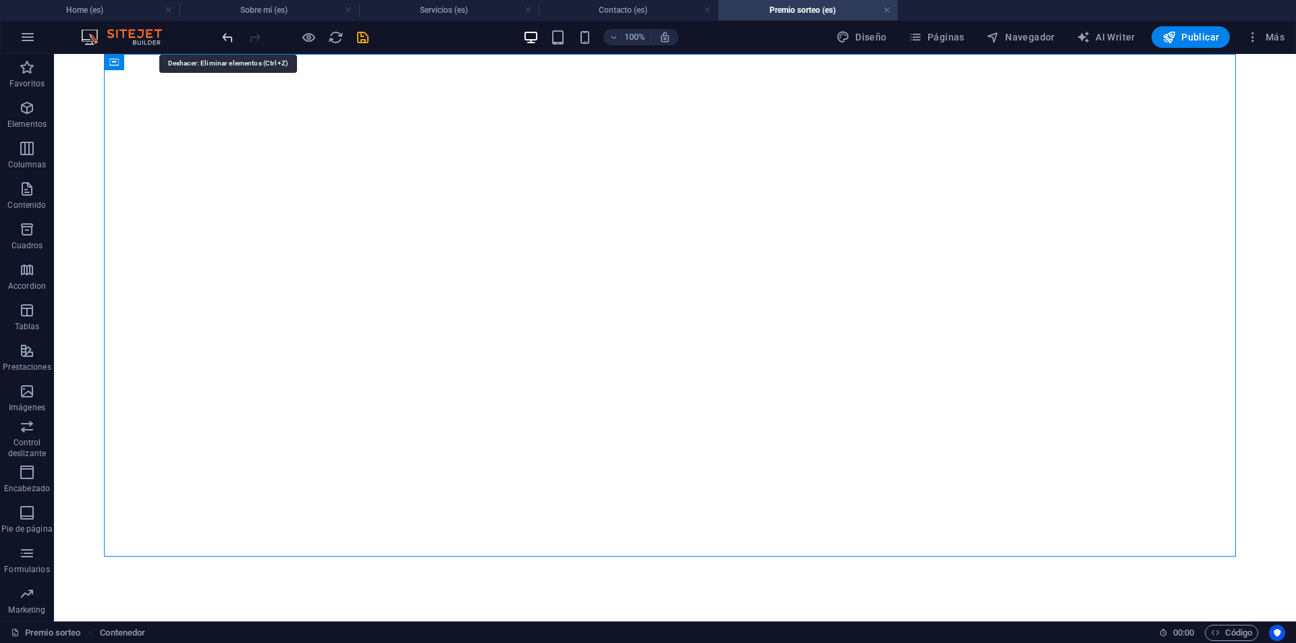
click at [228, 38] on icon "undo" at bounding box center [228, 38] width 16 height 16
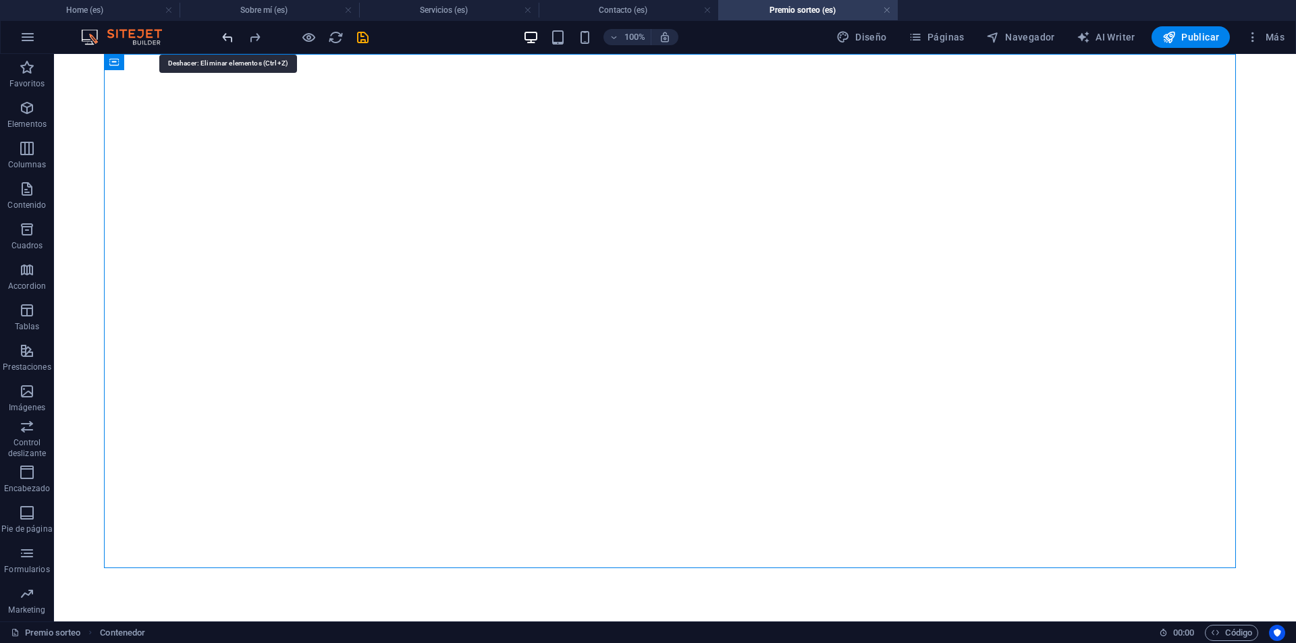
click at [227, 38] on icon "undo" at bounding box center [228, 38] width 16 height 16
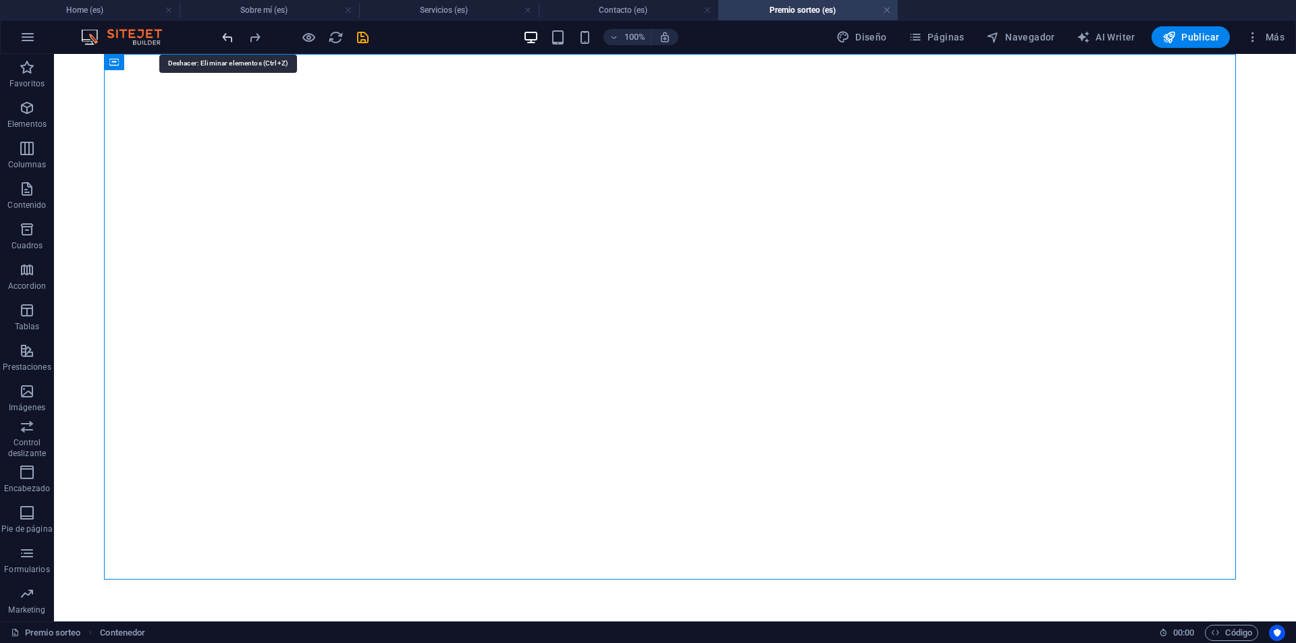
click at [227, 37] on icon "undo" at bounding box center [228, 38] width 16 height 16
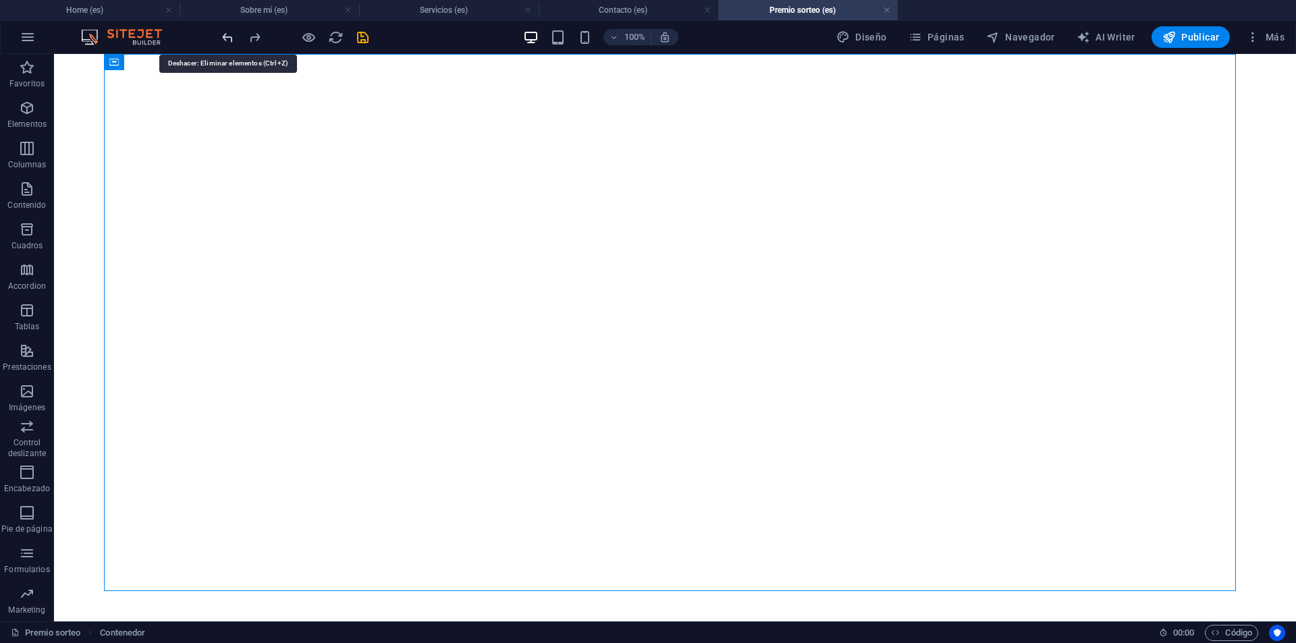
click at [227, 37] on icon "undo" at bounding box center [228, 38] width 16 height 16
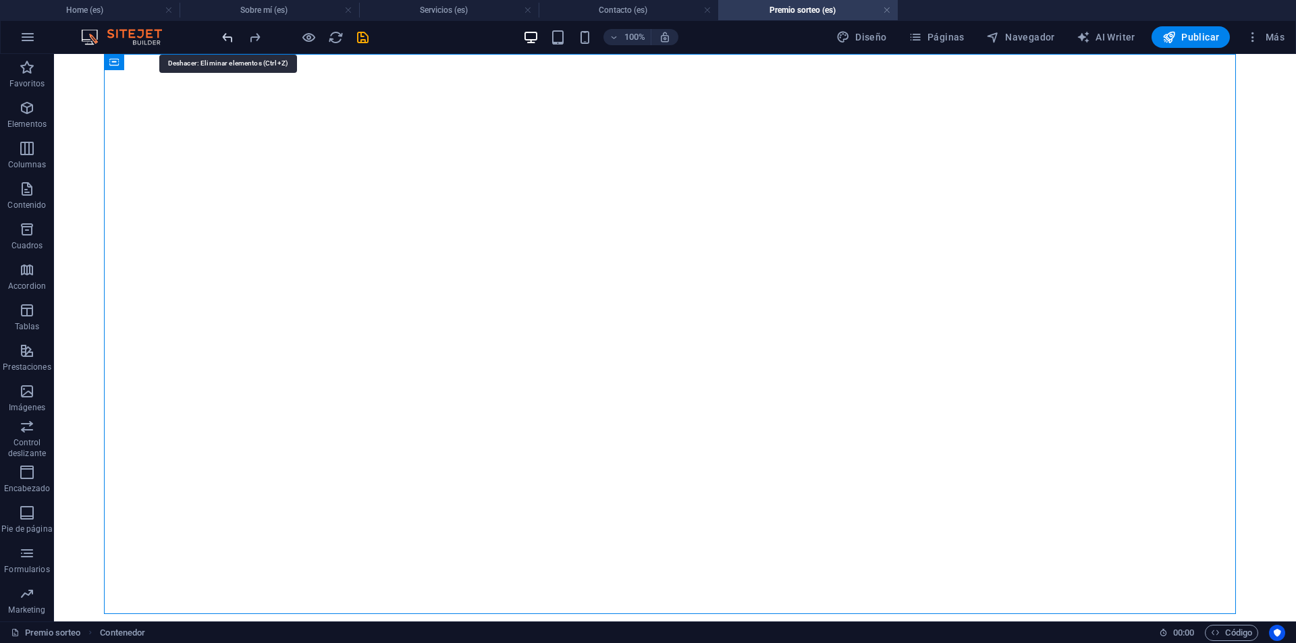
click at [227, 37] on icon "undo" at bounding box center [228, 38] width 16 height 16
click at [227, 37] on div at bounding box center [294, 37] width 151 height 22
click at [664, 8] on h4 "Contacto (es)" at bounding box center [629, 10] width 180 height 15
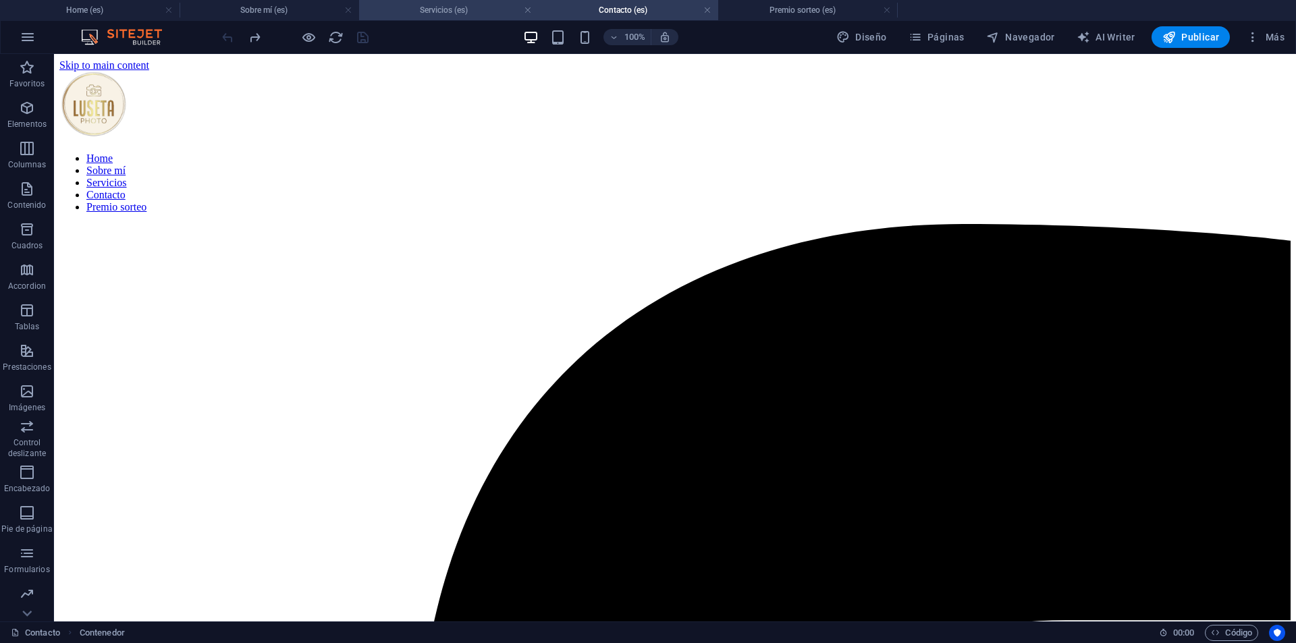
click at [439, 16] on h4 "Servicios (es)" at bounding box center [449, 10] width 180 height 15
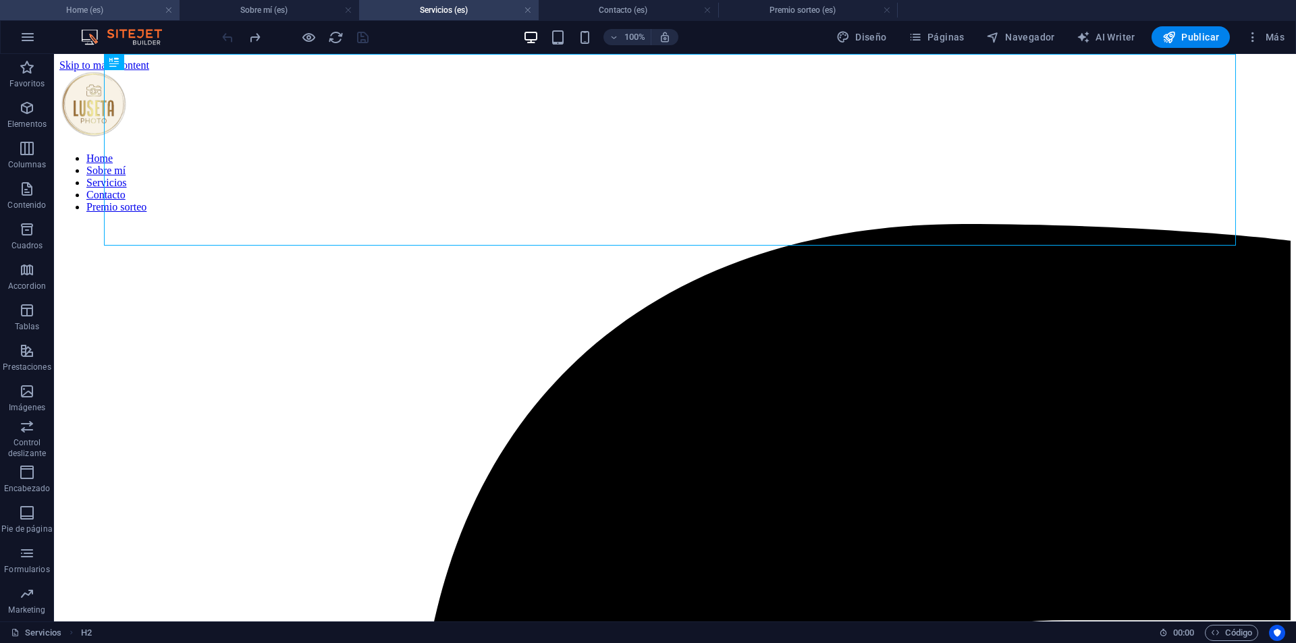
click at [90, 8] on h4 "Home (es)" at bounding box center [90, 10] width 180 height 15
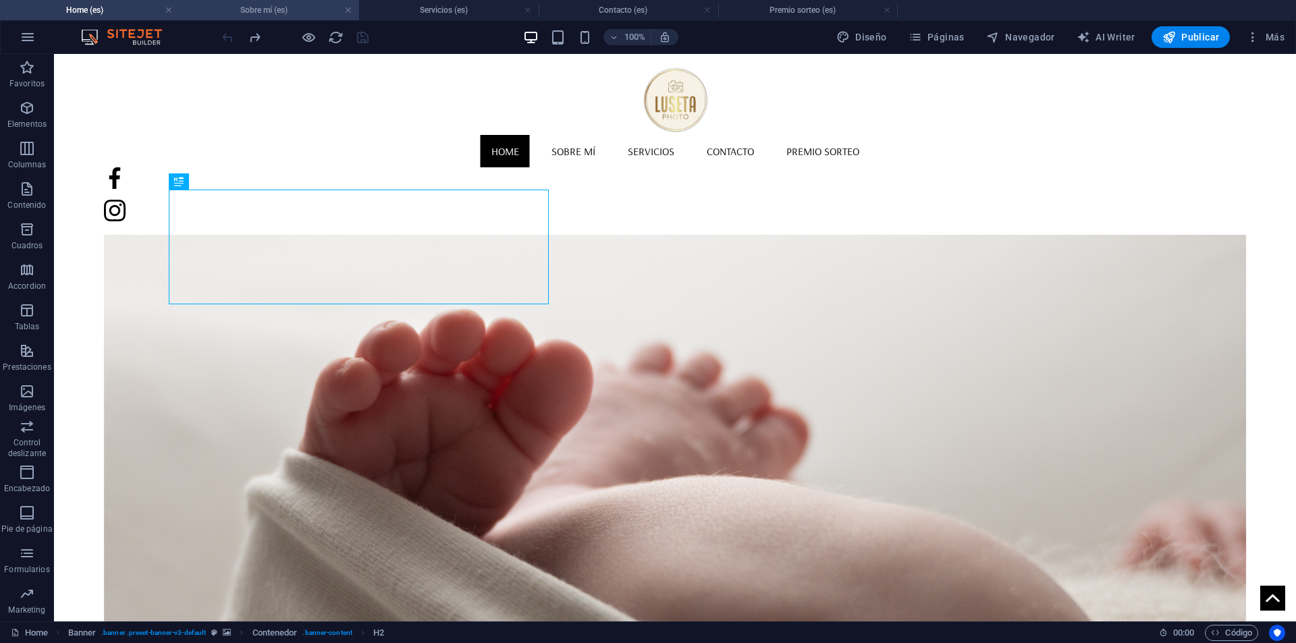
click at [269, 9] on h4 "Sobre mí (es)" at bounding box center [270, 10] width 180 height 15
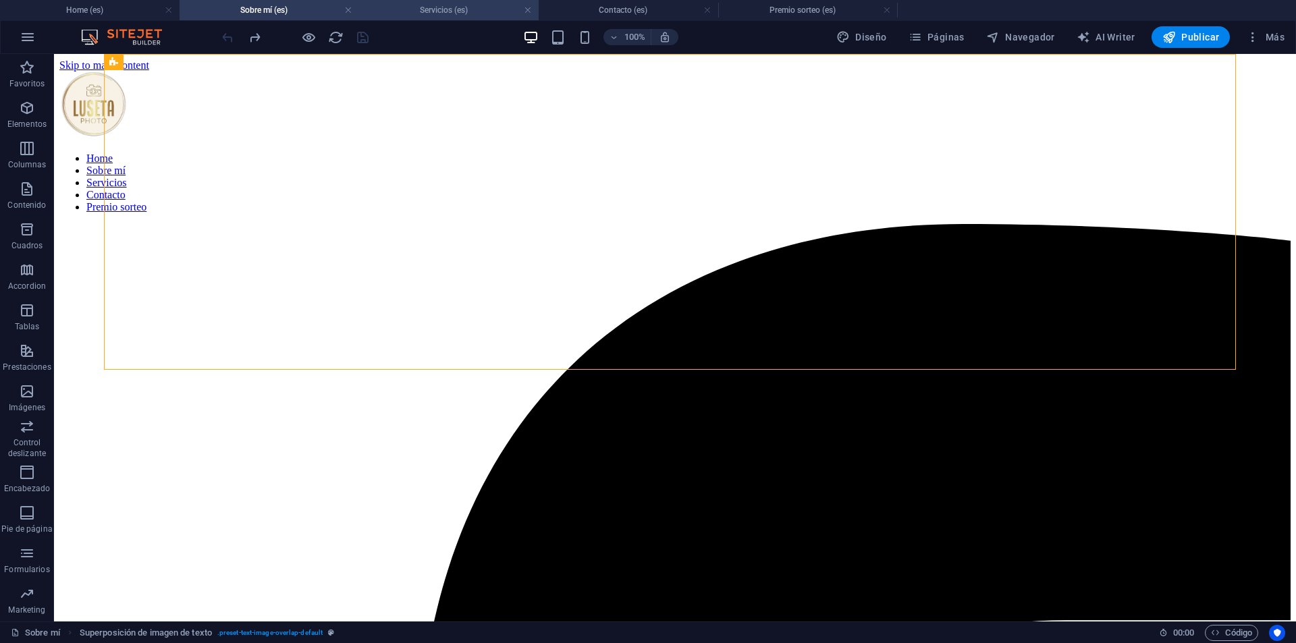
click at [418, 4] on h4 "Servicios (es)" at bounding box center [449, 10] width 180 height 15
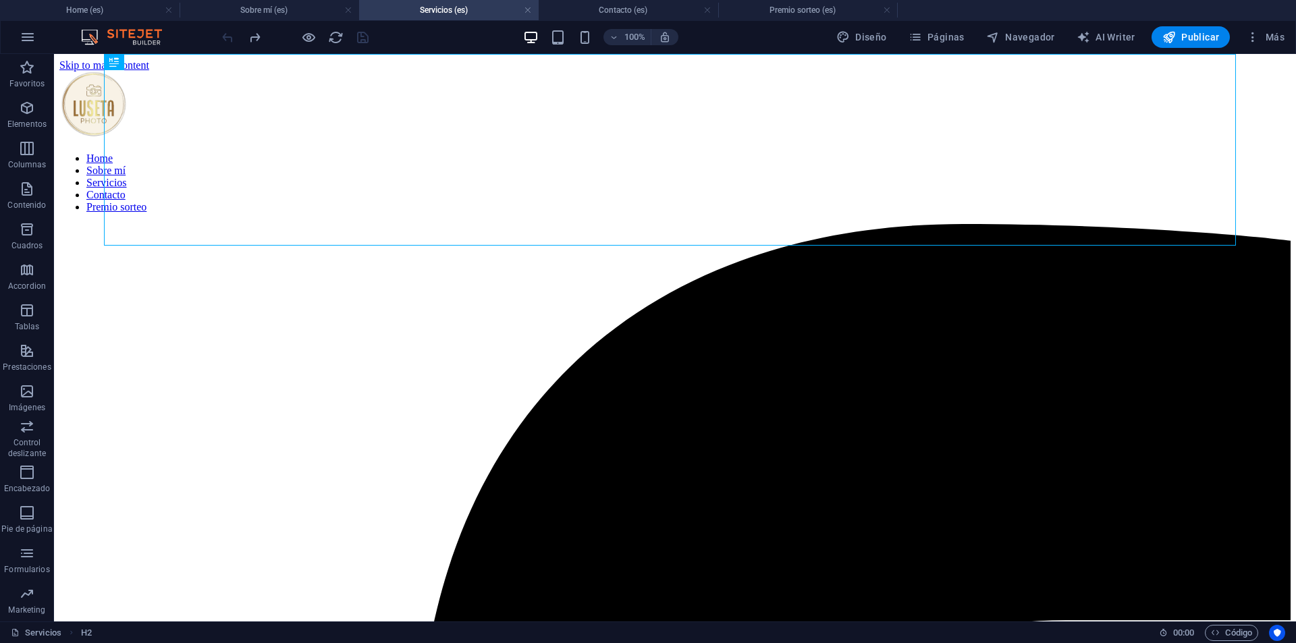
click at [623, 7] on h4 "Contacto (es)" at bounding box center [629, 10] width 180 height 15
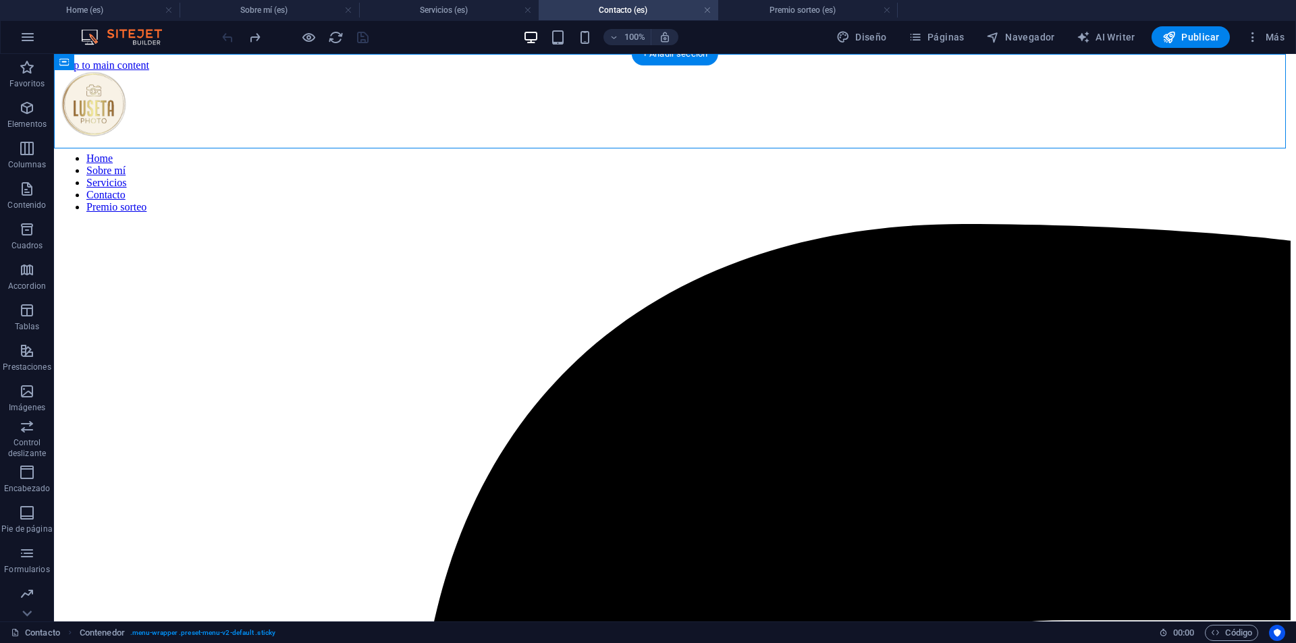
drag, startPoint x: 634, startPoint y: 148, endPoint x: 669, endPoint y: 234, distance: 93.0
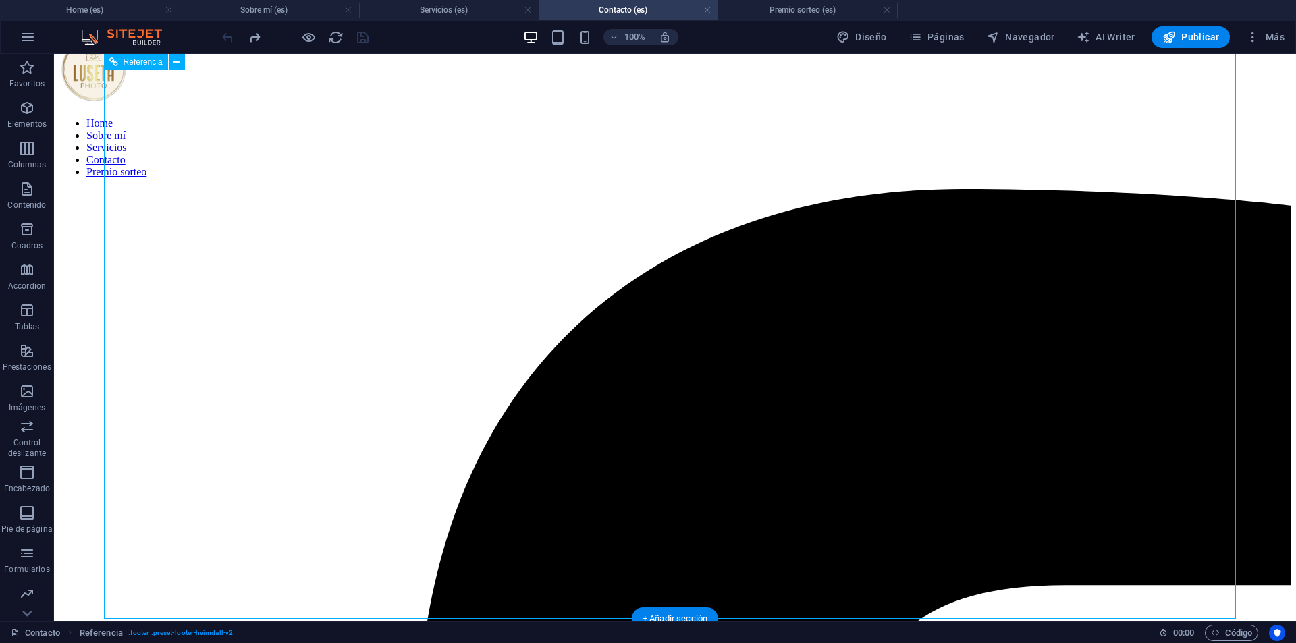
scroll to position [64, 0]
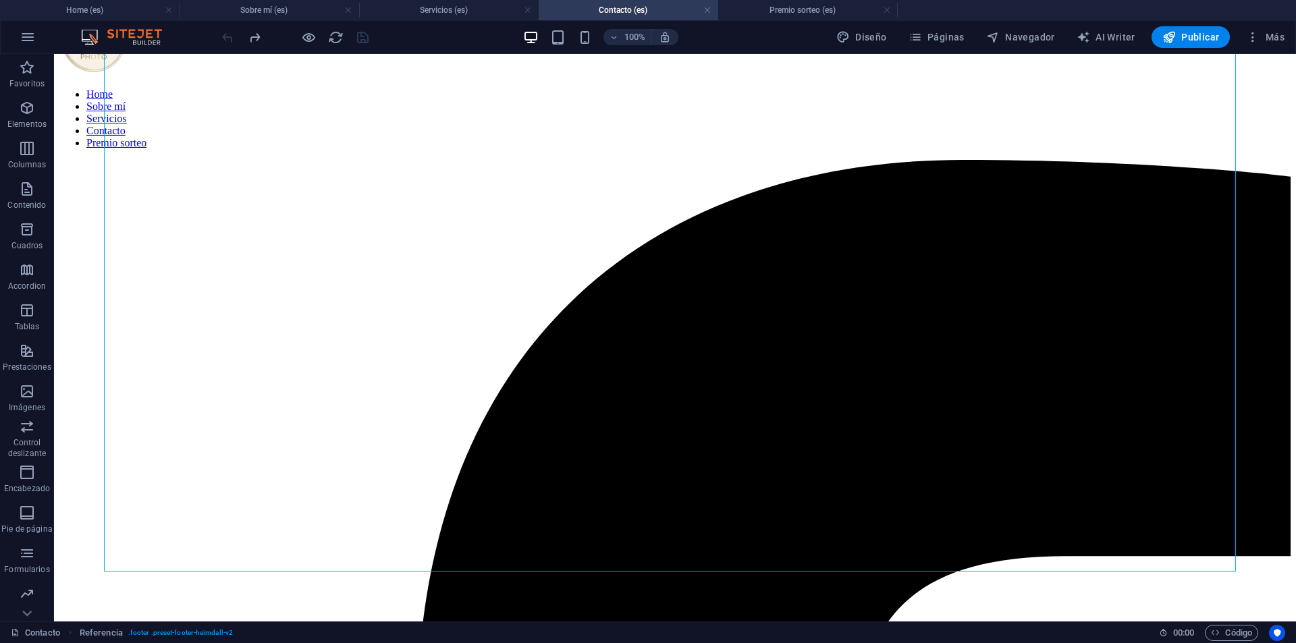
drag, startPoint x: 640, startPoint y: 181, endPoint x: 576, endPoint y: 592, distance: 415.9
drag, startPoint x: 440, startPoint y: 305, endPoint x: 446, endPoint y: 314, distance: 10.7
drag, startPoint x: 441, startPoint y: 296, endPoint x: 377, endPoint y: 582, distance: 292.5
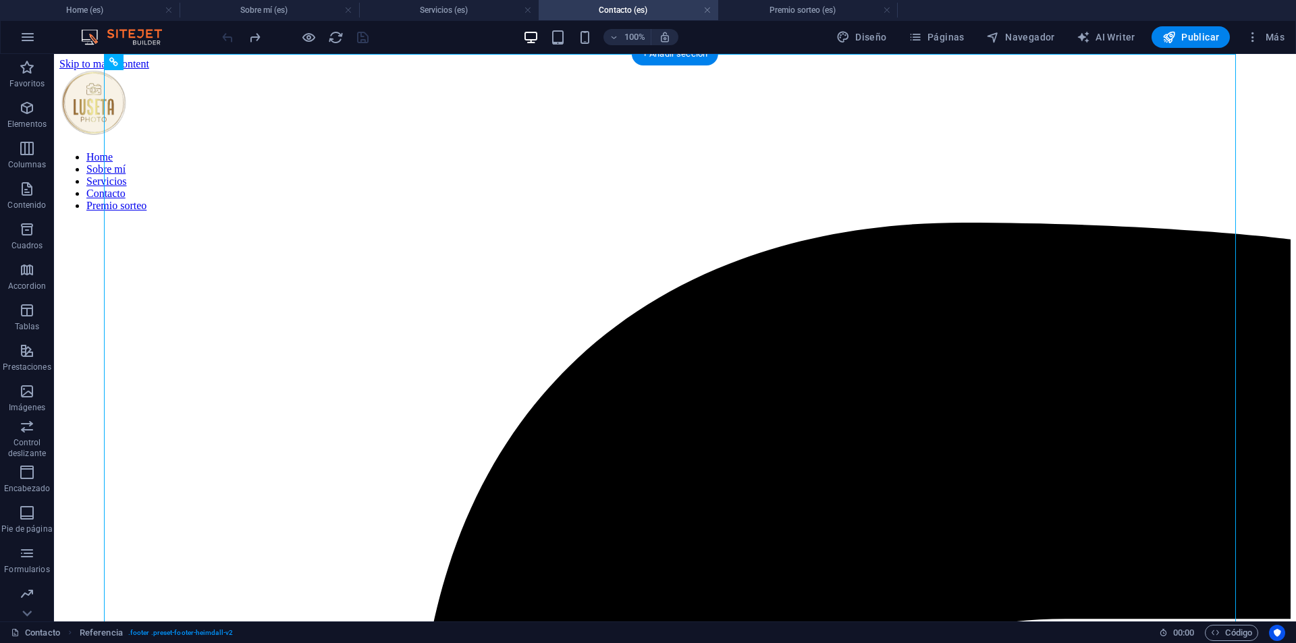
scroll to position [0, 0]
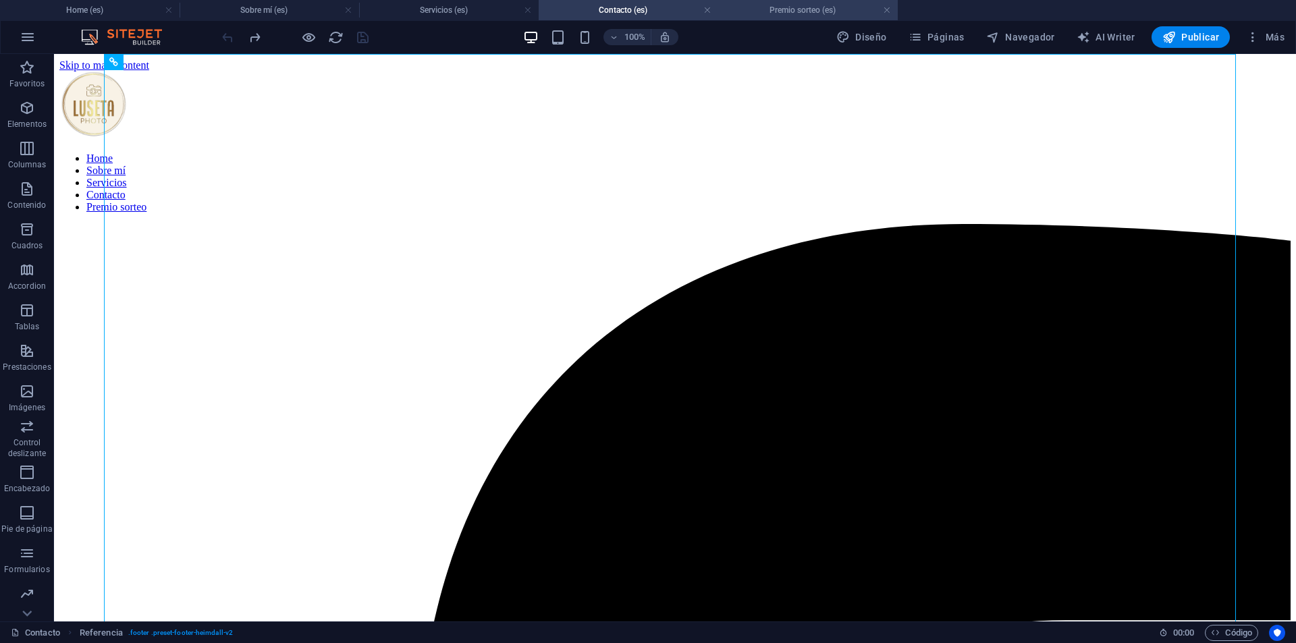
click at [782, 16] on h4 "Premio sorteo (es)" at bounding box center [808, 10] width 180 height 15
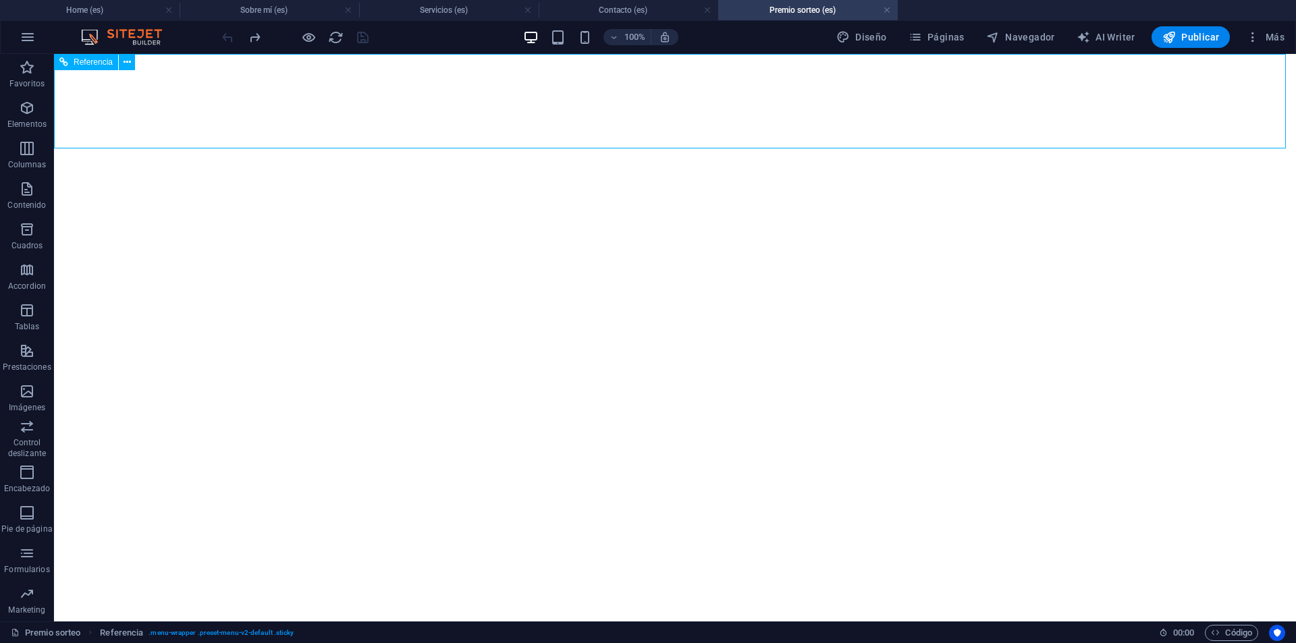
click at [74, 59] on span "Referencia" at bounding box center [93, 62] width 39 height 8
click at [337, 42] on icon "reload" at bounding box center [336, 38] width 16 height 16
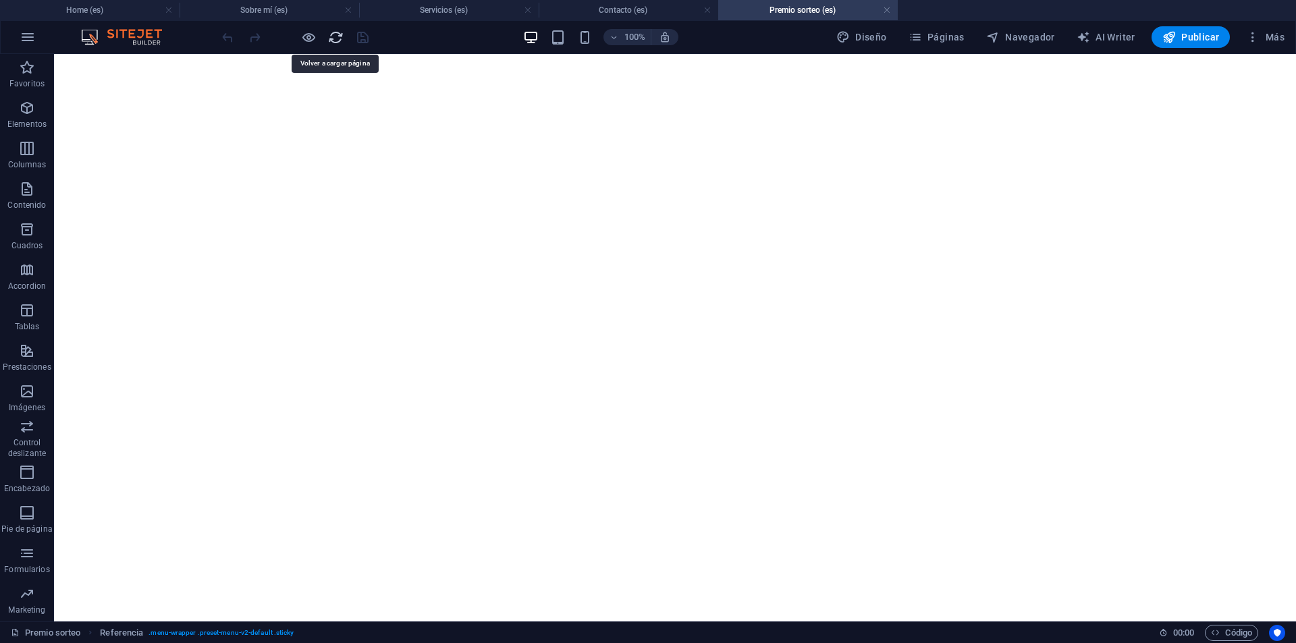
click at [338, 39] on icon "reload" at bounding box center [336, 38] width 16 height 16
click at [93, 59] on span "Referencia" at bounding box center [93, 62] width 39 height 8
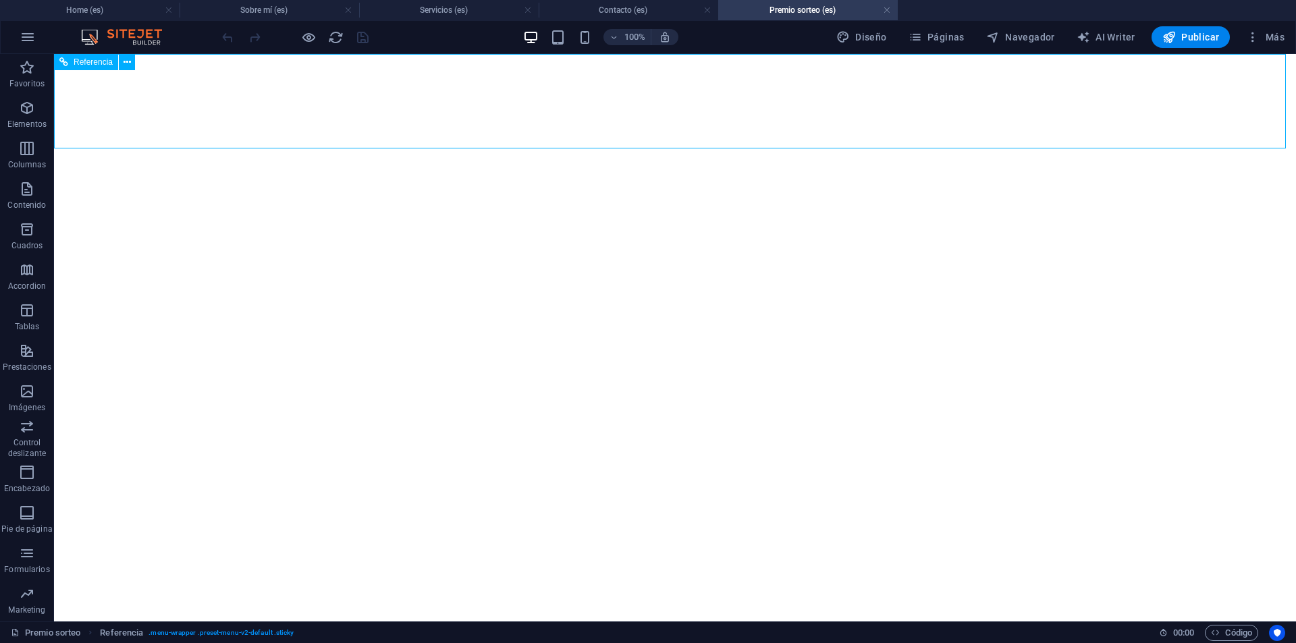
click at [93, 60] on span "Referencia" at bounding box center [93, 62] width 39 height 8
click at [93, 59] on span "Referencia" at bounding box center [93, 62] width 39 height 8
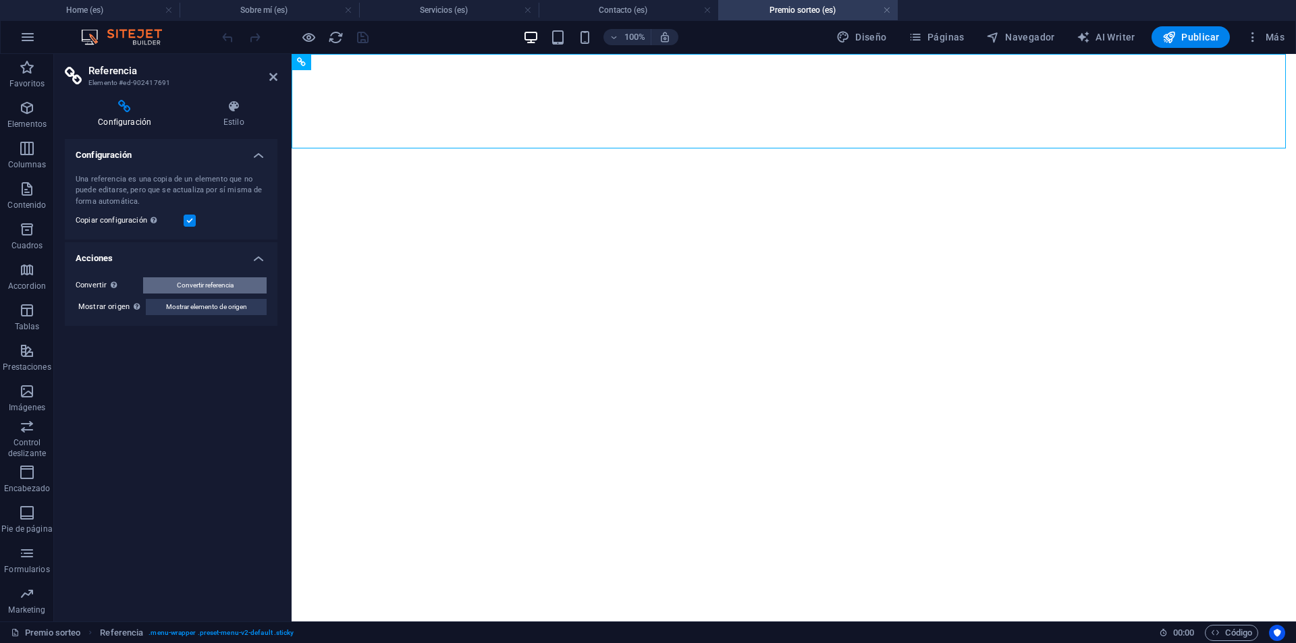
click at [225, 287] on span "Convertir referencia" at bounding box center [205, 285] width 57 height 16
select select "header"
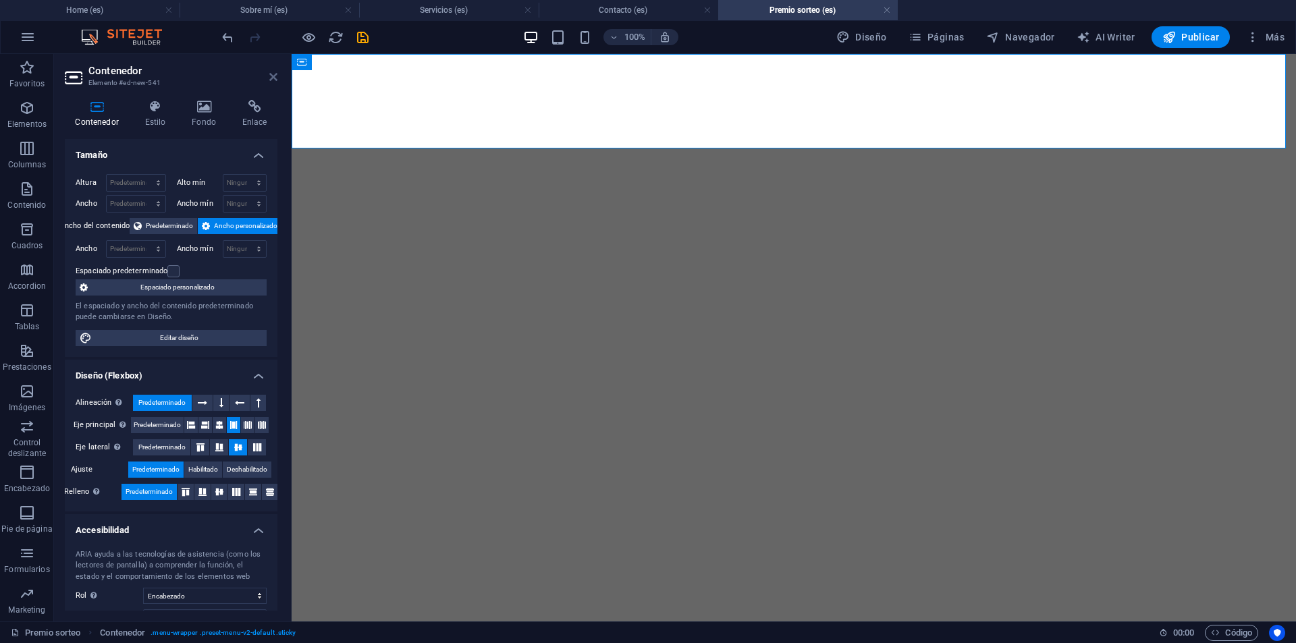
click at [276, 78] on icon at bounding box center [273, 77] width 8 height 11
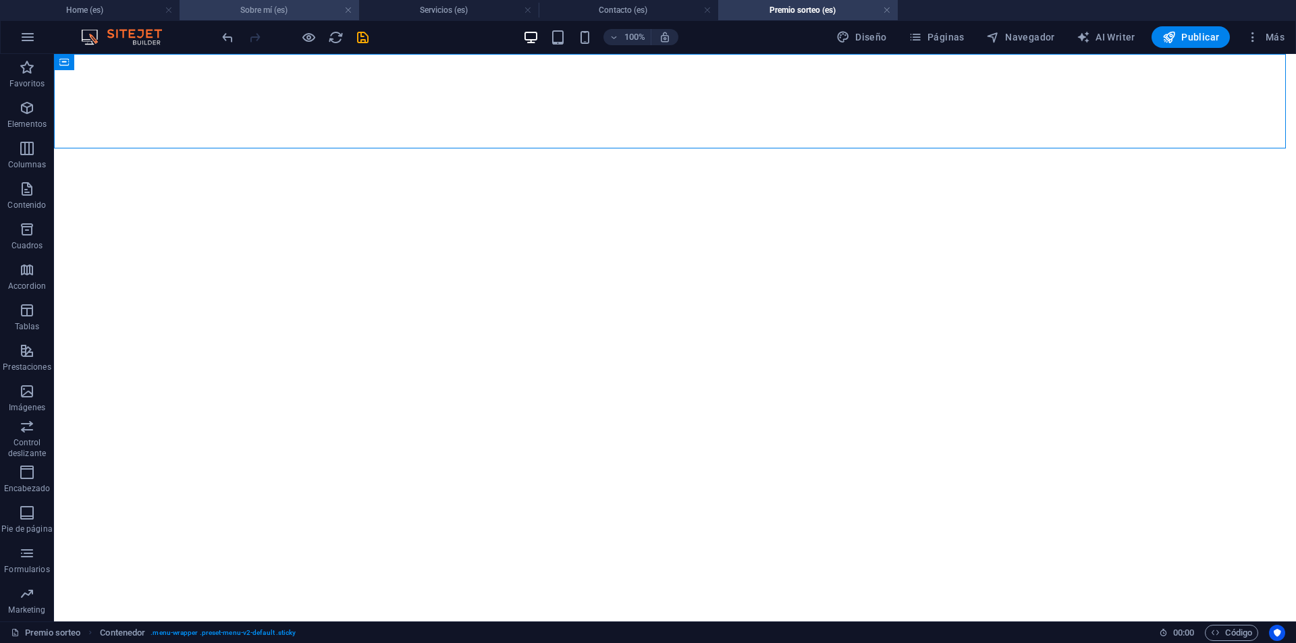
click at [294, 6] on h4 "Sobre mí (es)" at bounding box center [270, 10] width 180 height 15
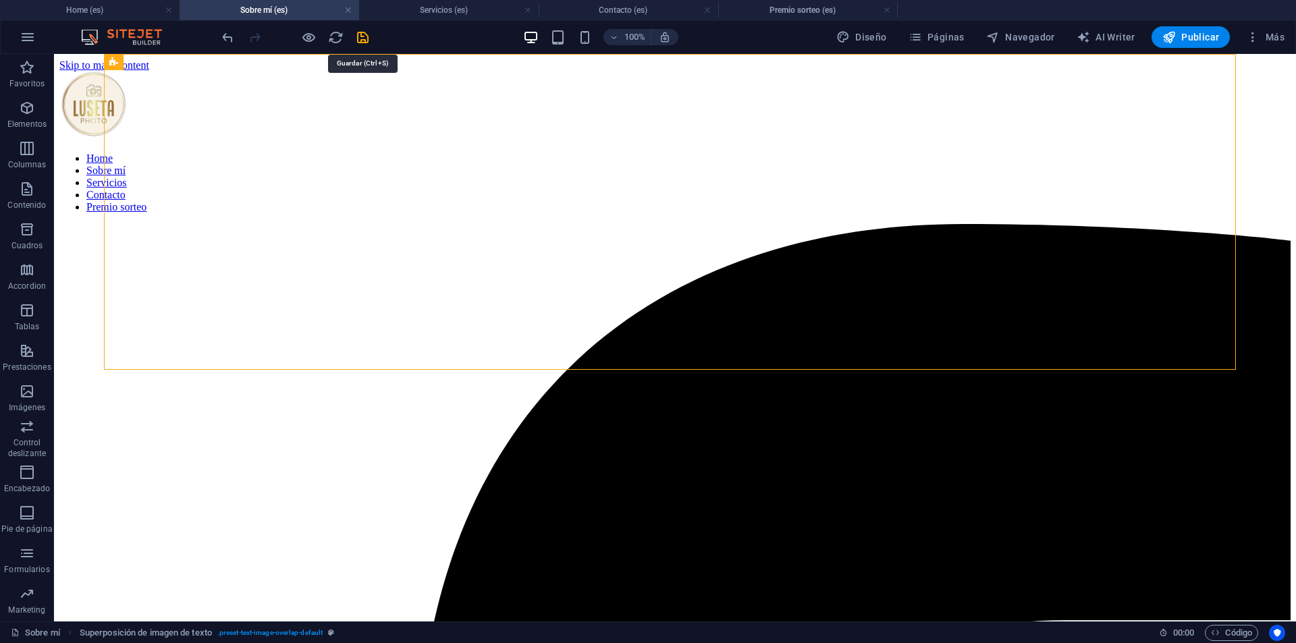
click at [359, 32] on icon "save" at bounding box center [363, 38] width 16 height 16
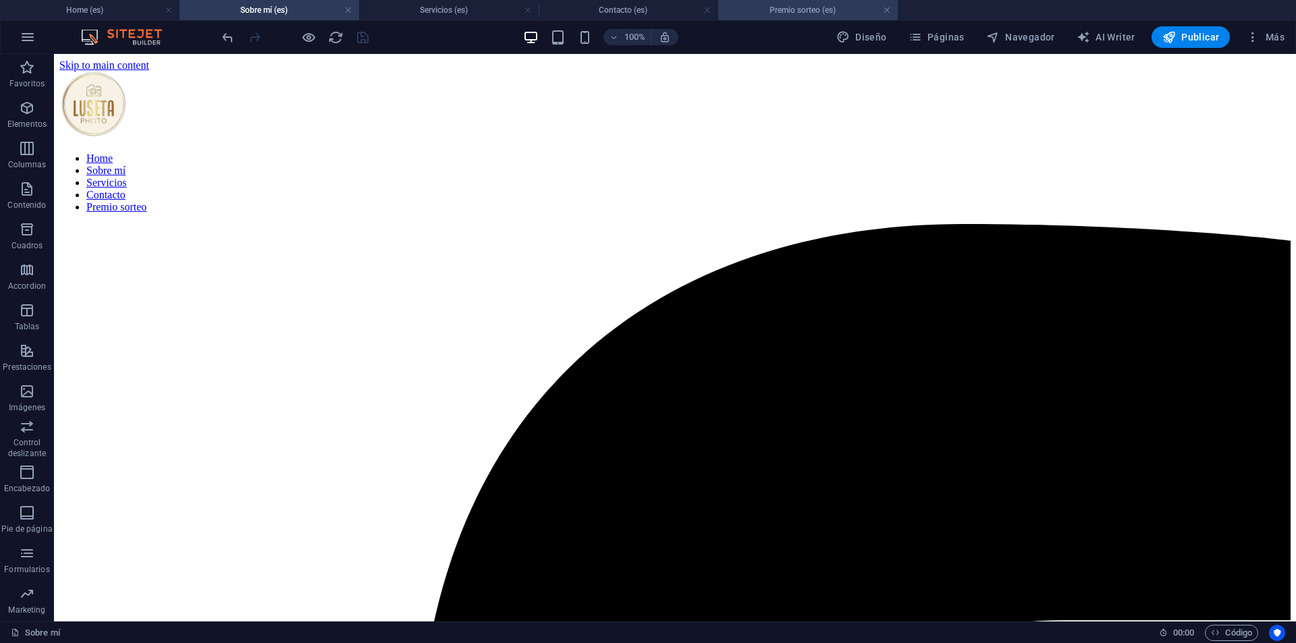
click at [819, 8] on h4 "Premio sorteo (es)" at bounding box center [808, 10] width 180 height 15
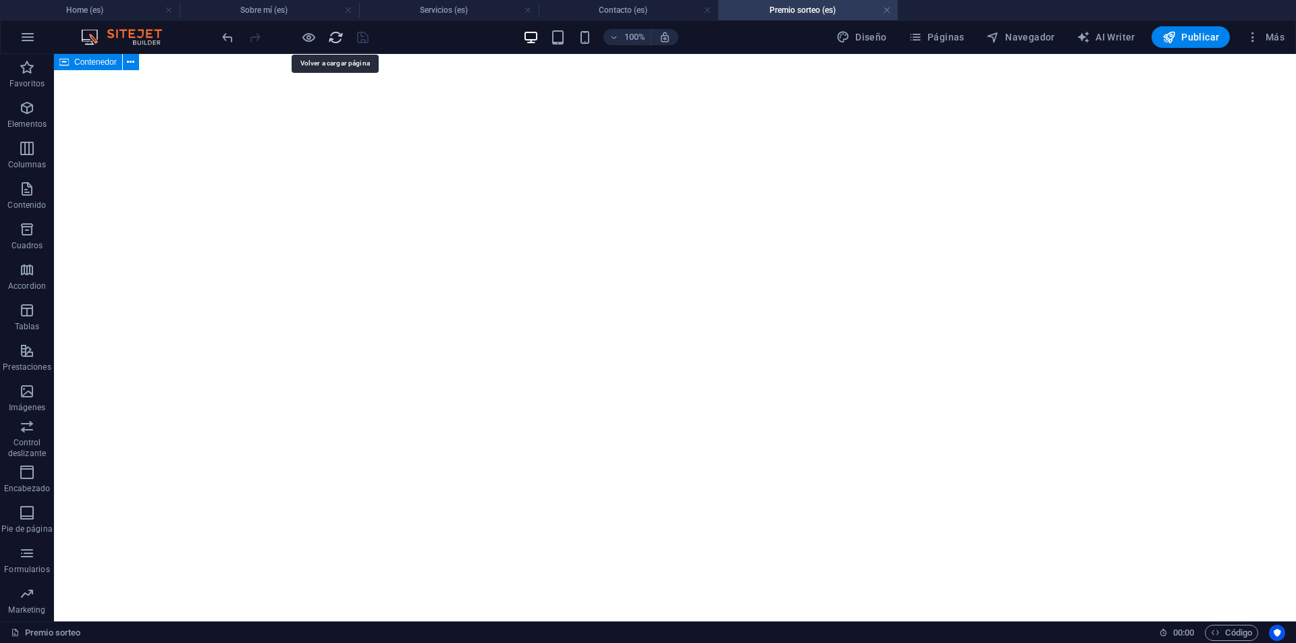
click at [331, 31] on icon "reload" at bounding box center [336, 38] width 16 height 16
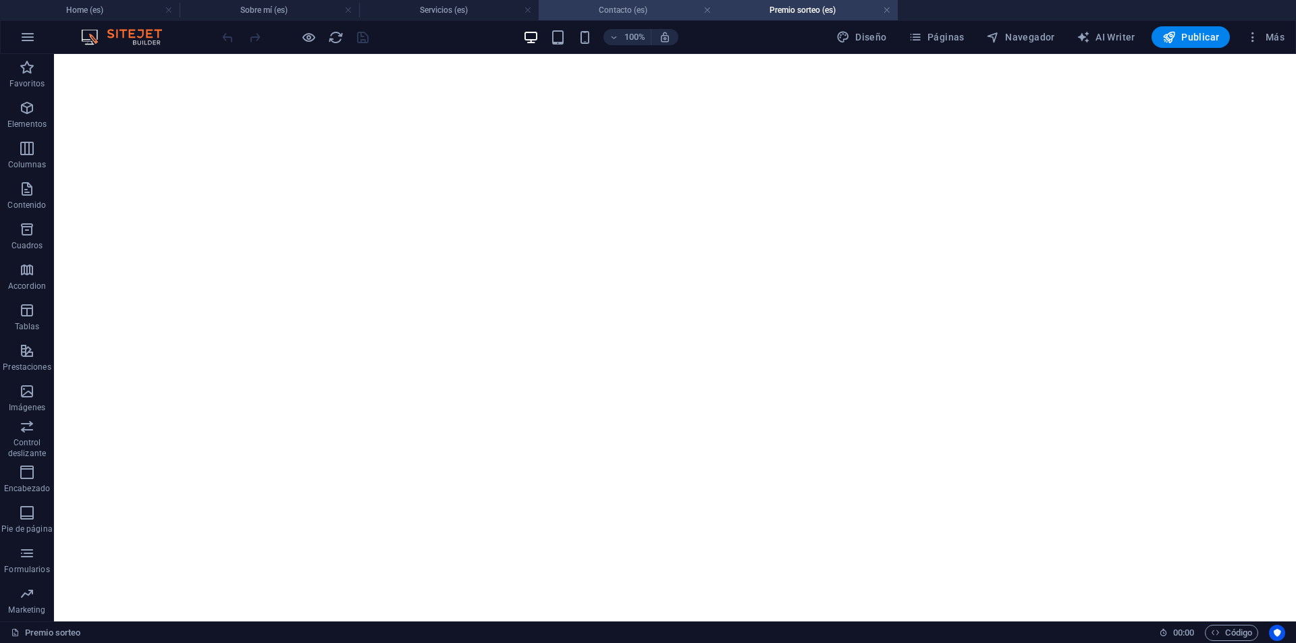
click at [640, 3] on h4 "Contacto (es)" at bounding box center [629, 10] width 180 height 15
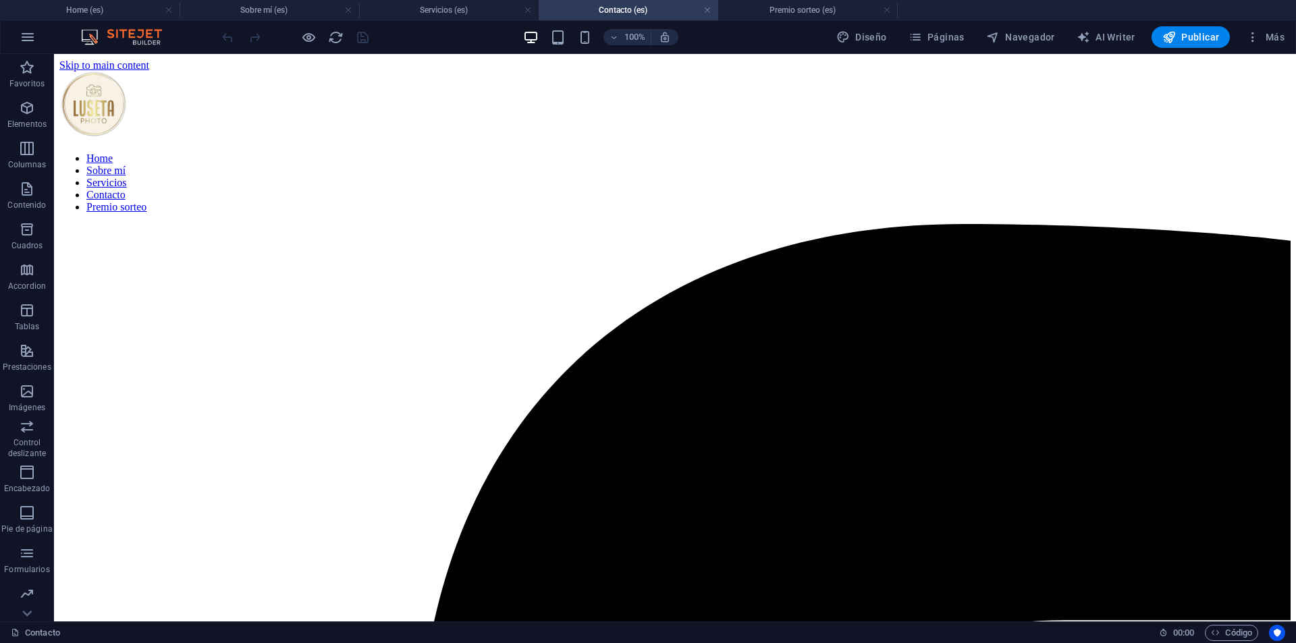
click at [814, 13] on h4 "Premio sorteo (es)" at bounding box center [808, 10] width 180 height 15
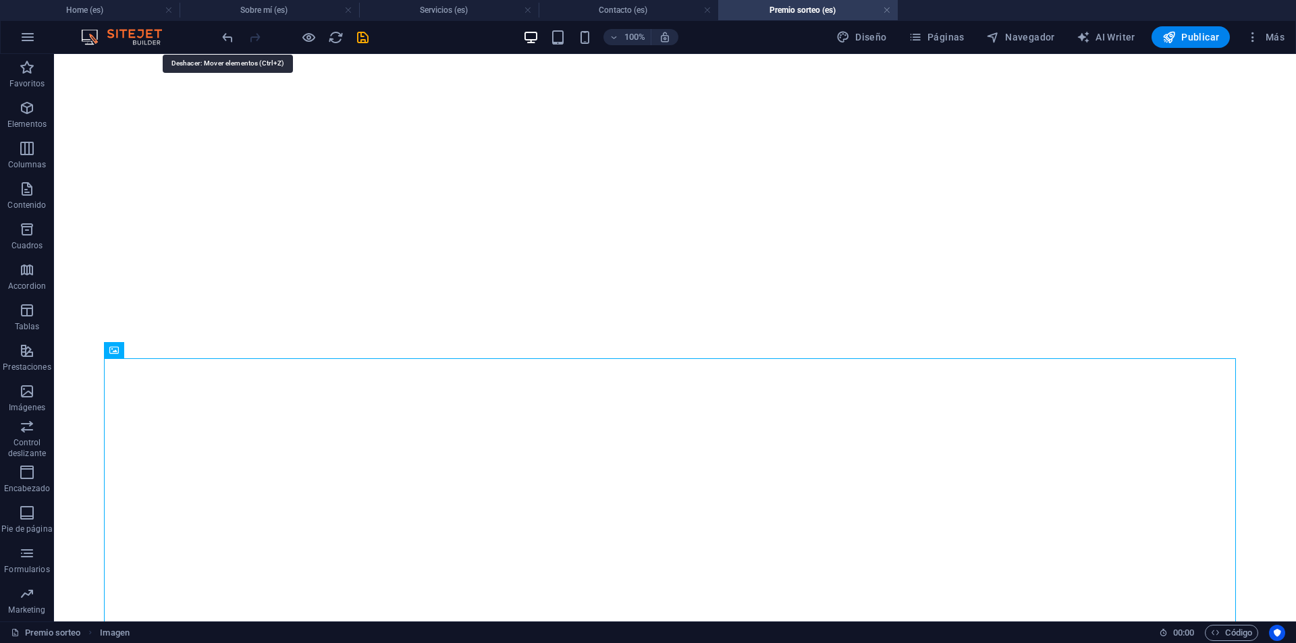
click at [228, 42] on icon "undo" at bounding box center [228, 38] width 16 height 16
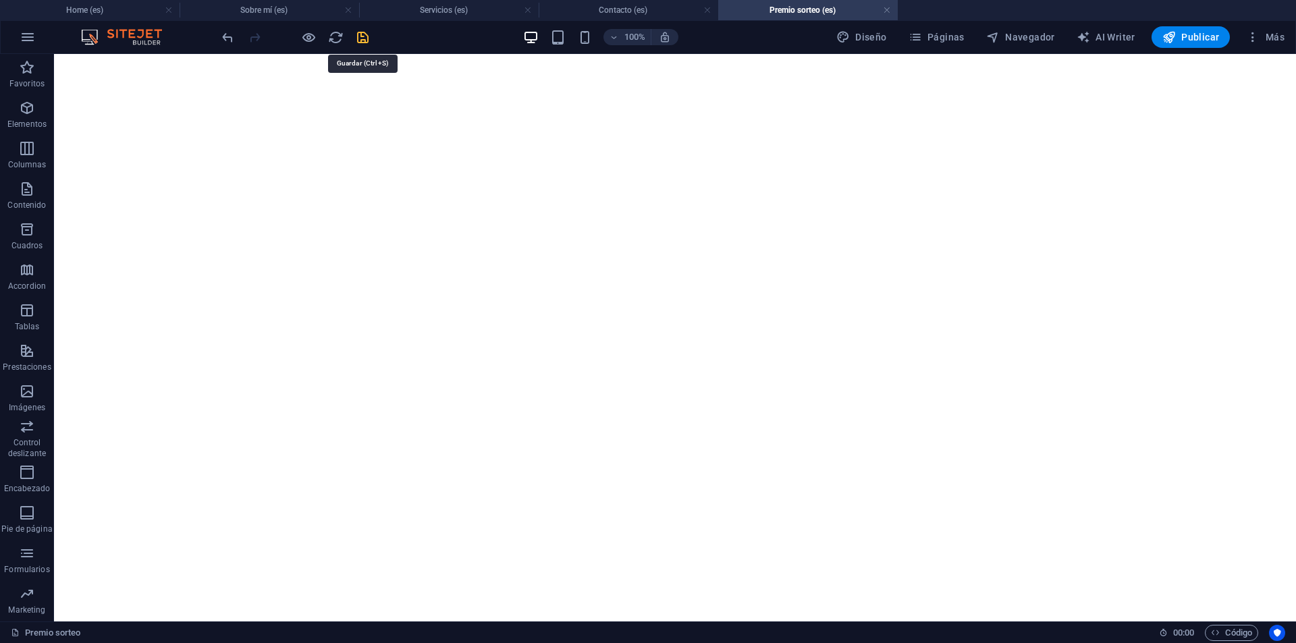
click at [362, 38] on icon "save" at bounding box center [363, 38] width 16 height 16
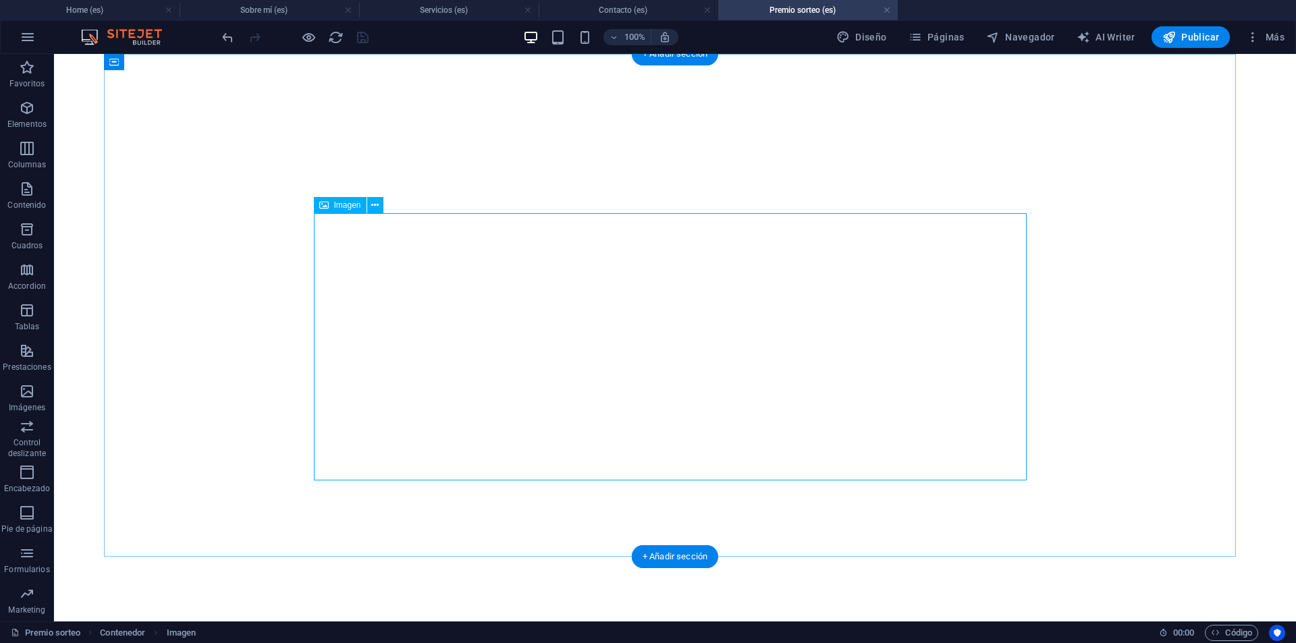
select select "%"
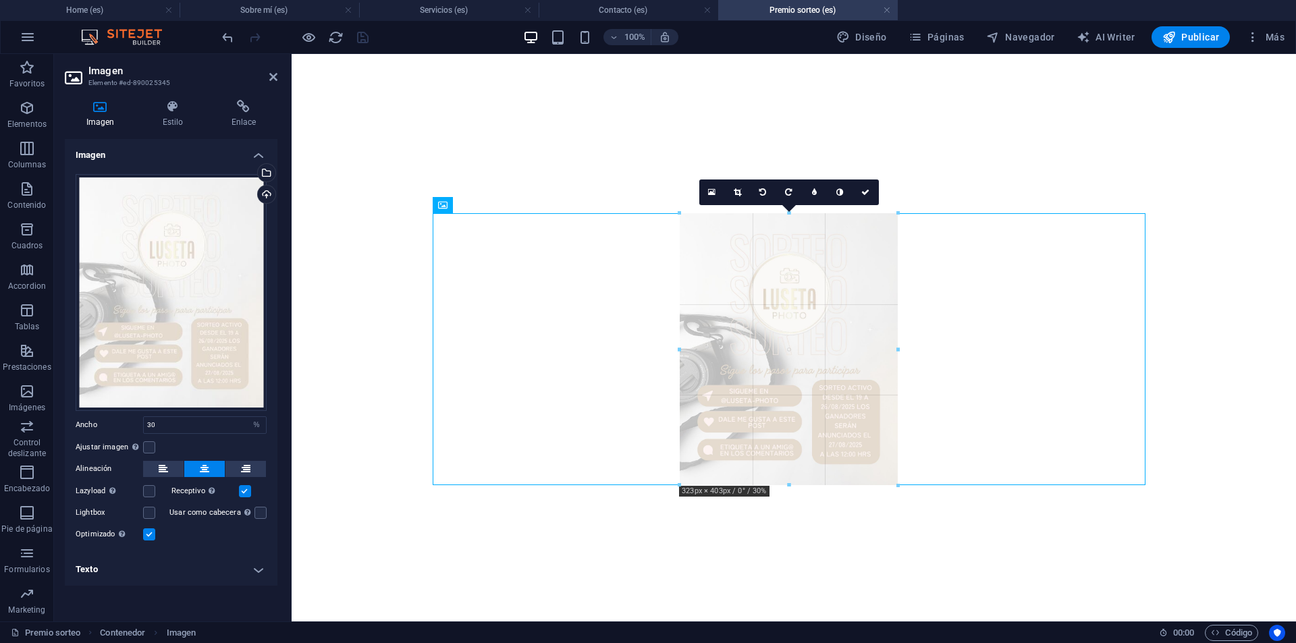
drag, startPoint x: 682, startPoint y: 213, endPoint x: 675, endPoint y: 207, distance: 9.6
type input "322"
select select "px"
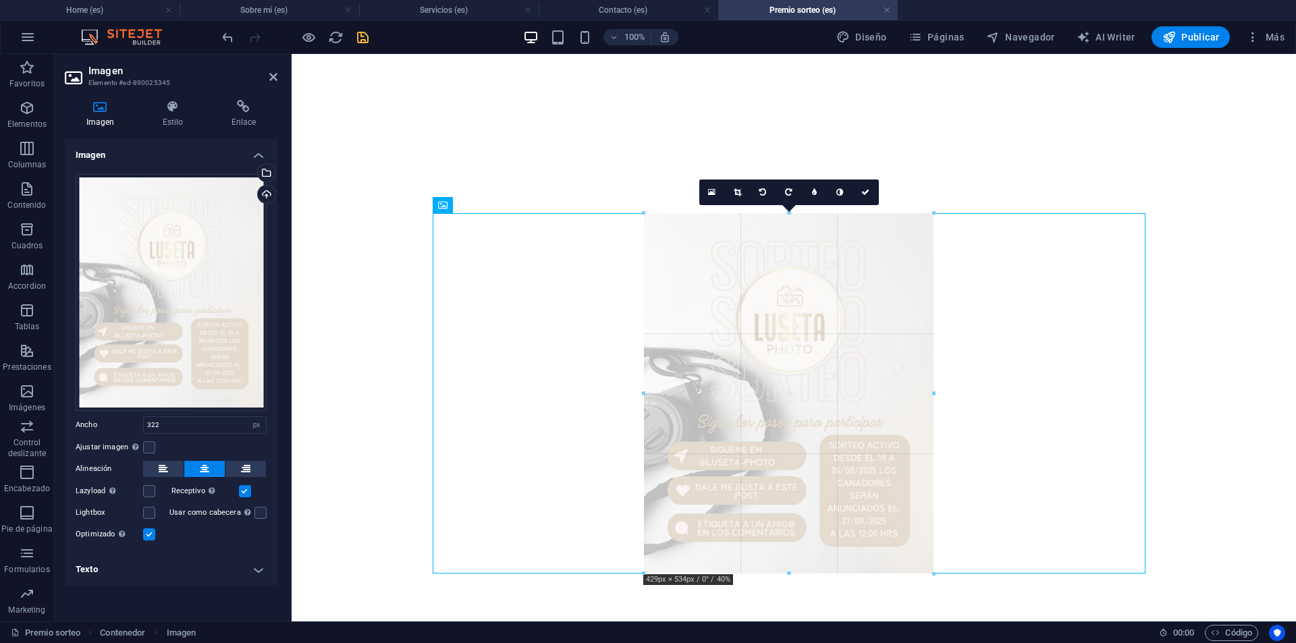
drag, startPoint x: 680, startPoint y: 213, endPoint x: 604, endPoint y: 148, distance: 100.0
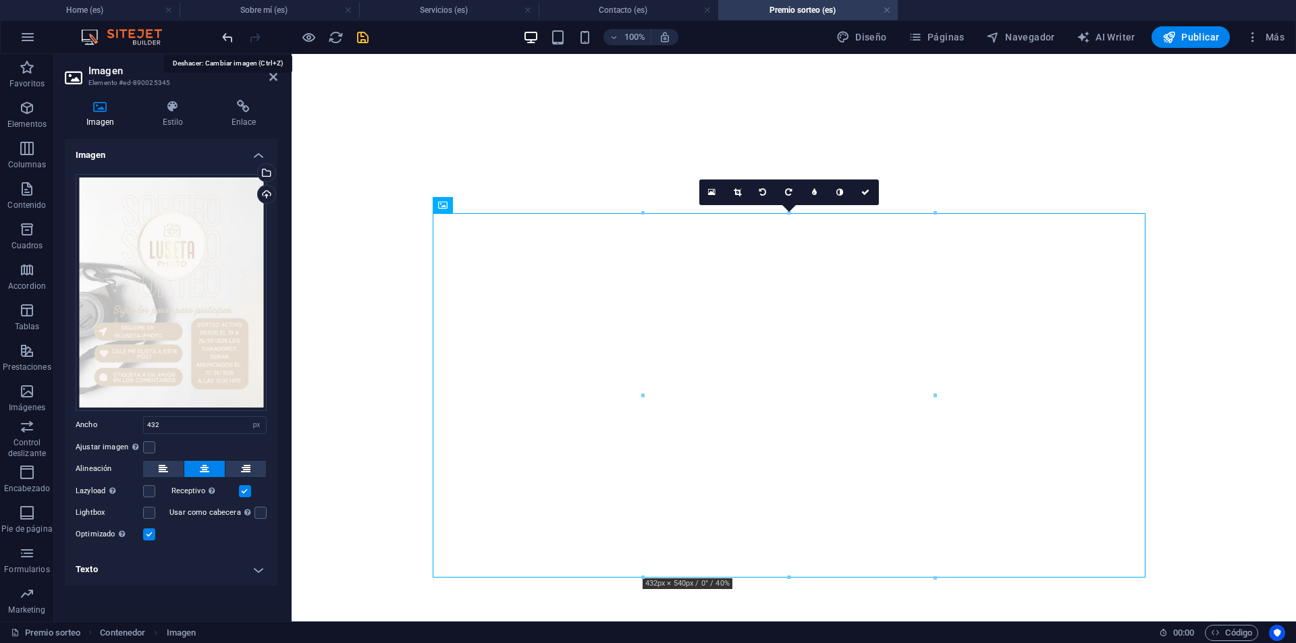
click at [231, 38] on icon "undo" at bounding box center [228, 38] width 16 height 16
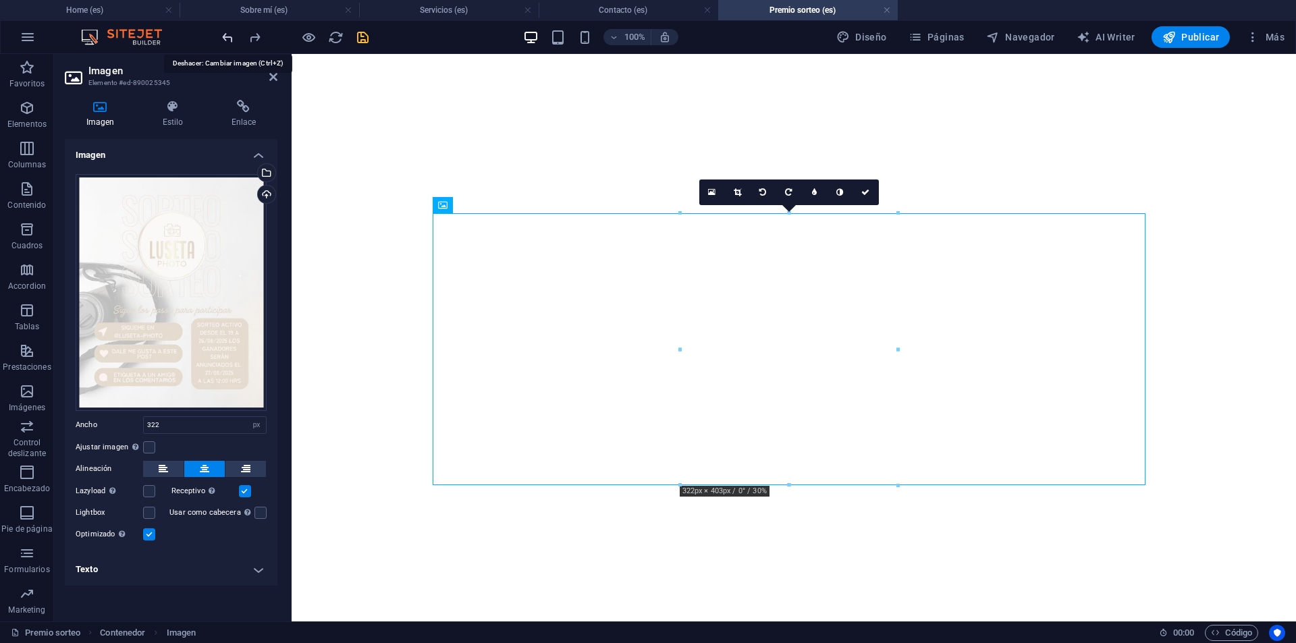
click at [231, 38] on icon "undo" at bounding box center [228, 38] width 16 height 16
type input "30"
select select "%"
click at [231, 39] on icon "undo" at bounding box center [228, 38] width 16 height 16
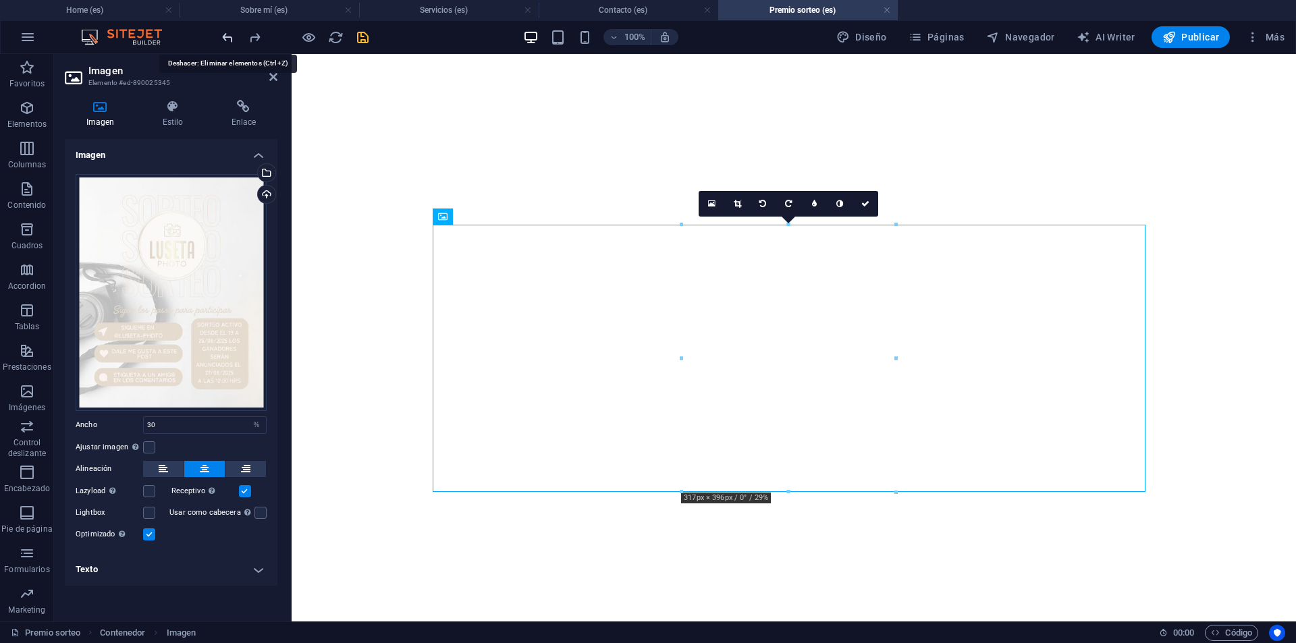
click at [231, 39] on icon "undo" at bounding box center [228, 38] width 16 height 16
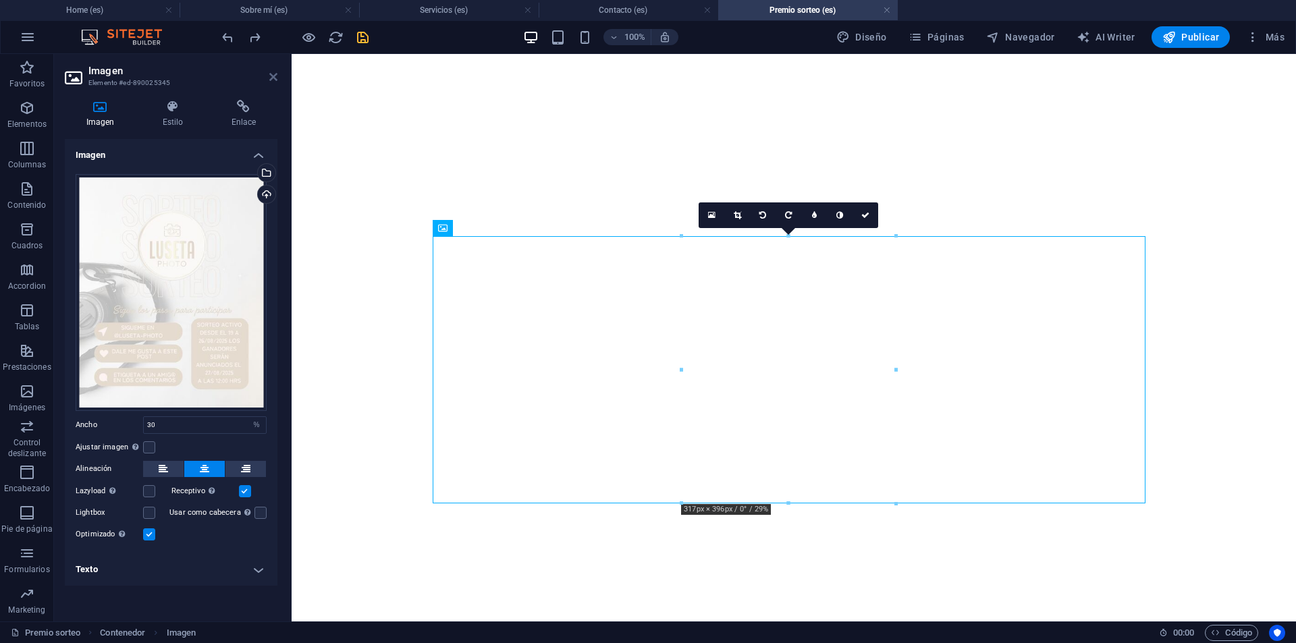
click at [269, 74] on icon at bounding box center [273, 77] width 8 height 11
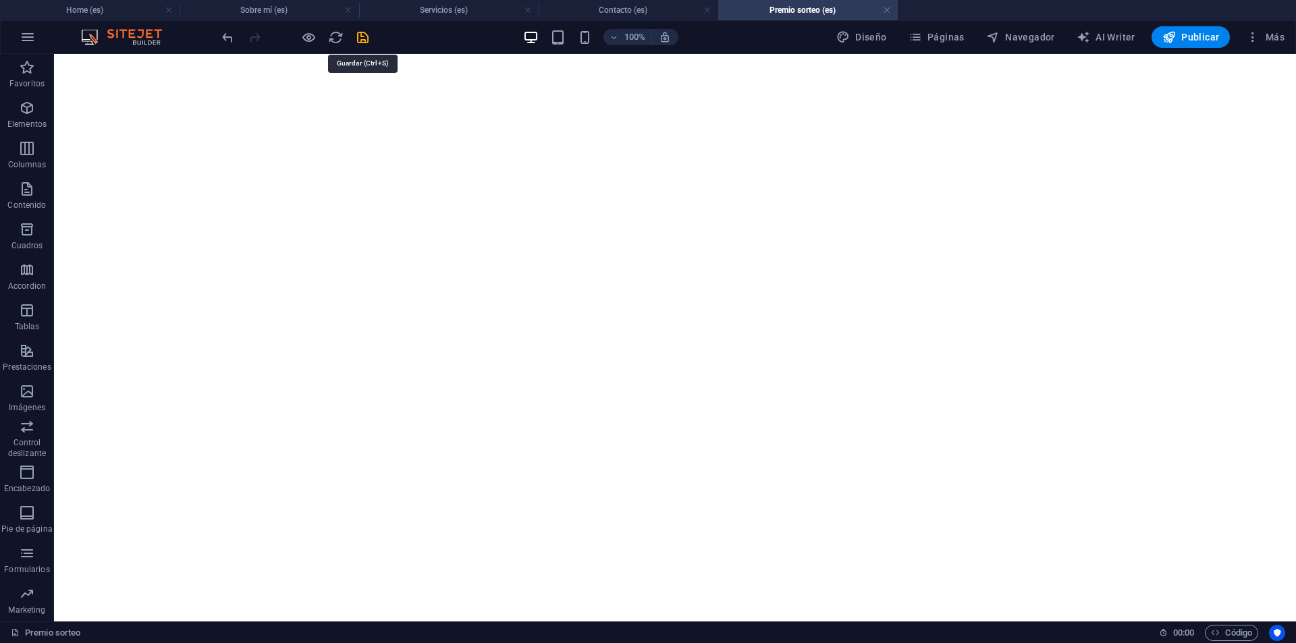
click at [358, 40] on icon "save" at bounding box center [363, 38] width 16 height 16
click at [1172, 33] on icon "button" at bounding box center [1168, 36] width 13 height 13
